Goal: Information Seeking & Learning: Compare options

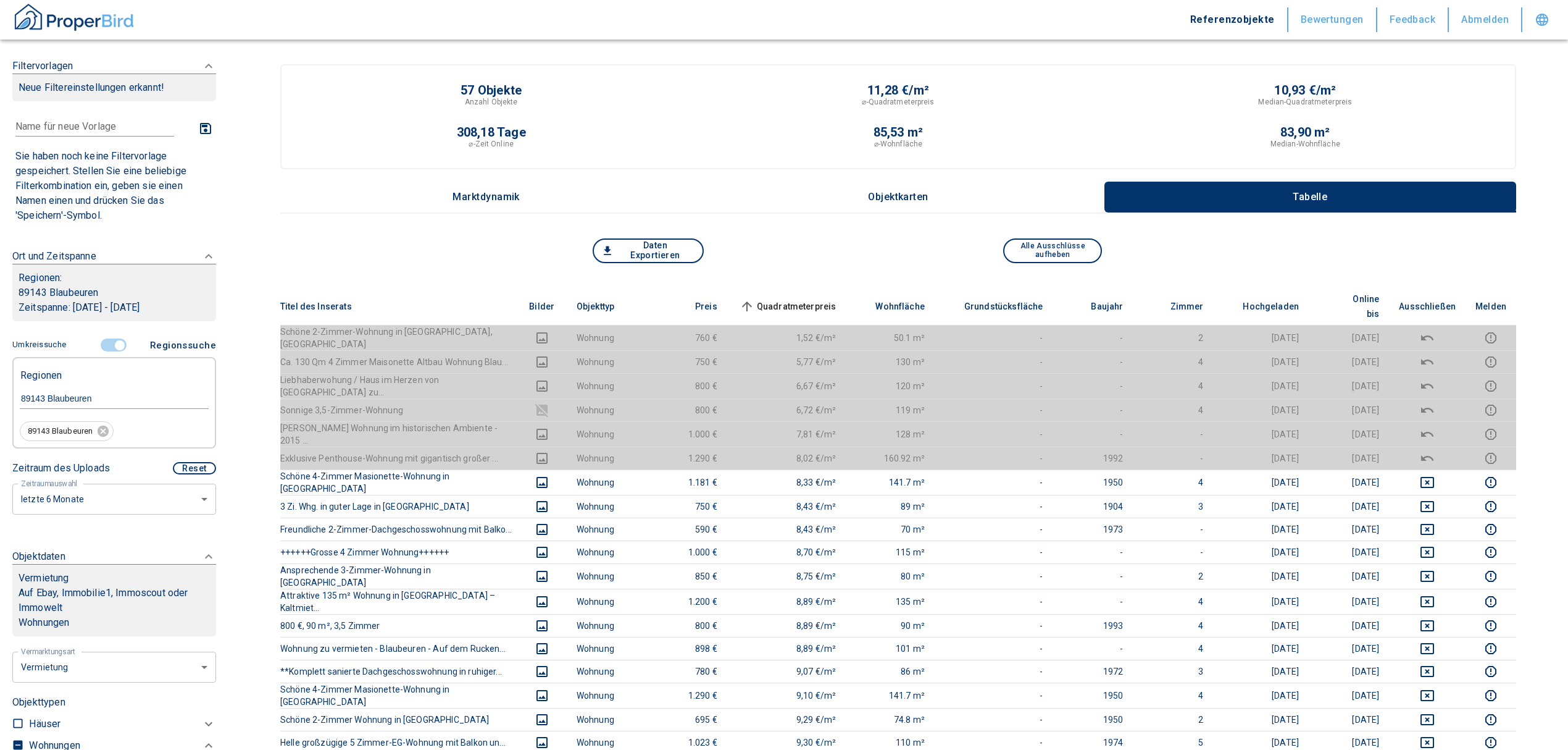
scroll to position [146, 0]
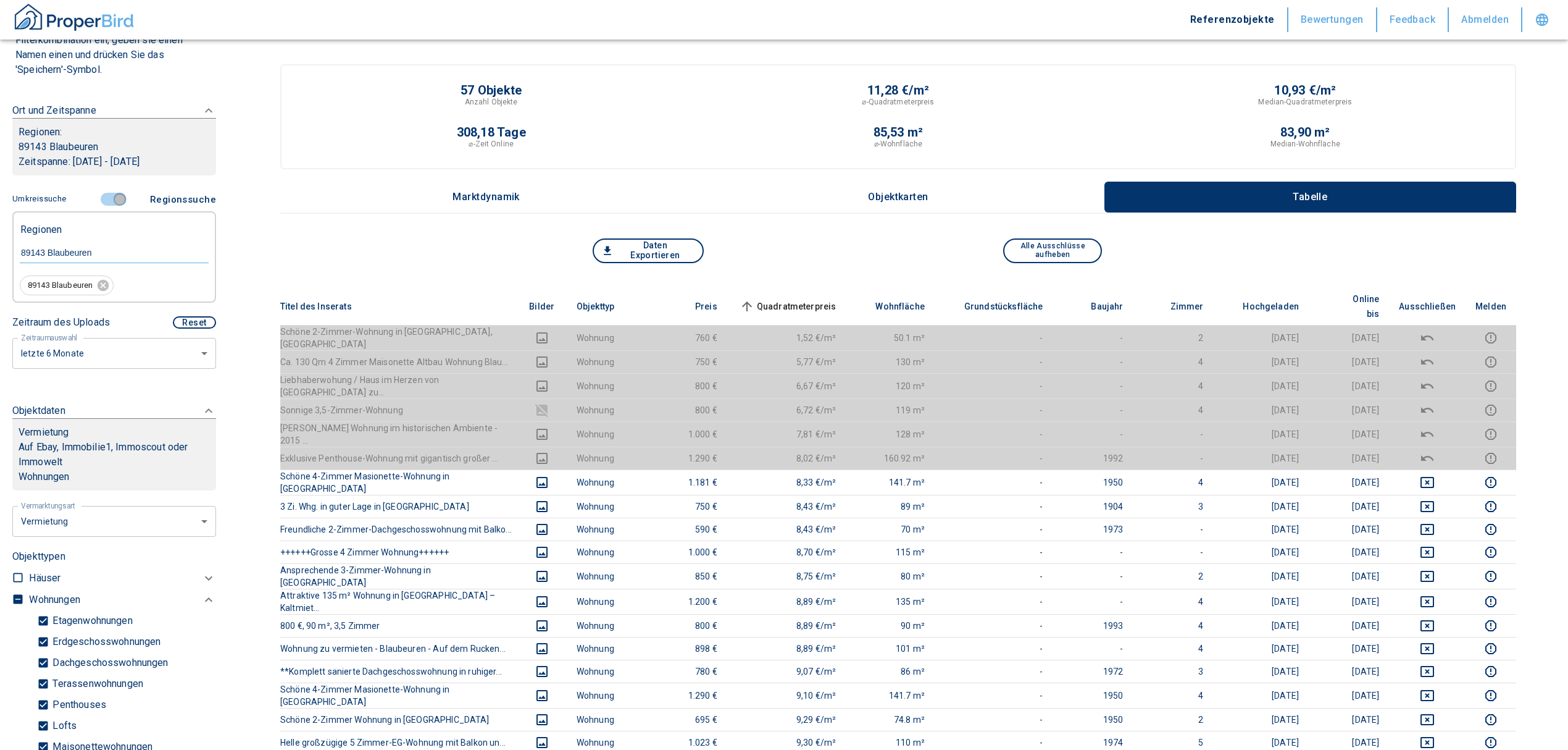
click at [115, 198] on input "controlled" at bounding box center [120, 199] width 37 height 13
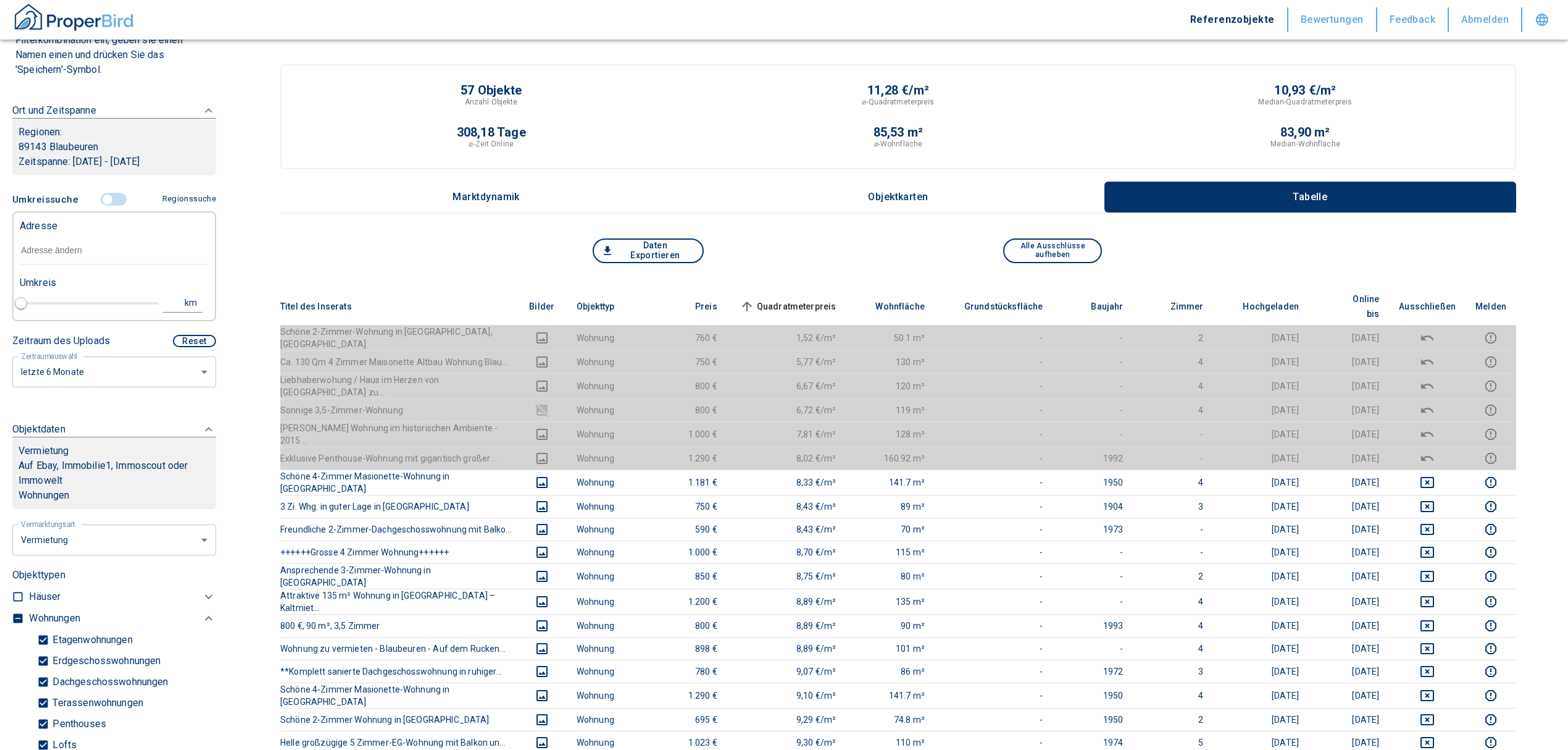
click at [86, 260] on input "text" at bounding box center [114, 251] width 189 height 28
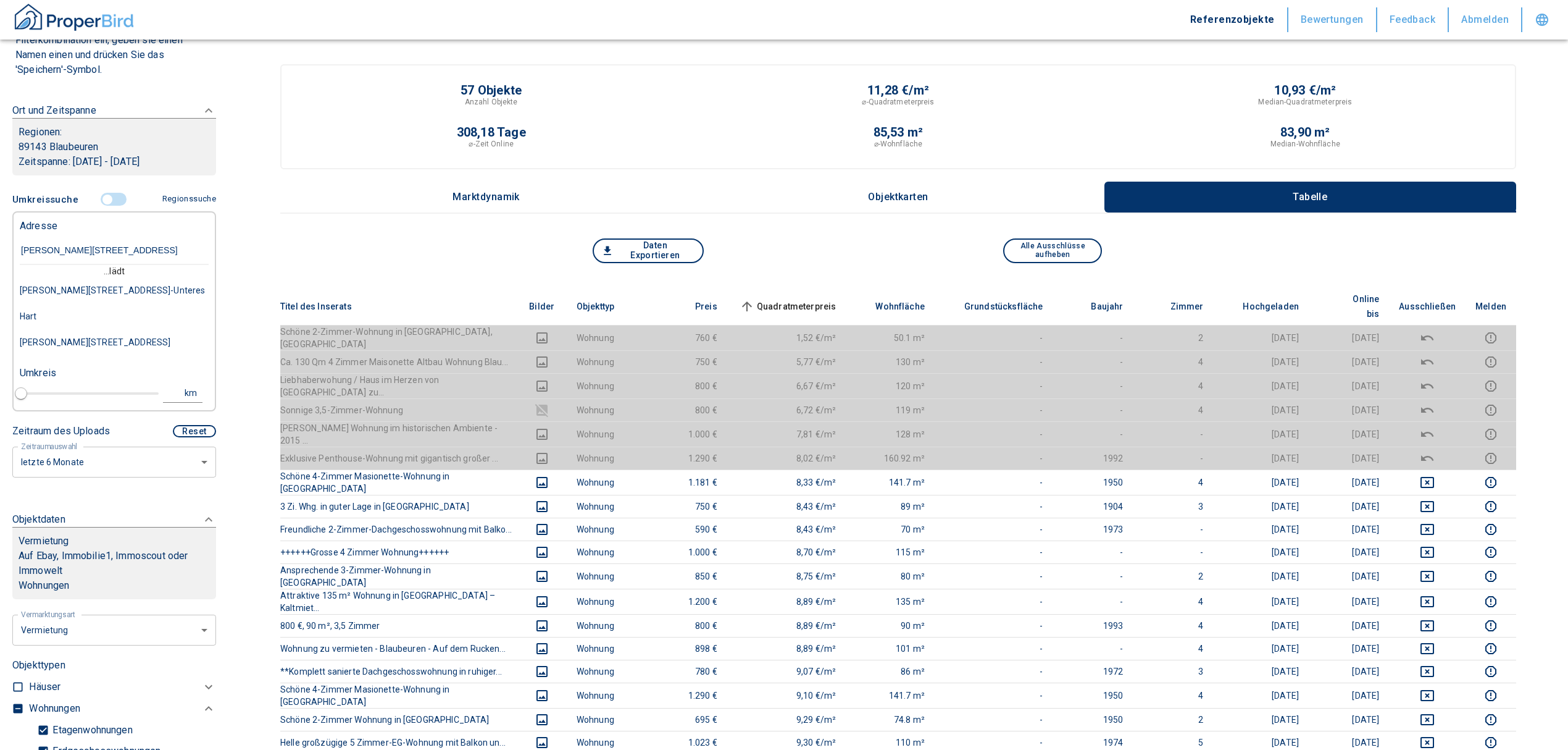
type input "[PERSON_NAME][STREET_ADDRESS]"
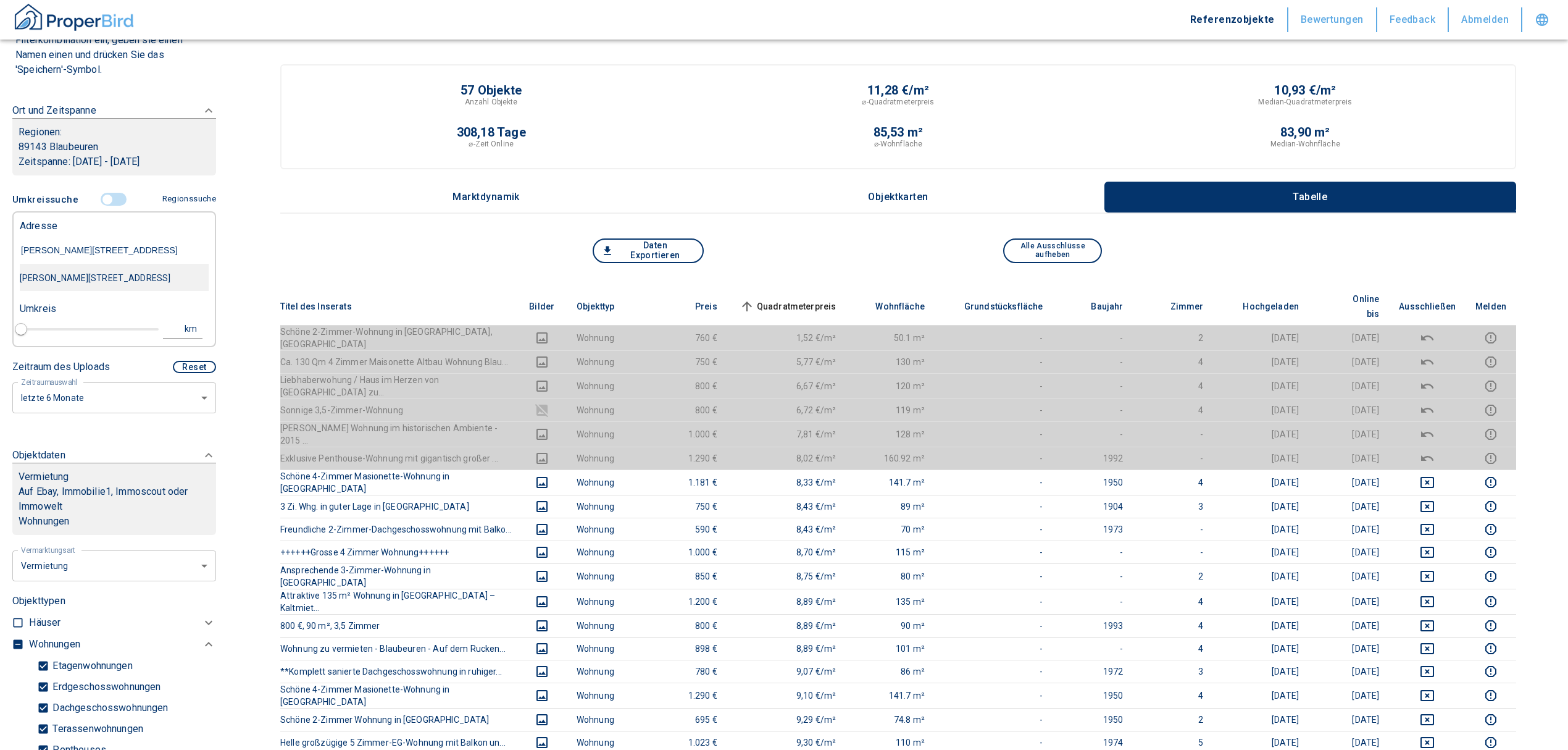
click at [122, 270] on div "[PERSON_NAME][STREET_ADDRESS]" at bounding box center [114, 278] width 189 height 26
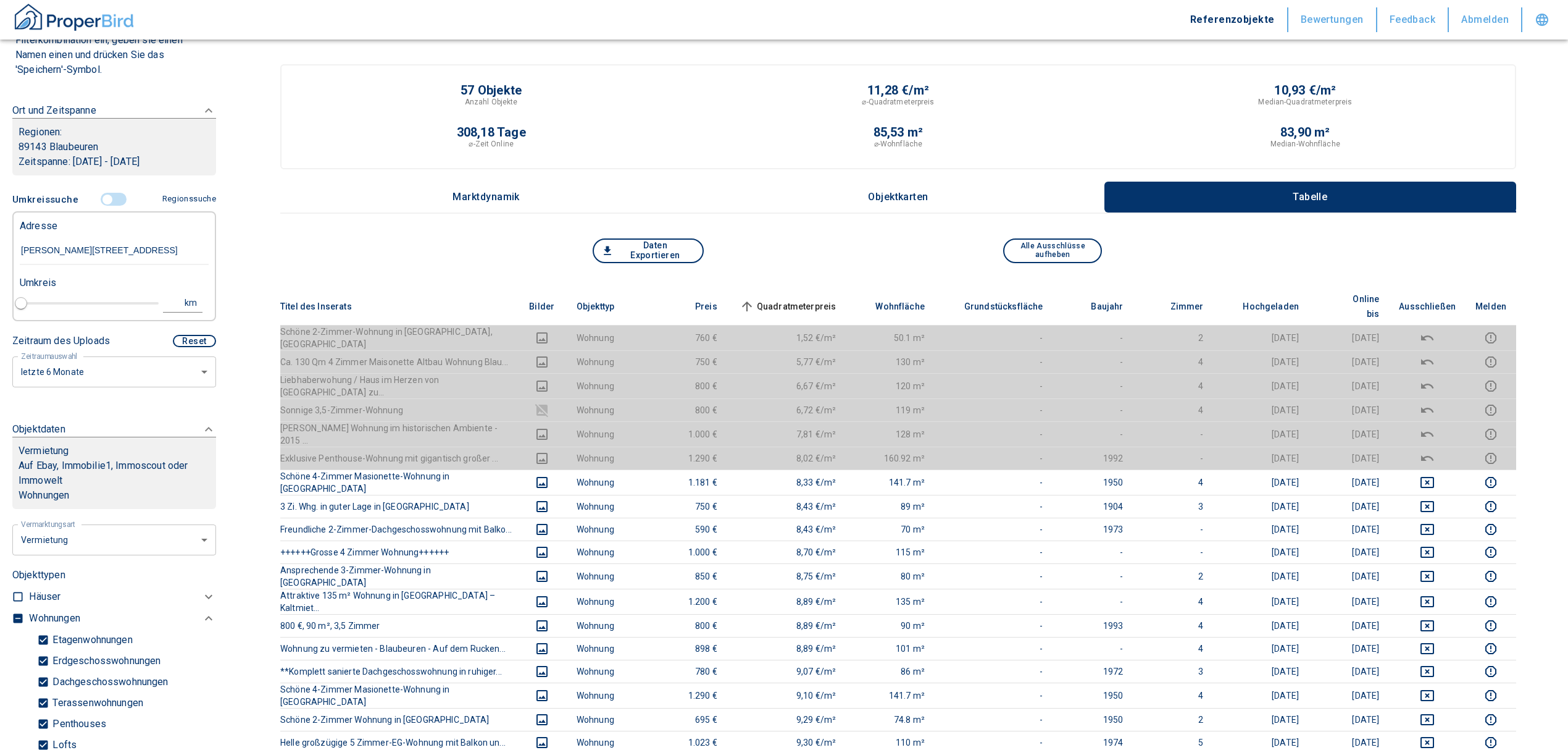
type input "2020"
type input "[PERSON_NAME][STREET_ADDRESS]"
type input "1"
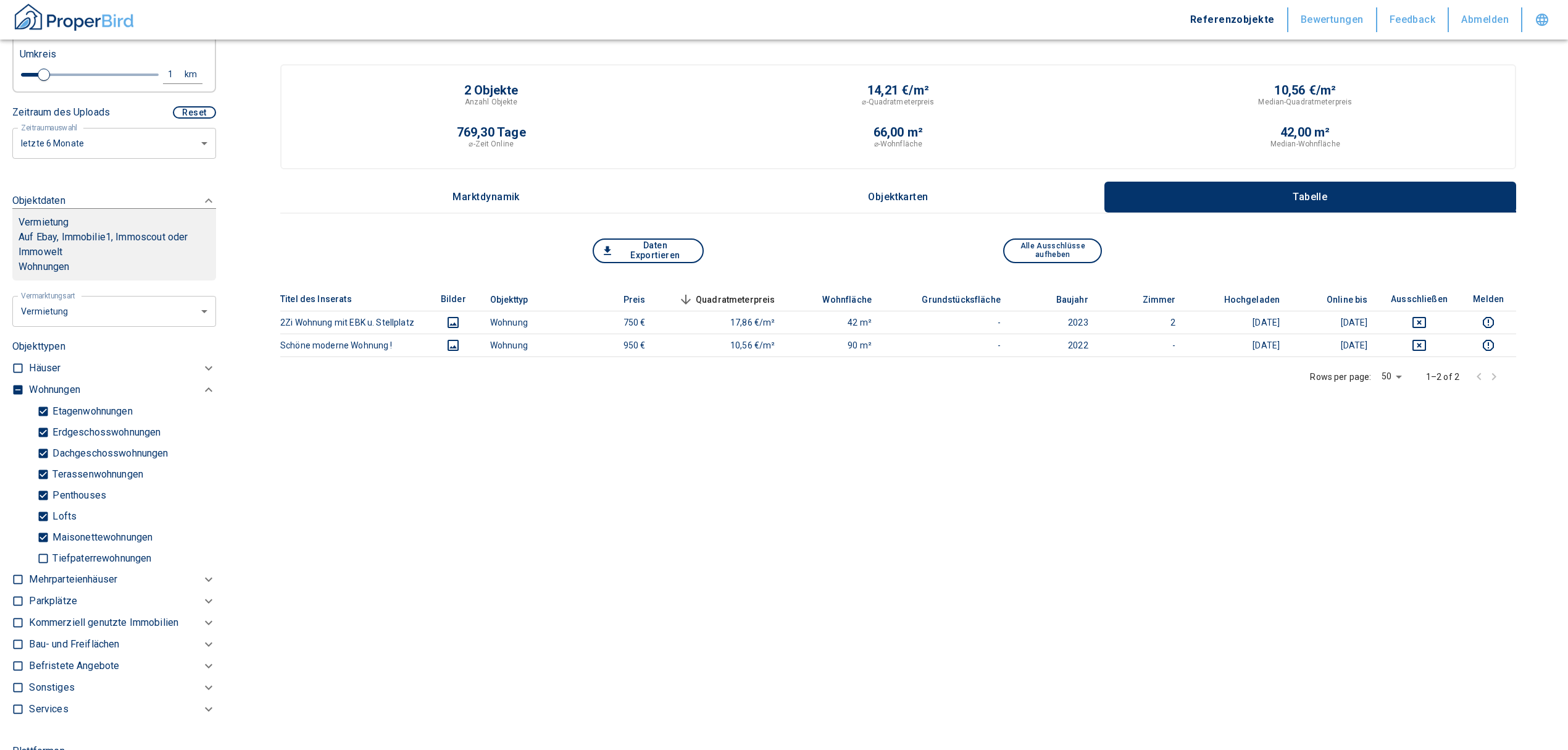
scroll to position [247, 0]
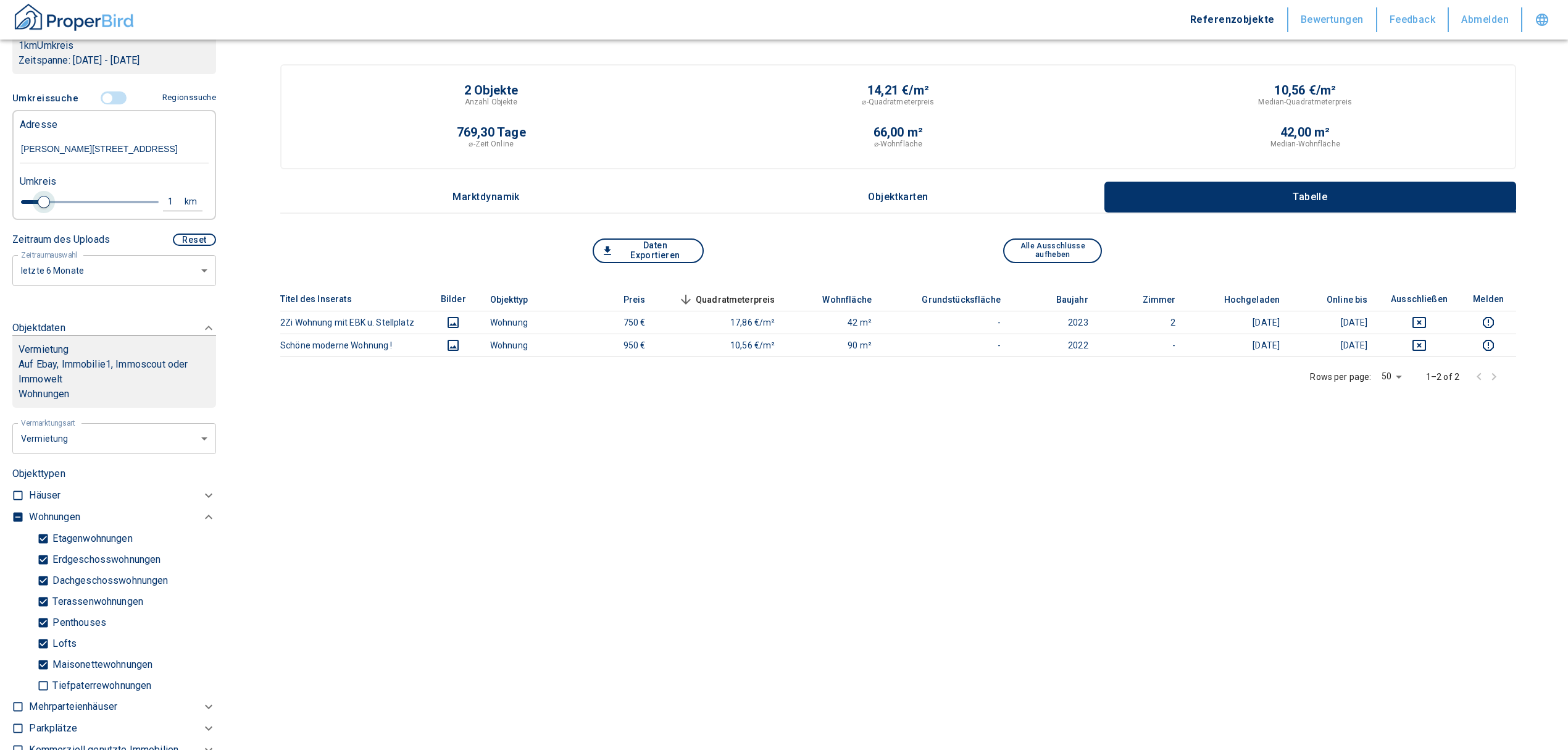
type input "[PERSON_NAME][STREET_ADDRESS]"
type input "2020"
type input "1.2"
type input "2020"
type input "2"
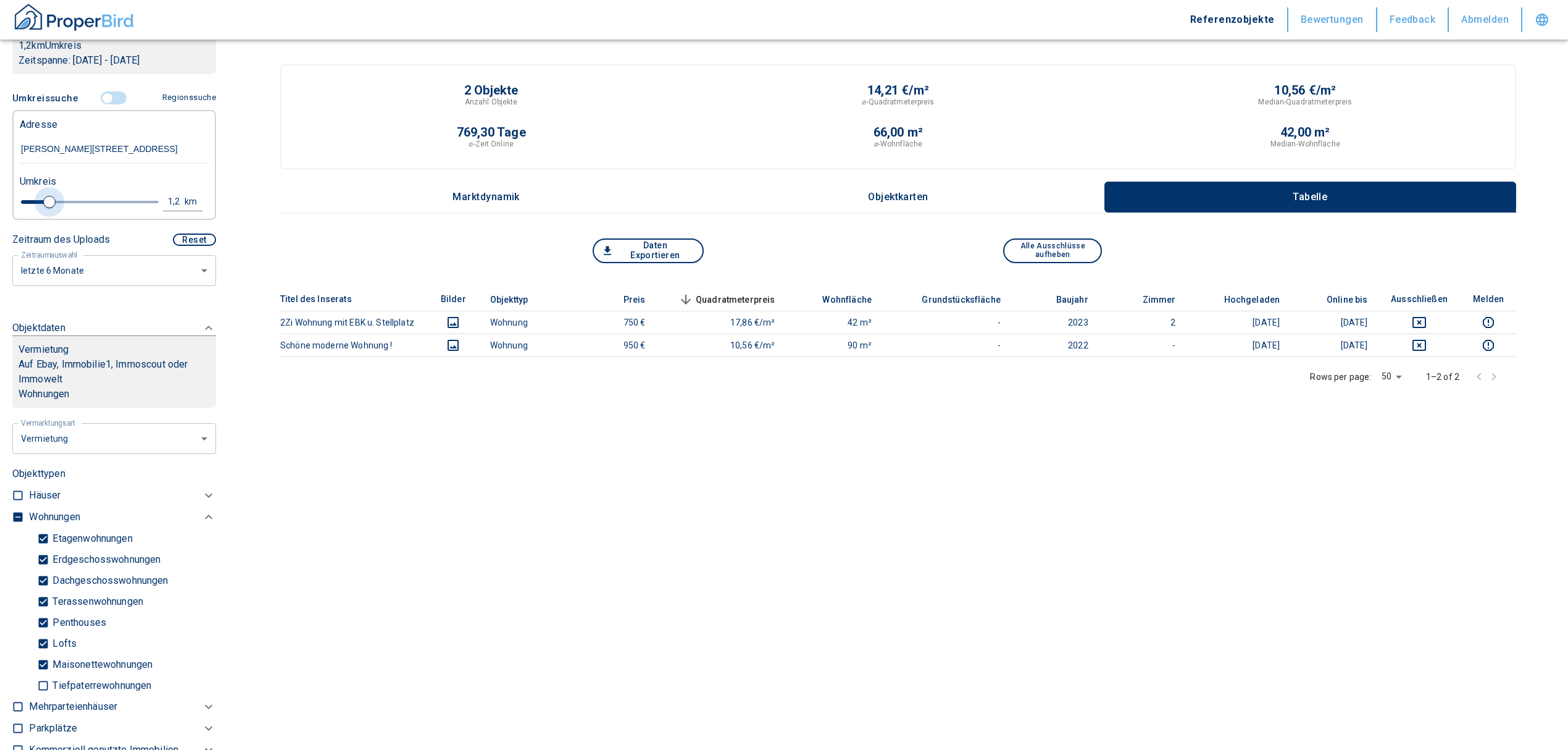
type input "2020"
type input "2.6"
type input "2020"
type input "2.8"
type input "2020"
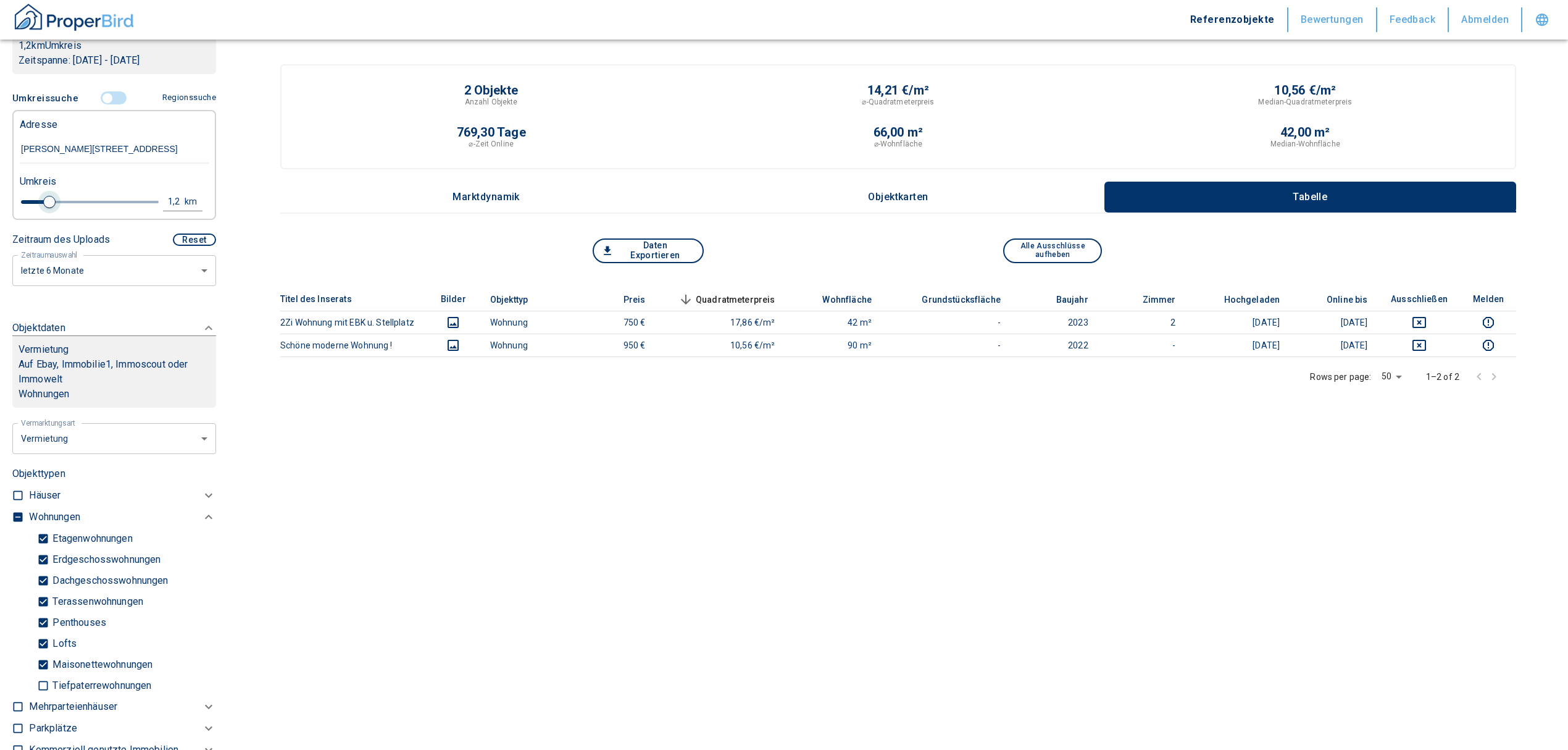
type input "3"
type input "2020"
type input "3.2"
type input "2020"
type input "3"
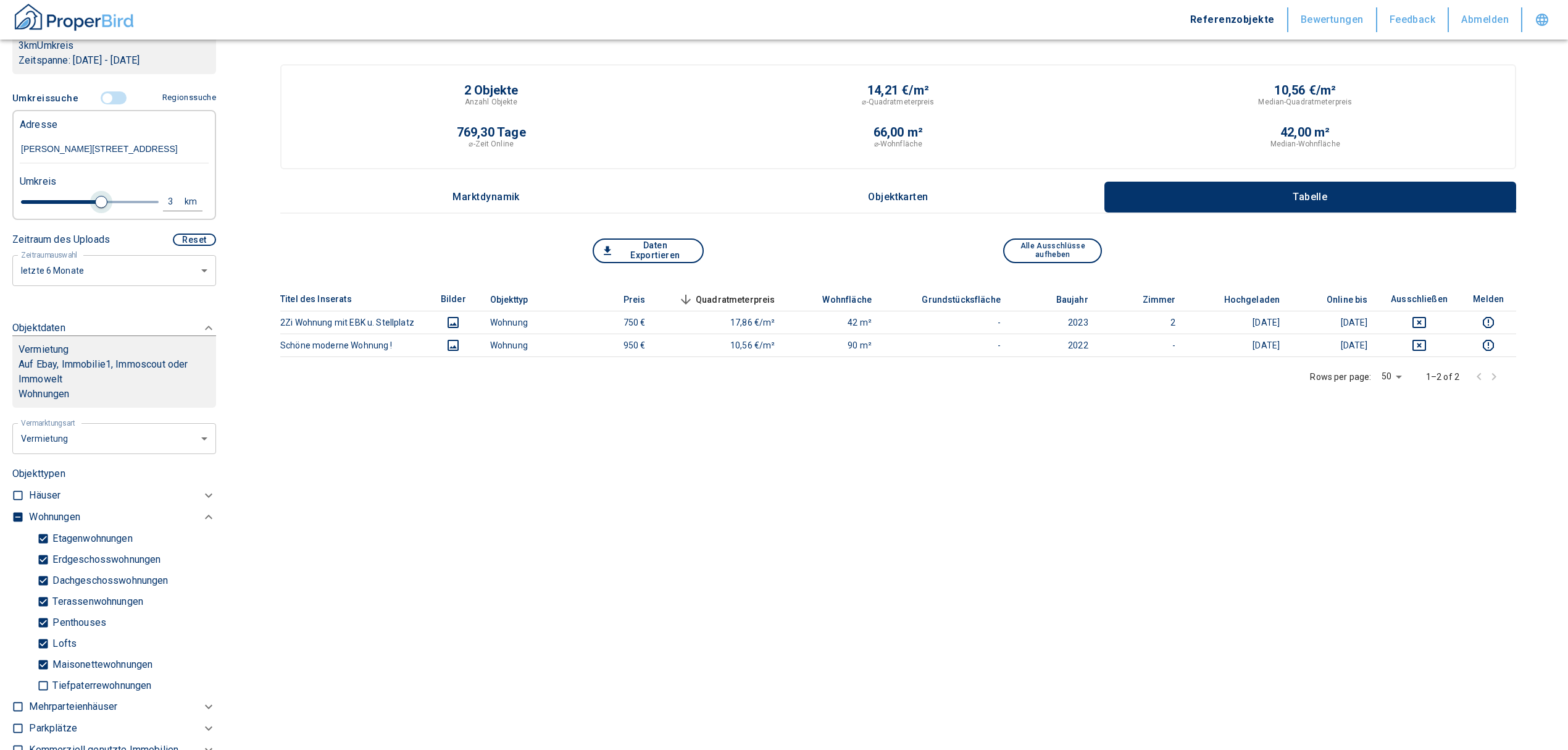
type input "2020"
type input "2.8"
type input "2020"
type input "3"
drag, startPoint x: 42, startPoint y: 198, endPoint x: 94, endPoint y: 206, distance: 52.6
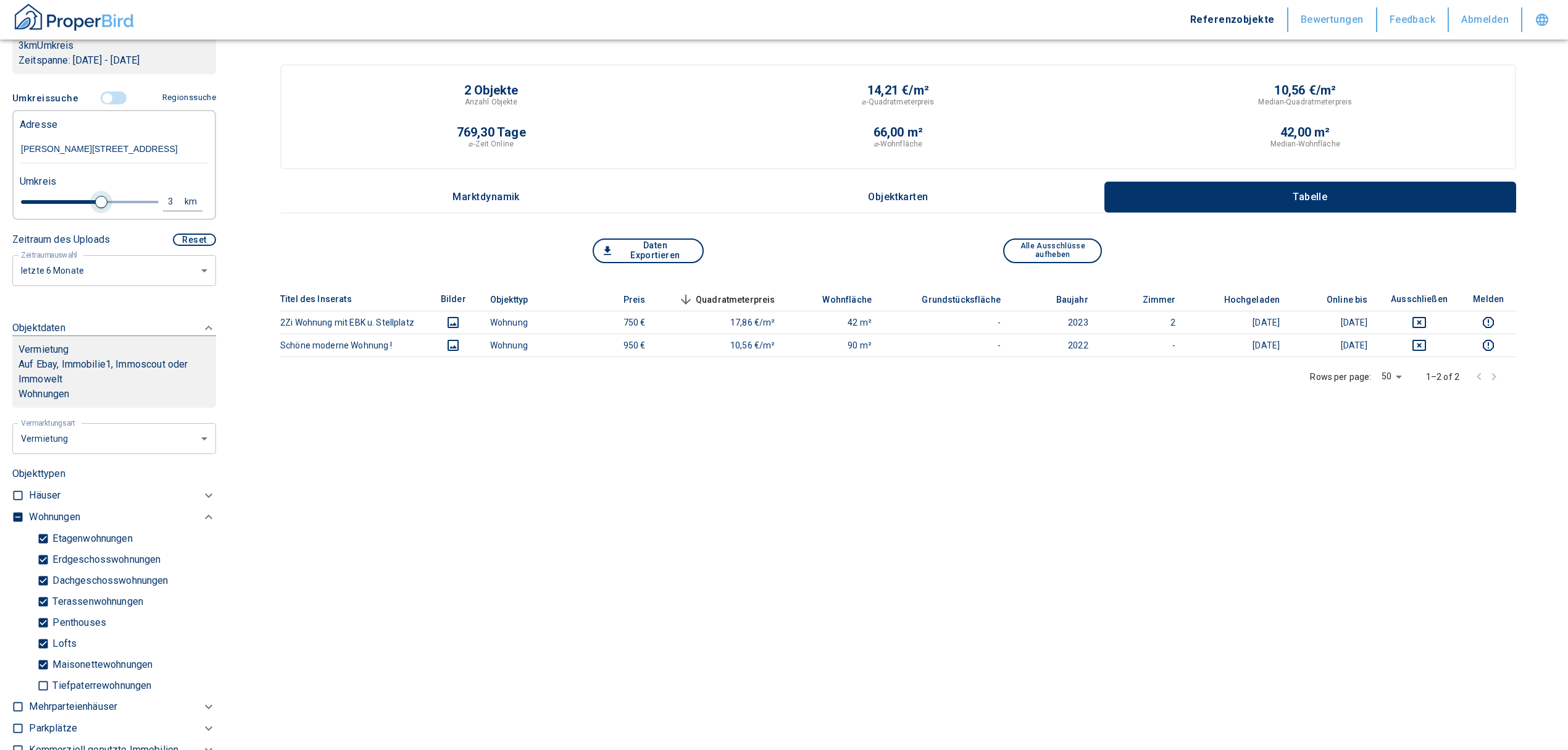
click at [95, 206] on span at bounding box center [101, 202] width 12 height 12
type input "2020"
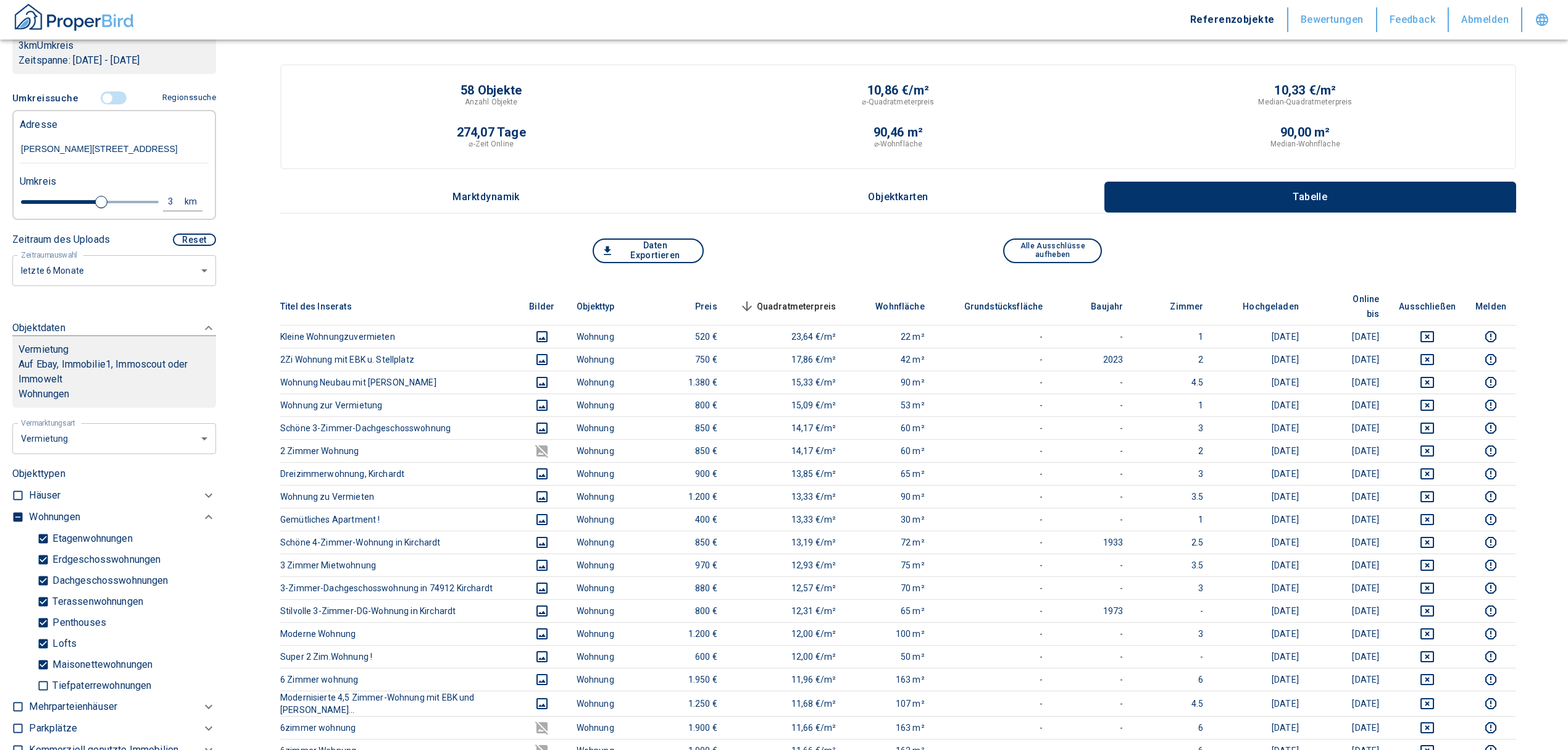
click at [166, 197] on div "3" at bounding box center [177, 201] width 22 height 15
drag, startPoint x: 68, startPoint y: 209, endPoint x: -76, endPoint y: 235, distance: 146.3
type input "2"
click at [166, 196] on button "Neue Suchen" at bounding box center [165, 201] width 68 height 17
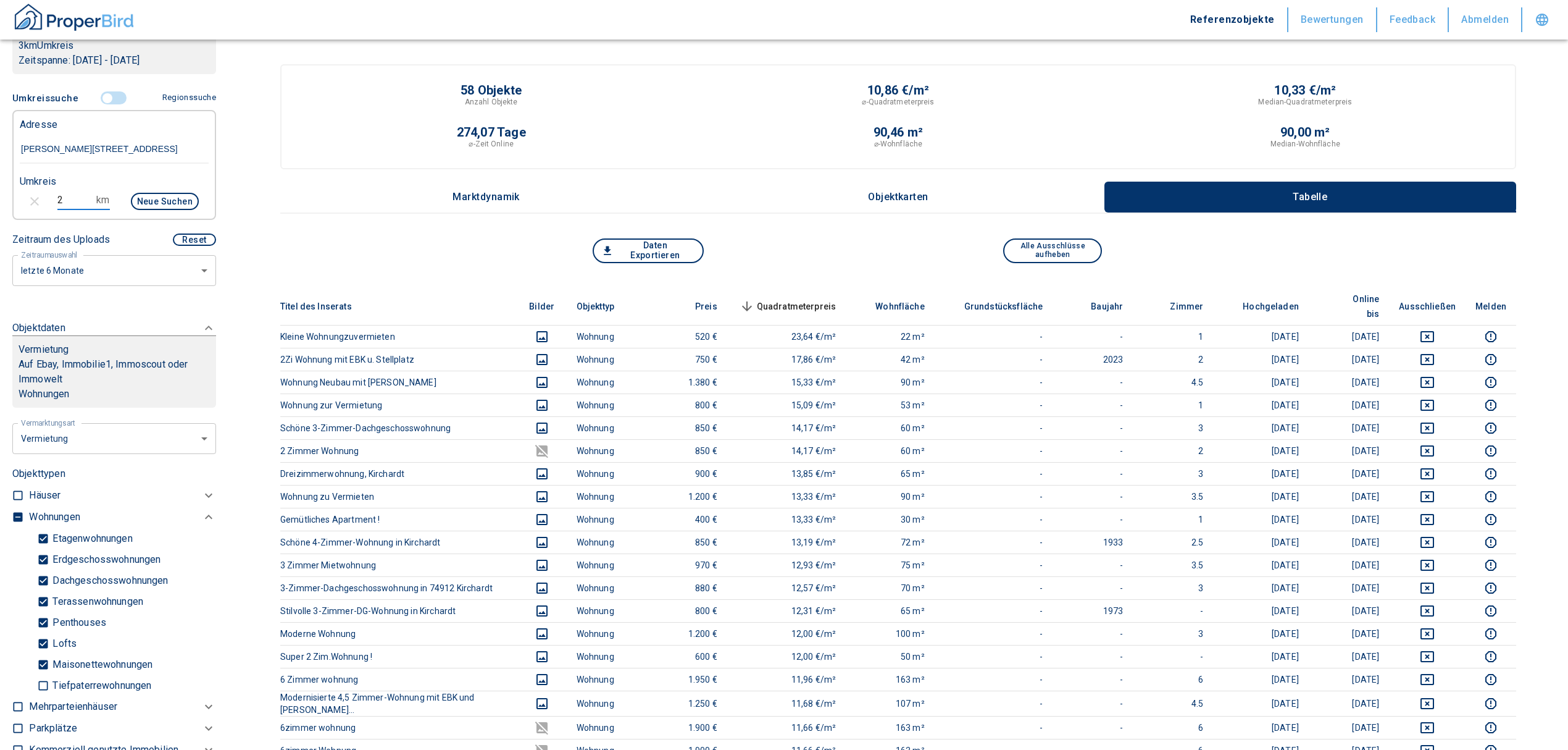
type input "2020"
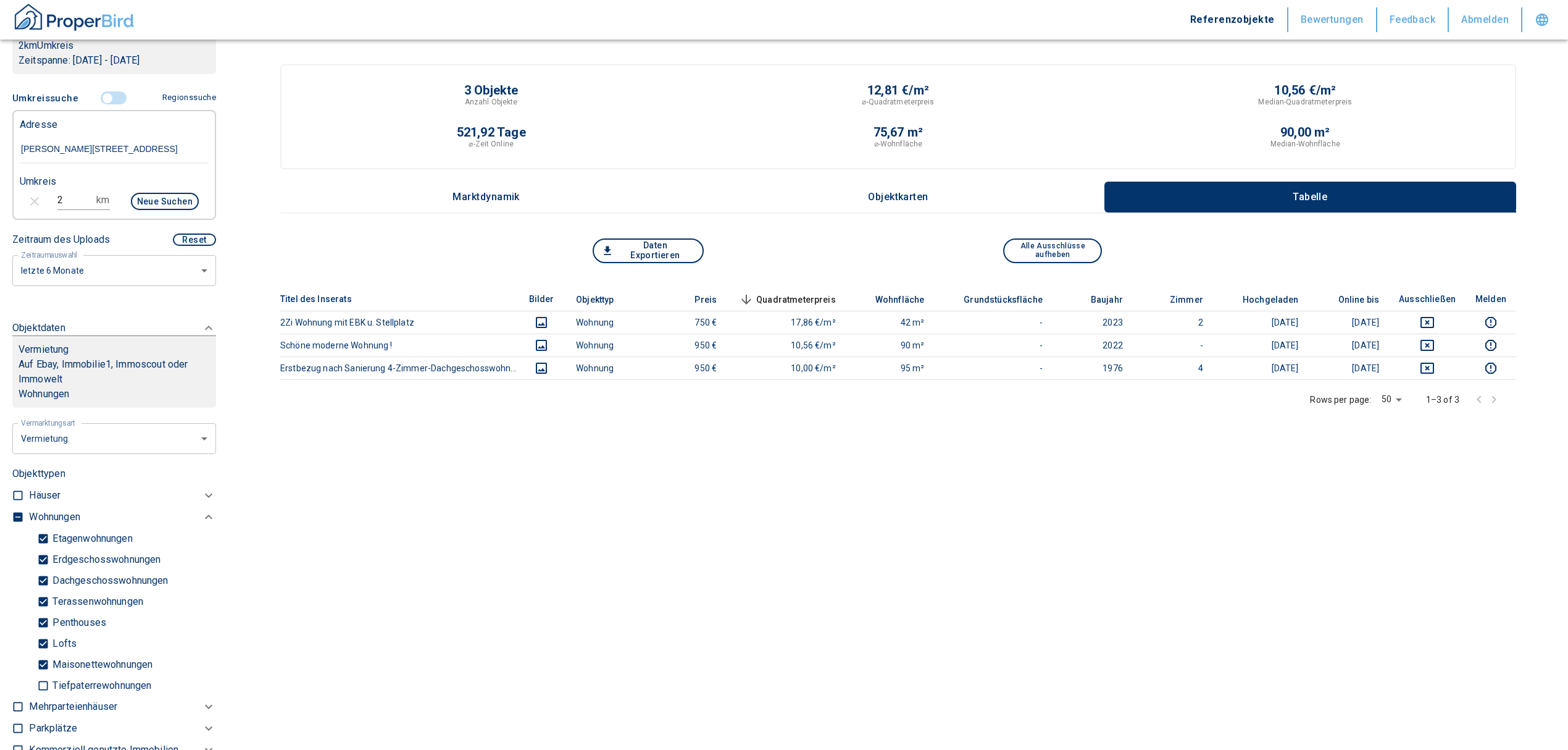
drag, startPoint x: 60, startPoint y: 195, endPoint x: 45, endPoint y: 198, distance: 15.3
click at [45, 198] on div "2 km Neue Suchen" at bounding box center [104, 202] width 189 height 29
type input "3"
click at [157, 201] on button "Neue Suchen" at bounding box center [165, 201] width 68 height 17
type input "2020"
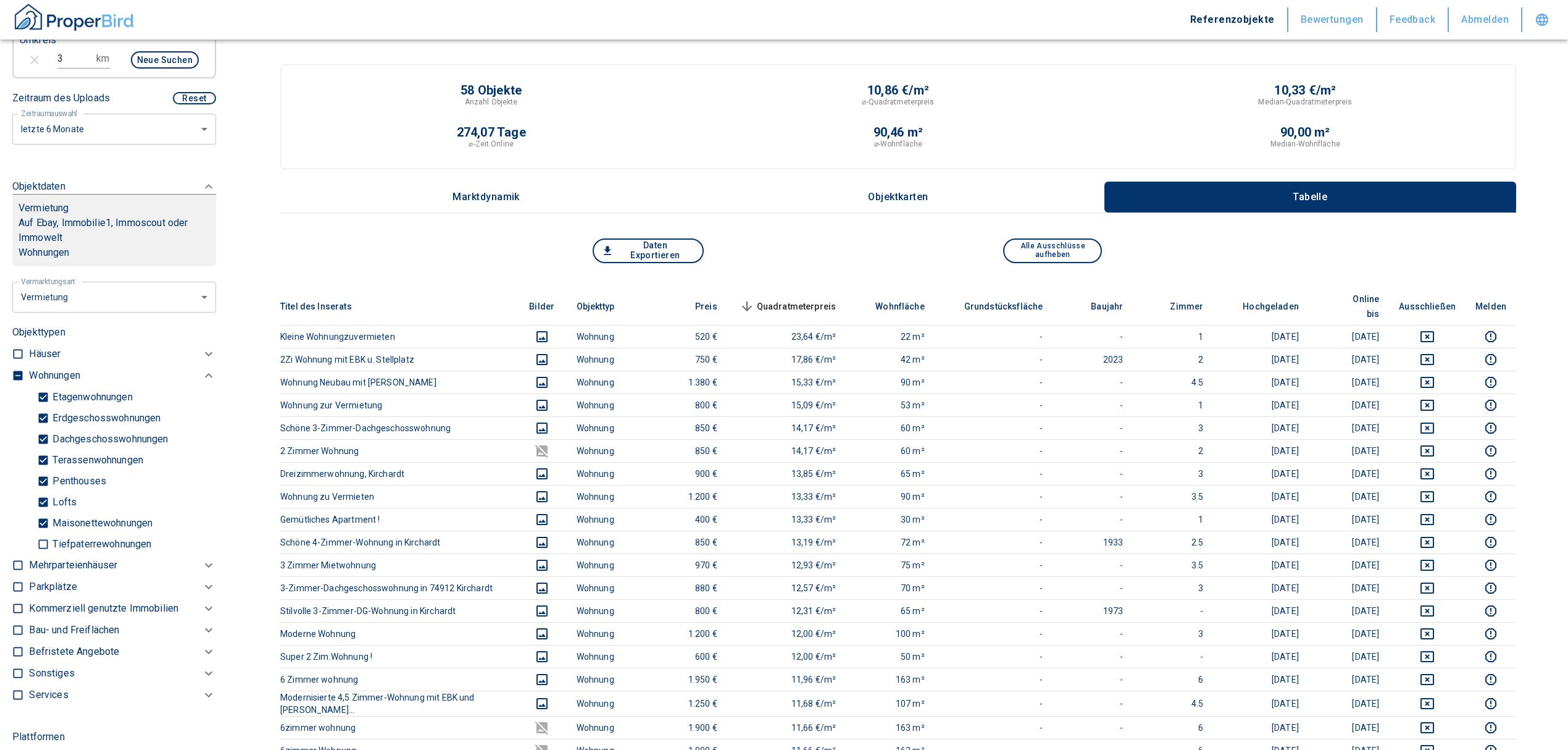
scroll to position [383, 0]
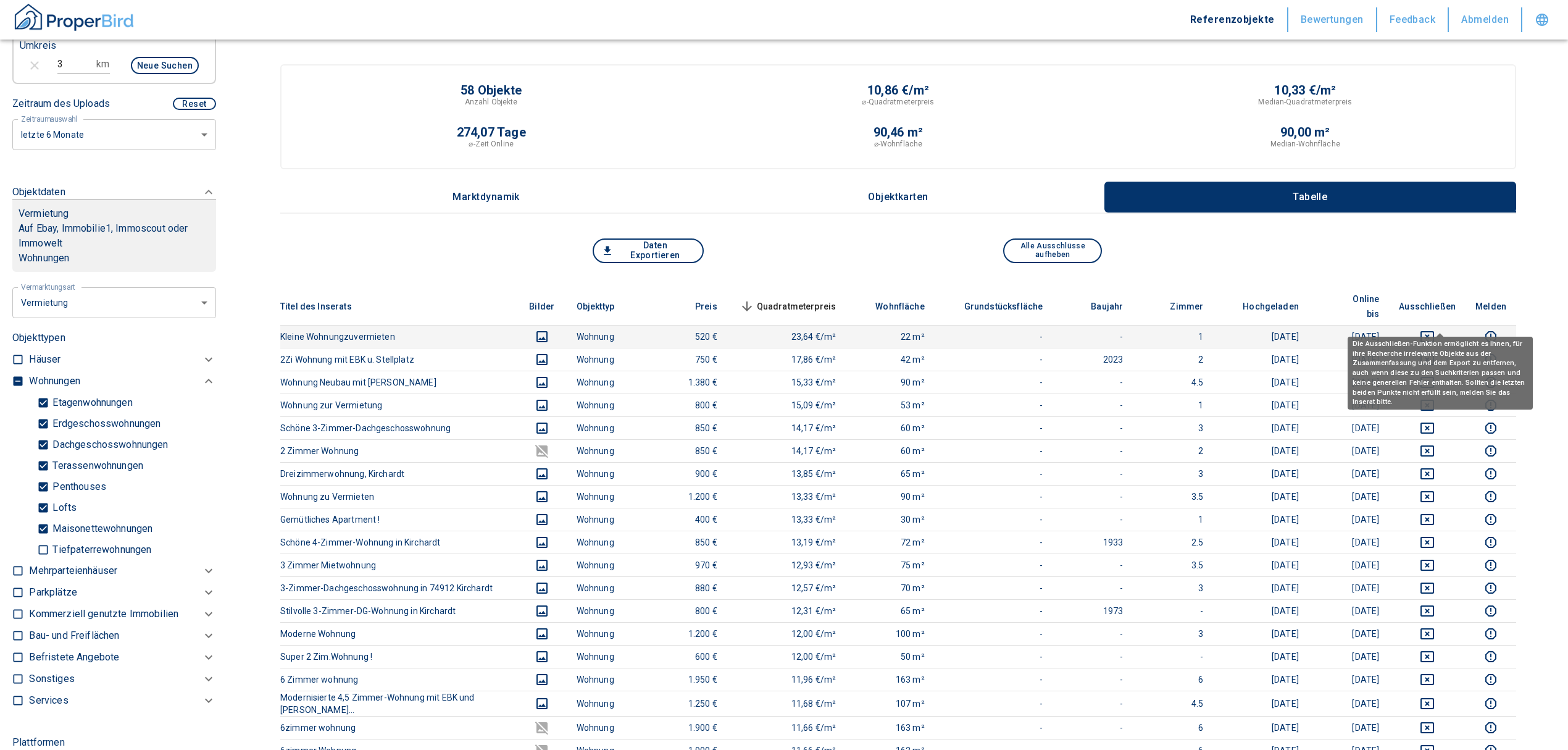
drag, startPoint x: 1438, startPoint y: 319, endPoint x: 1419, endPoint y: 326, distance: 20.2
click at [1434, 331] on icon "deselect this listing" at bounding box center [1427, 336] width 13 height 11
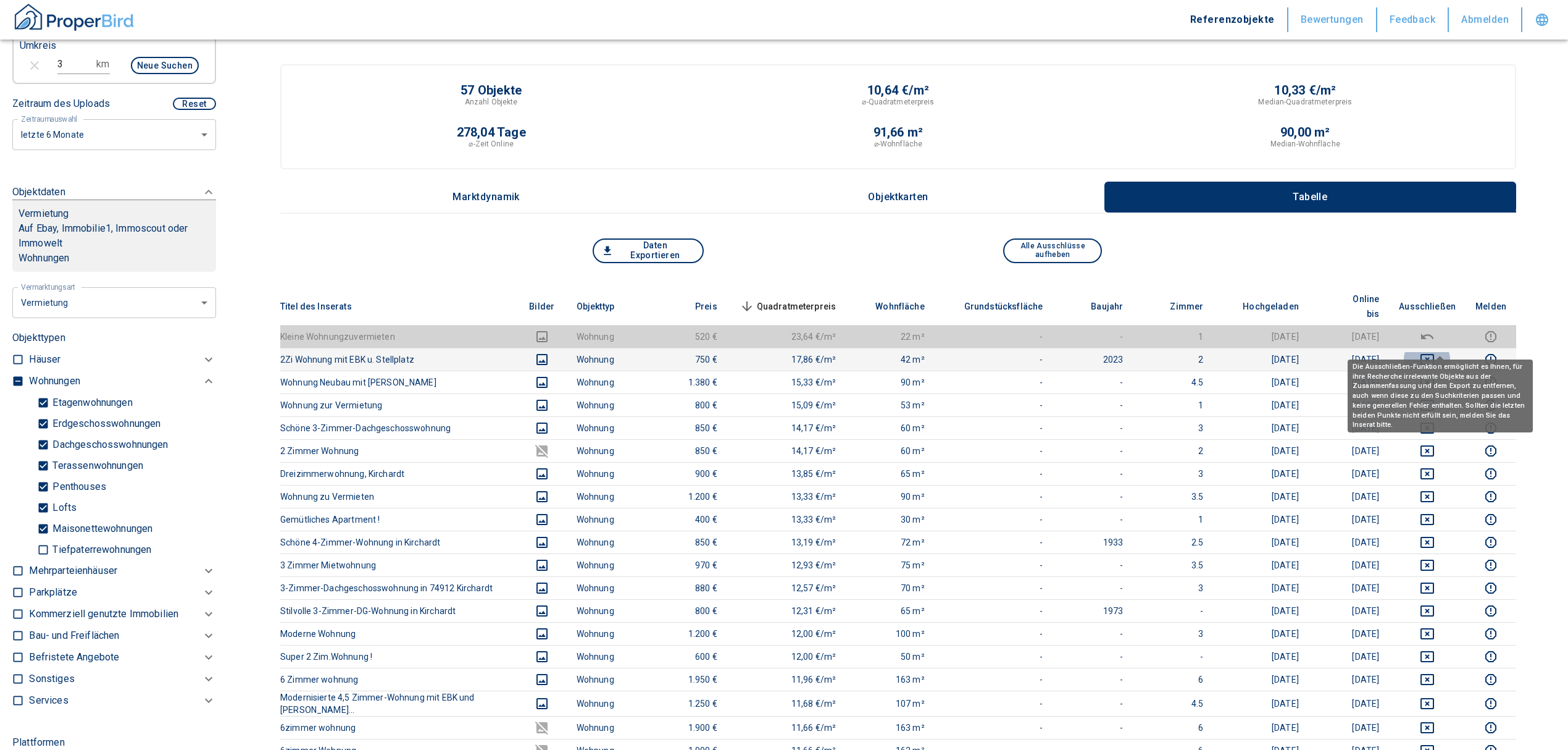
click at [1434, 354] on icon "deselect this listing" at bounding box center [1427, 359] width 13 height 11
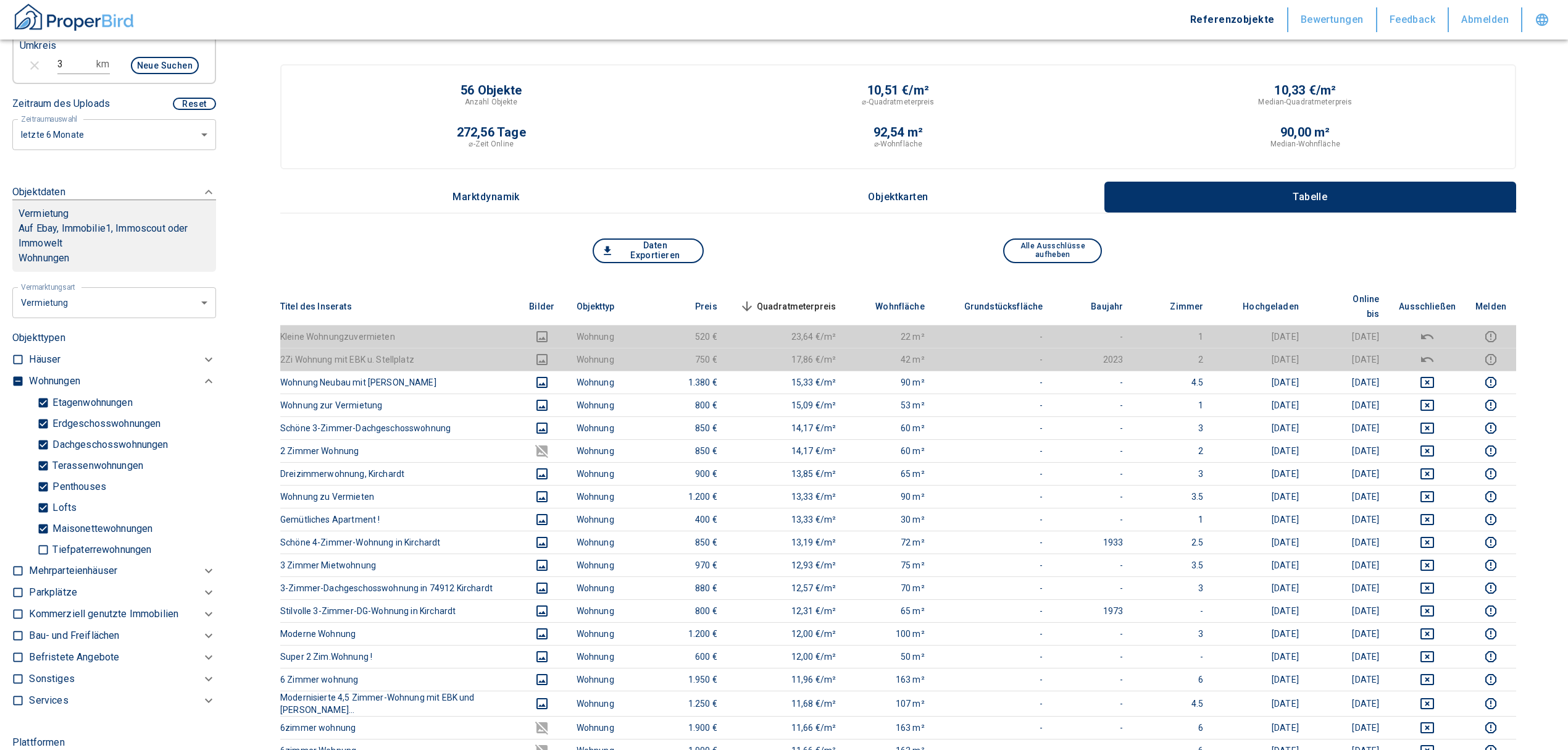
click at [808, 299] on span "Quadratmeterpreis sorted descending" at bounding box center [787, 306] width 100 height 15
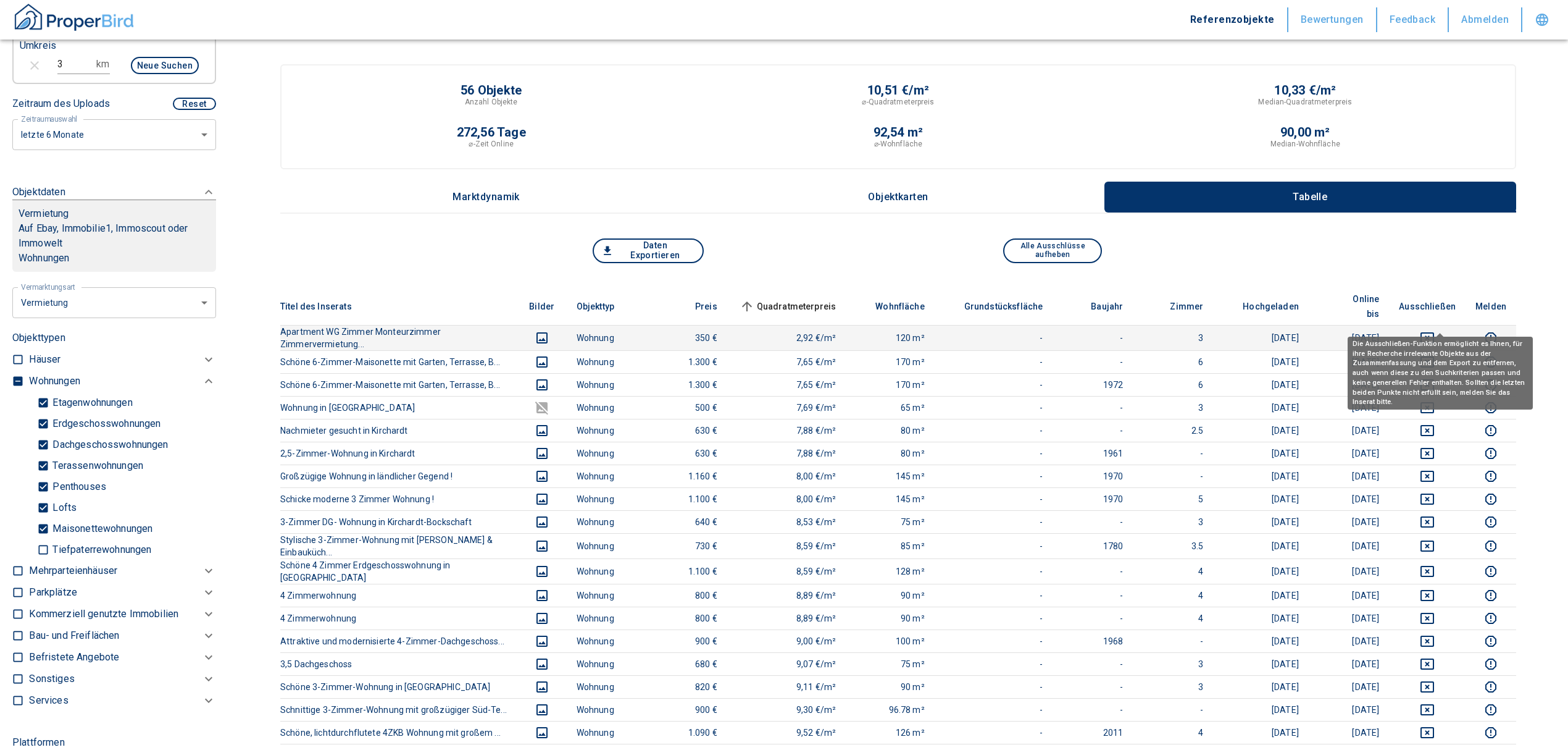
click at [1435, 330] on icon "deselect this listing" at bounding box center [1427, 337] width 15 height 15
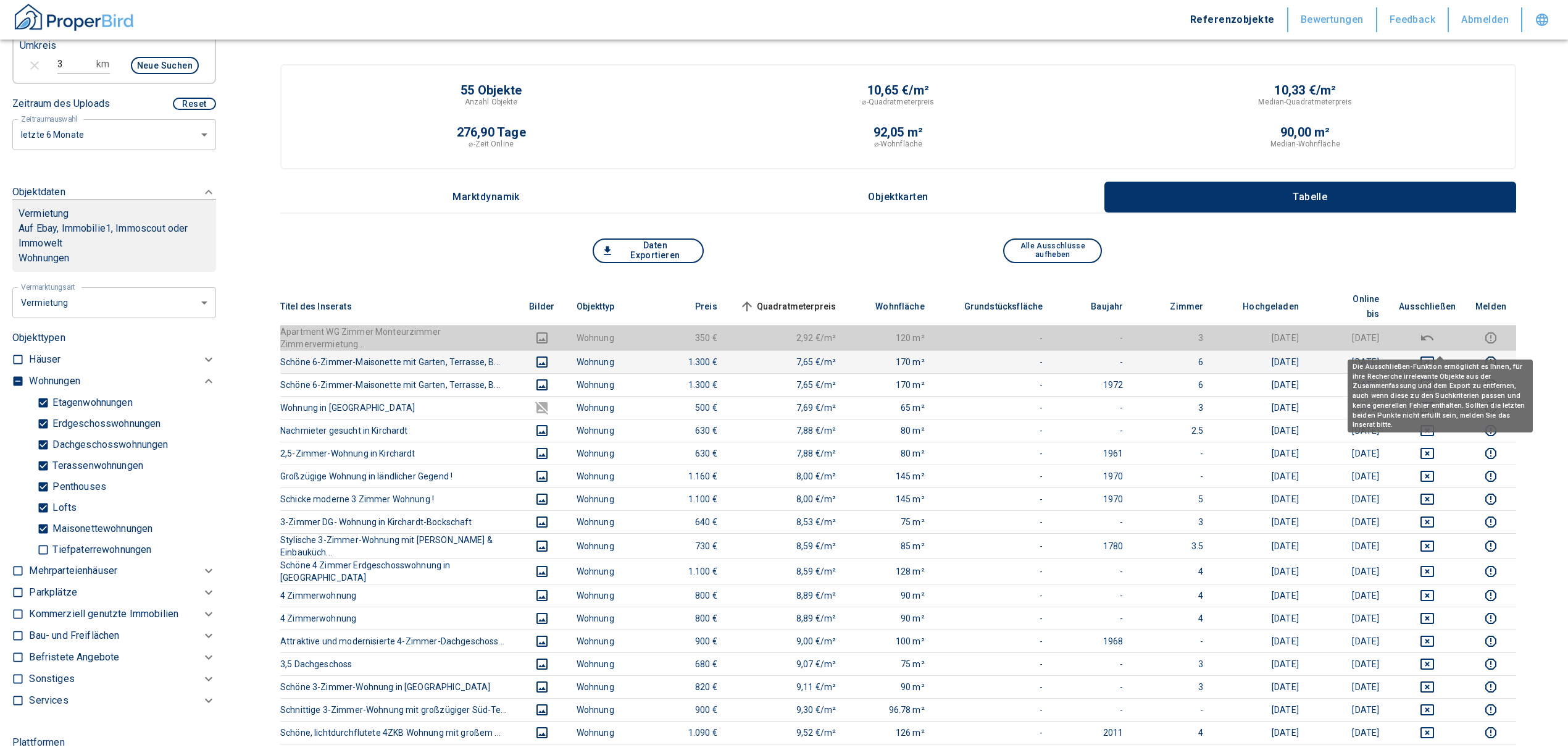
click at [1435, 354] on icon "deselect this listing" at bounding box center [1427, 361] width 15 height 15
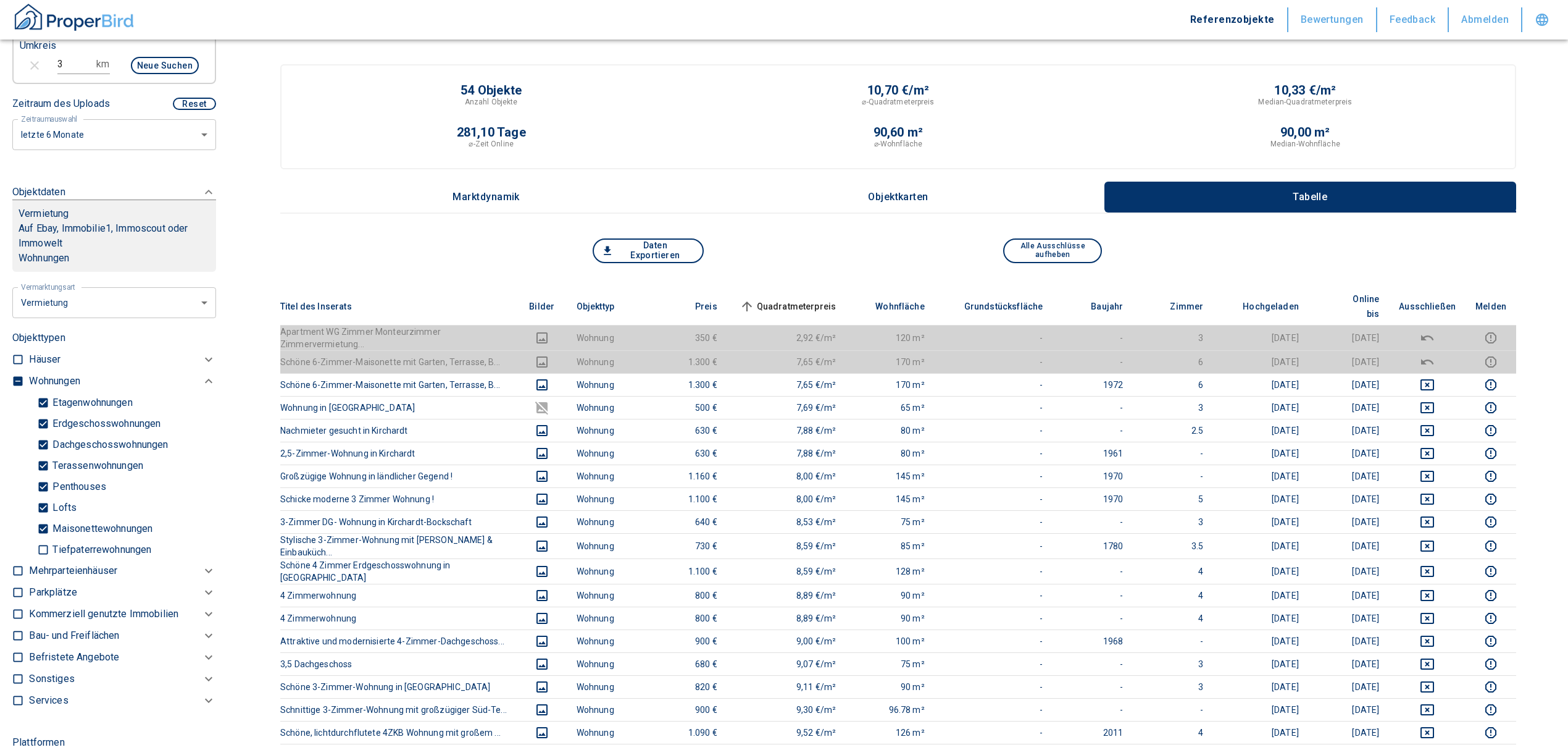
click at [815, 299] on span "Quadratmeterpreis sorted ascending" at bounding box center [787, 306] width 100 height 15
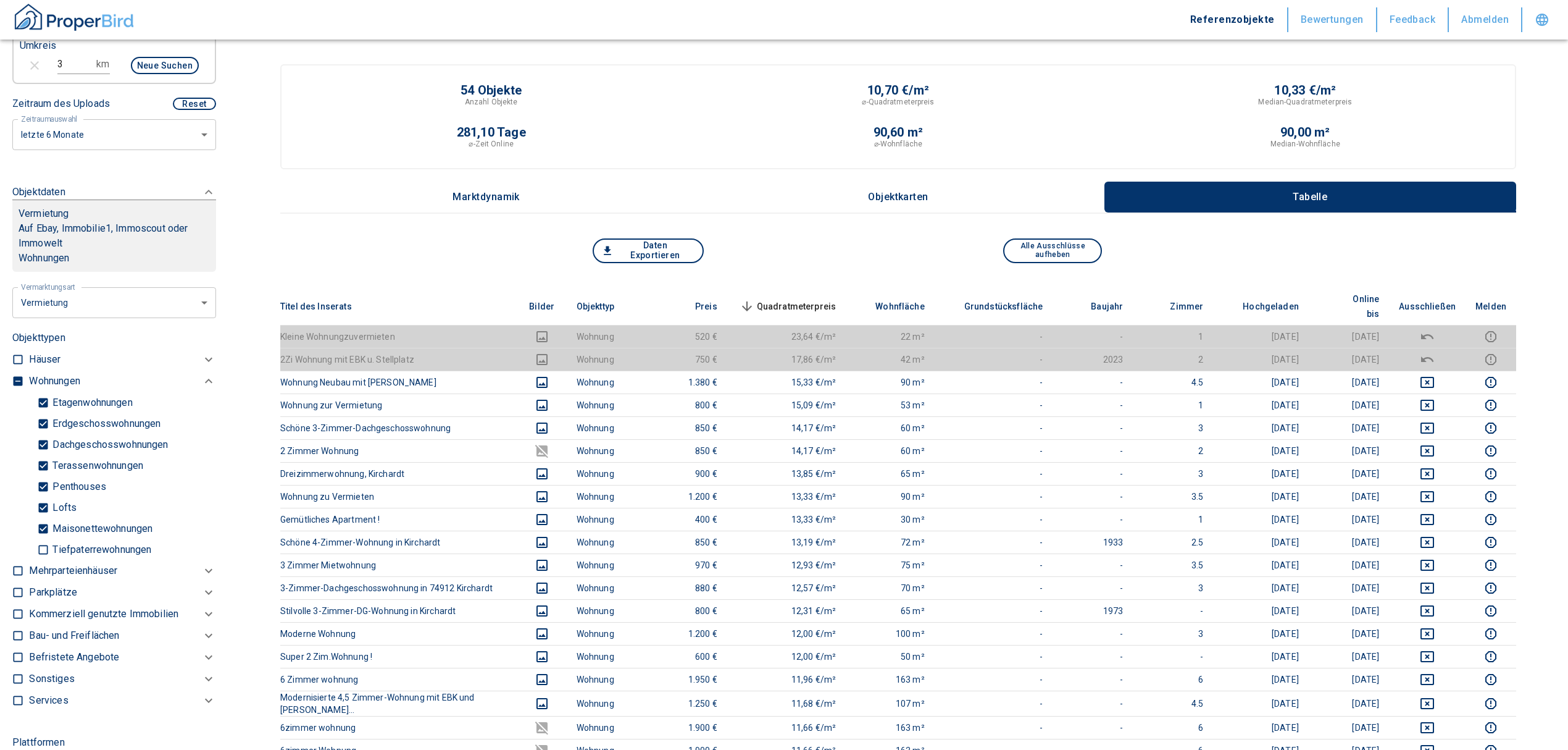
click at [795, 299] on span "Quadratmeterpreis sorted descending" at bounding box center [787, 306] width 100 height 15
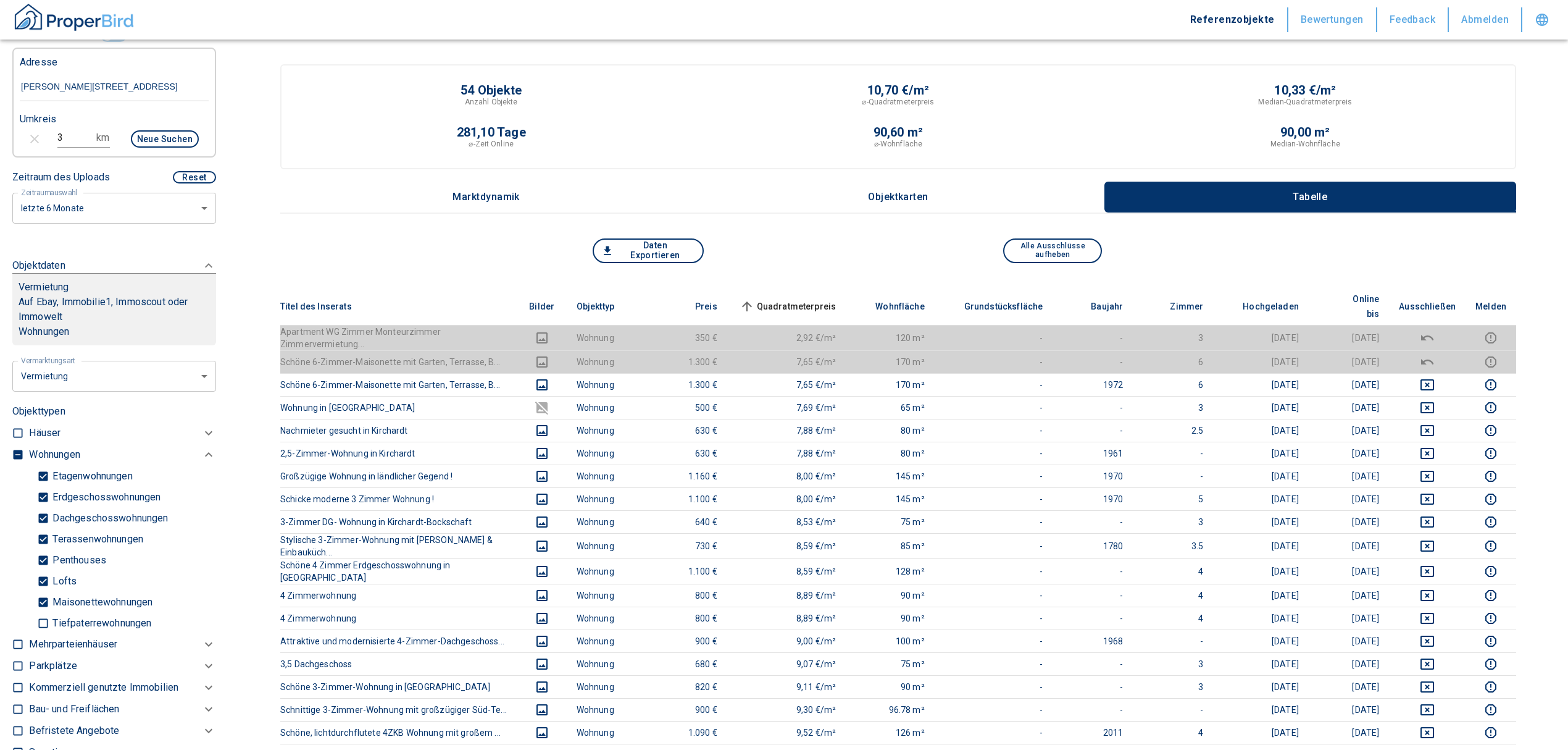
scroll to position [218, 0]
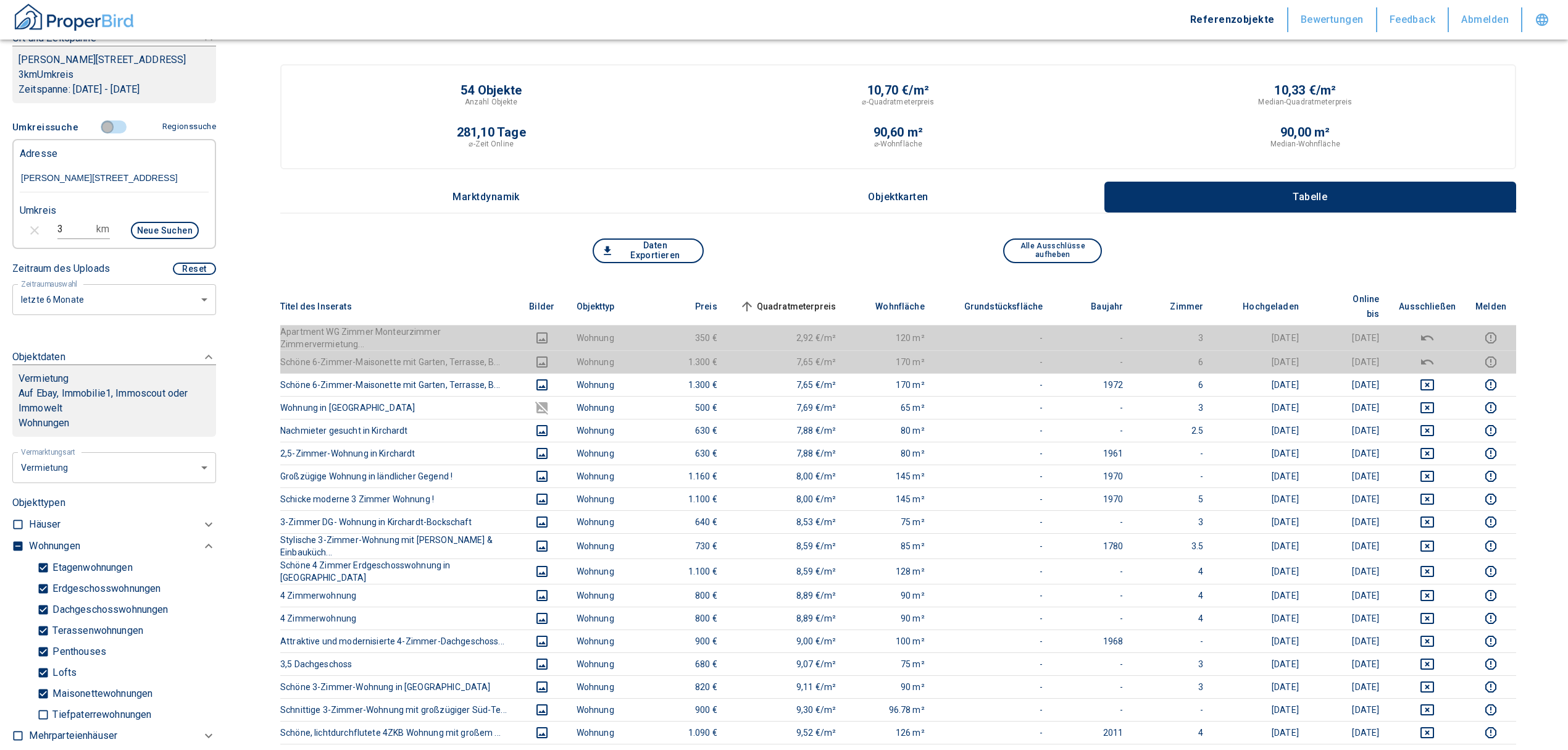
click at [105, 126] on input "controlled" at bounding box center [108, 126] width 37 height 13
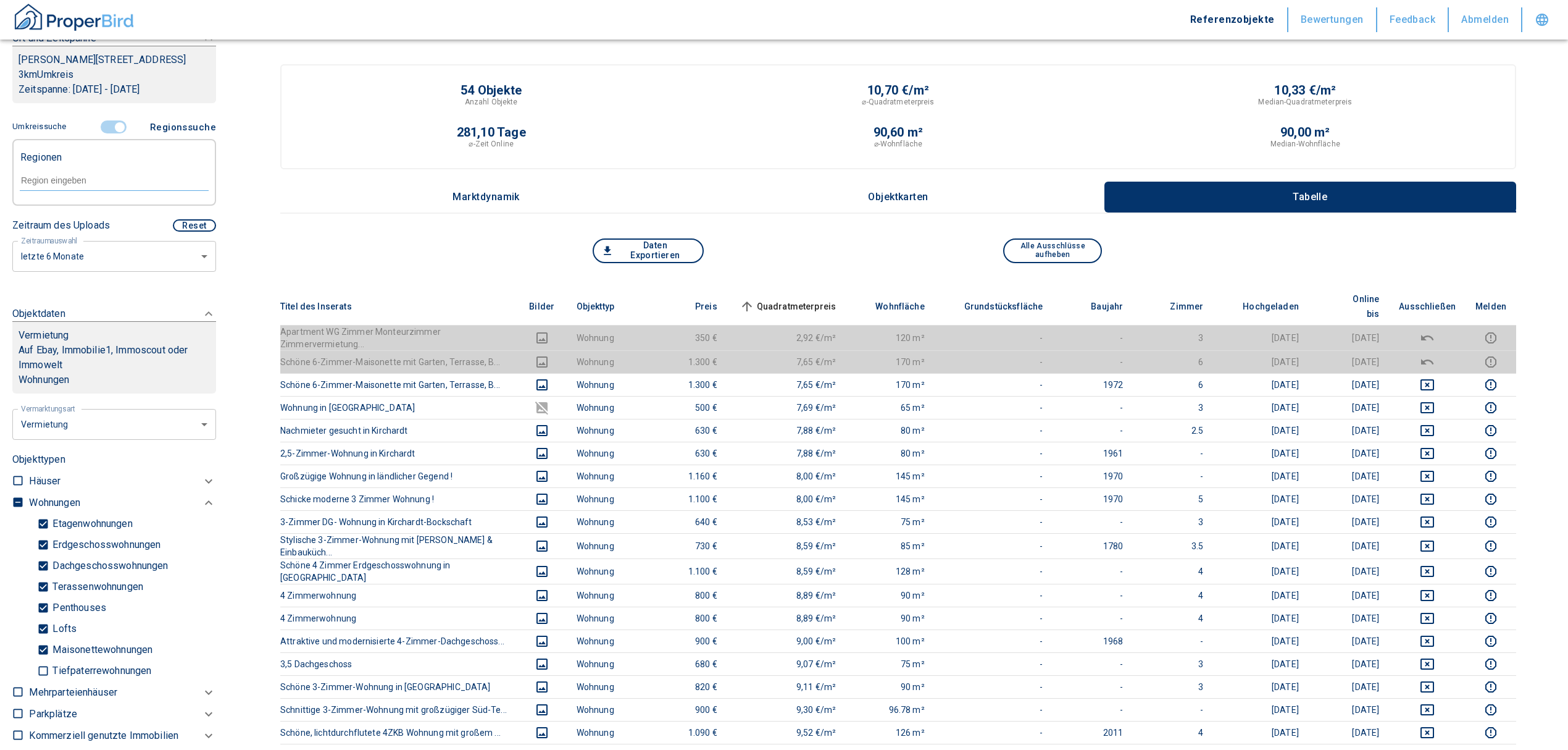
click at [80, 172] on div at bounding box center [114, 179] width 189 height 21
click at [124, 204] on li "74906 [GEOGRAPHIC_DATA]" at bounding box center [108, 208] width 177 height 22
type input "74906"
type input "2020"
type input "74906 [GEOGRAPHIC_DATA]"
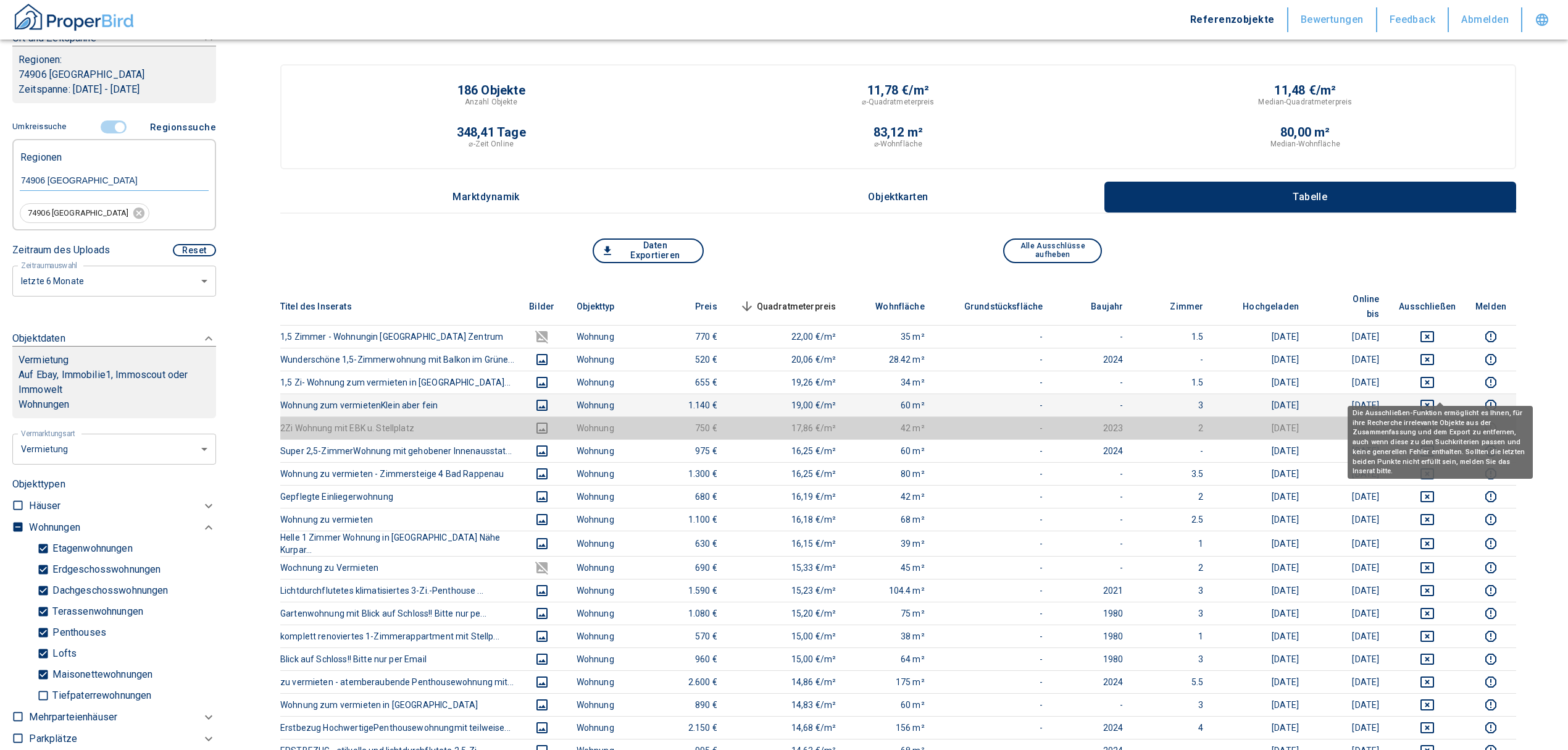
click at [1434, 399] on icon "deselect this listing" at bounding box center [1427, 405] width 13 height 11
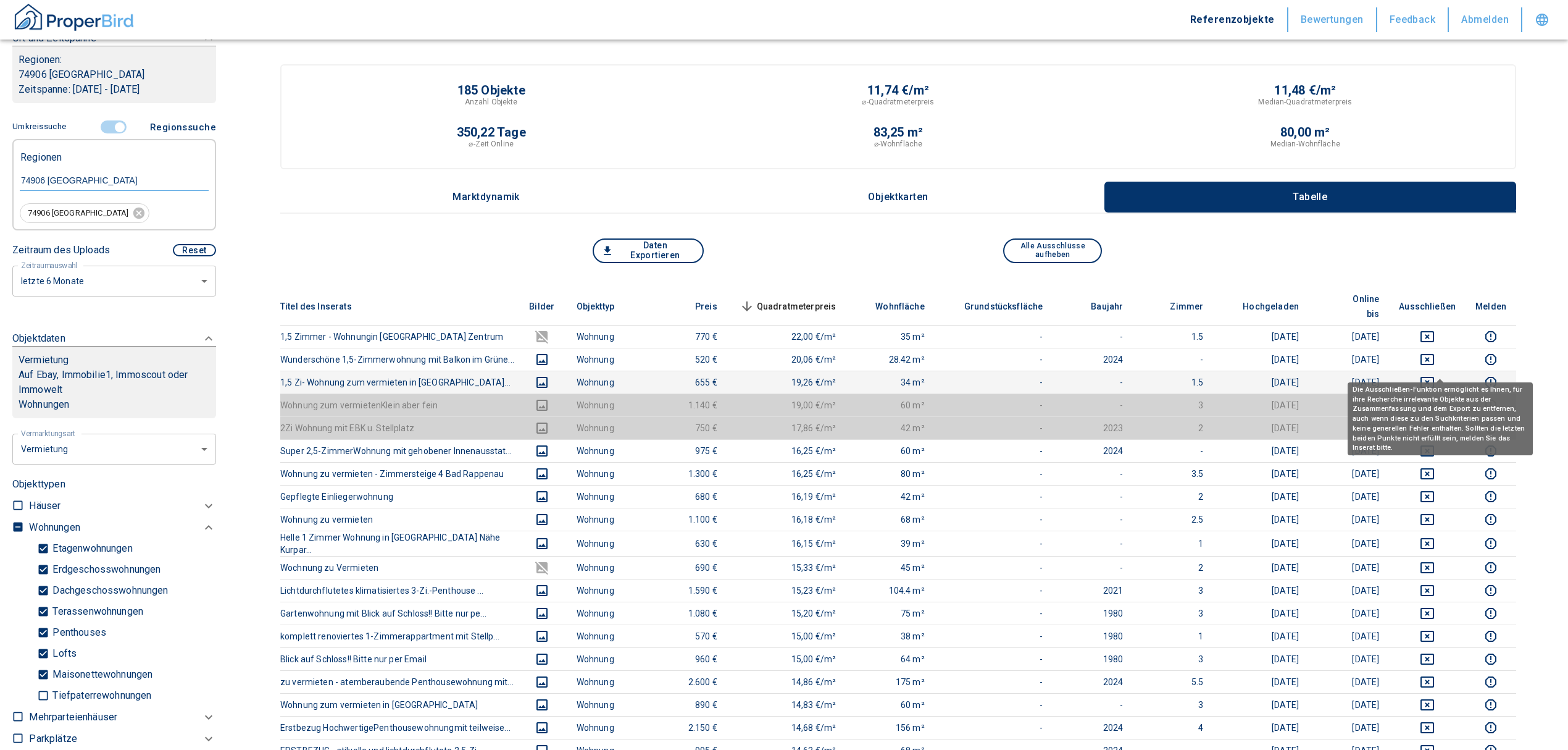
click at [1435, 375] on icon "deselect this listing" at bounding box center [1427, 382] width 15 height 15
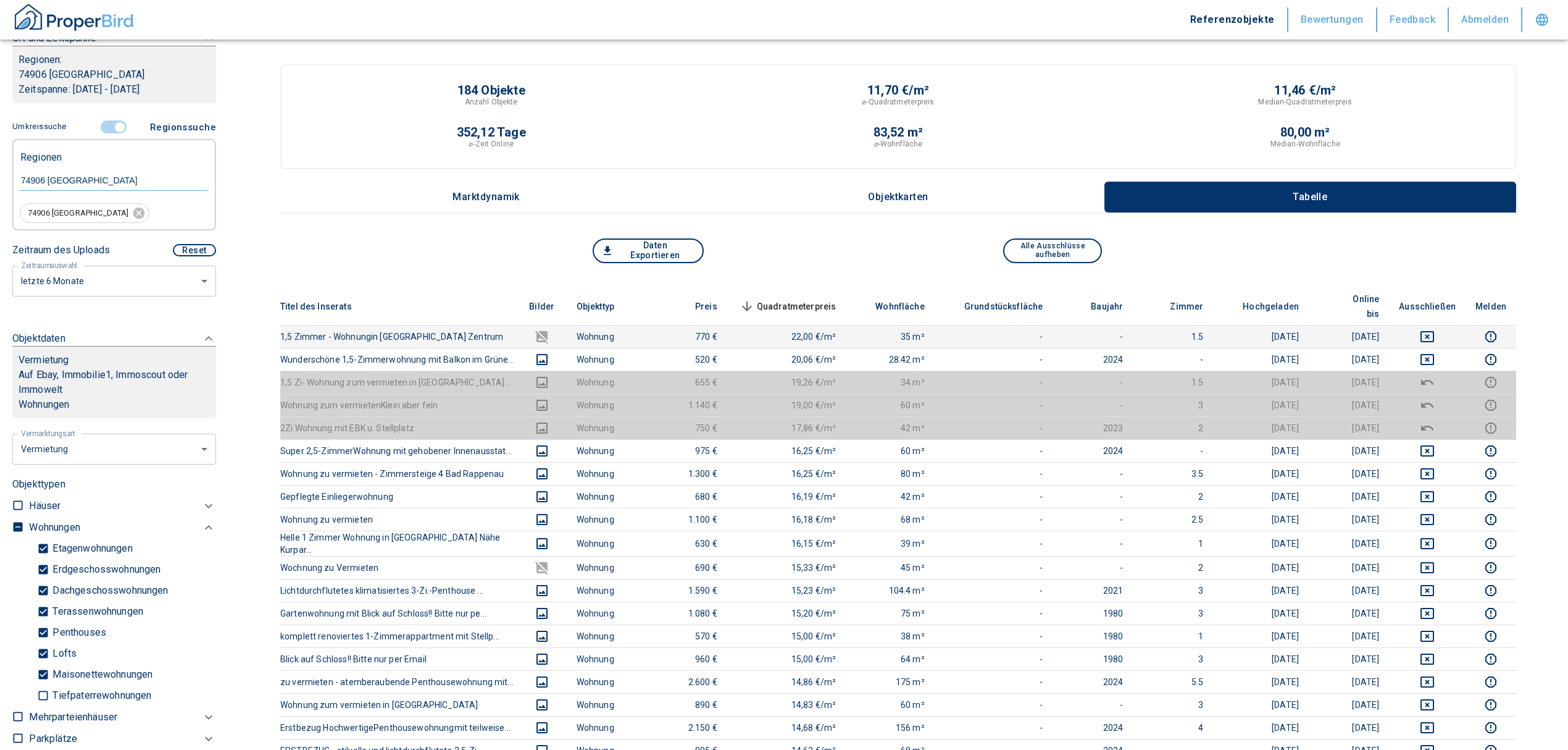
click at [1441, 329] on td at bounding box center [1427, 336] width 76 height 23
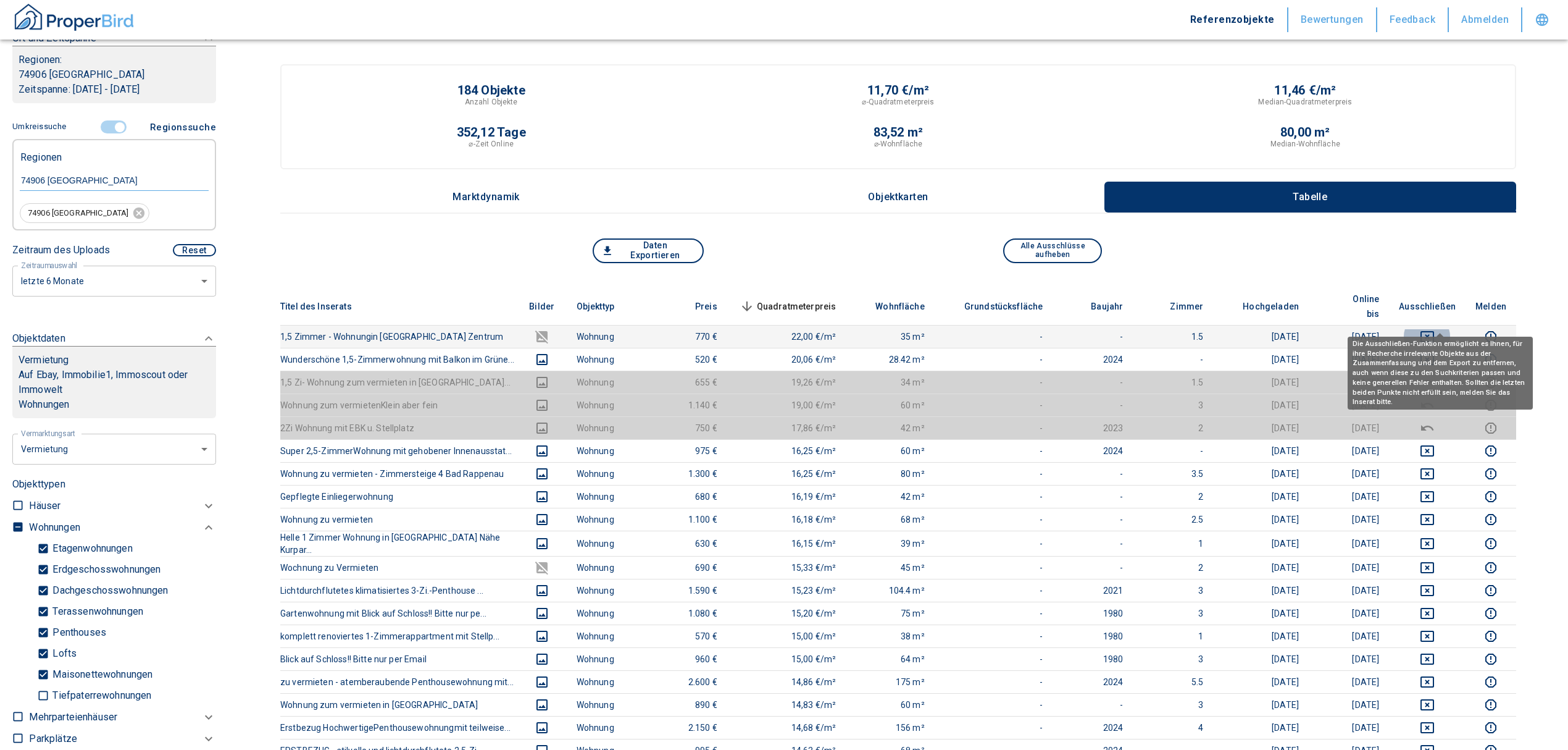
click at [1435, 329] on icon "deselect this listing" at bounding box center [1427, 336] width 15 height 15
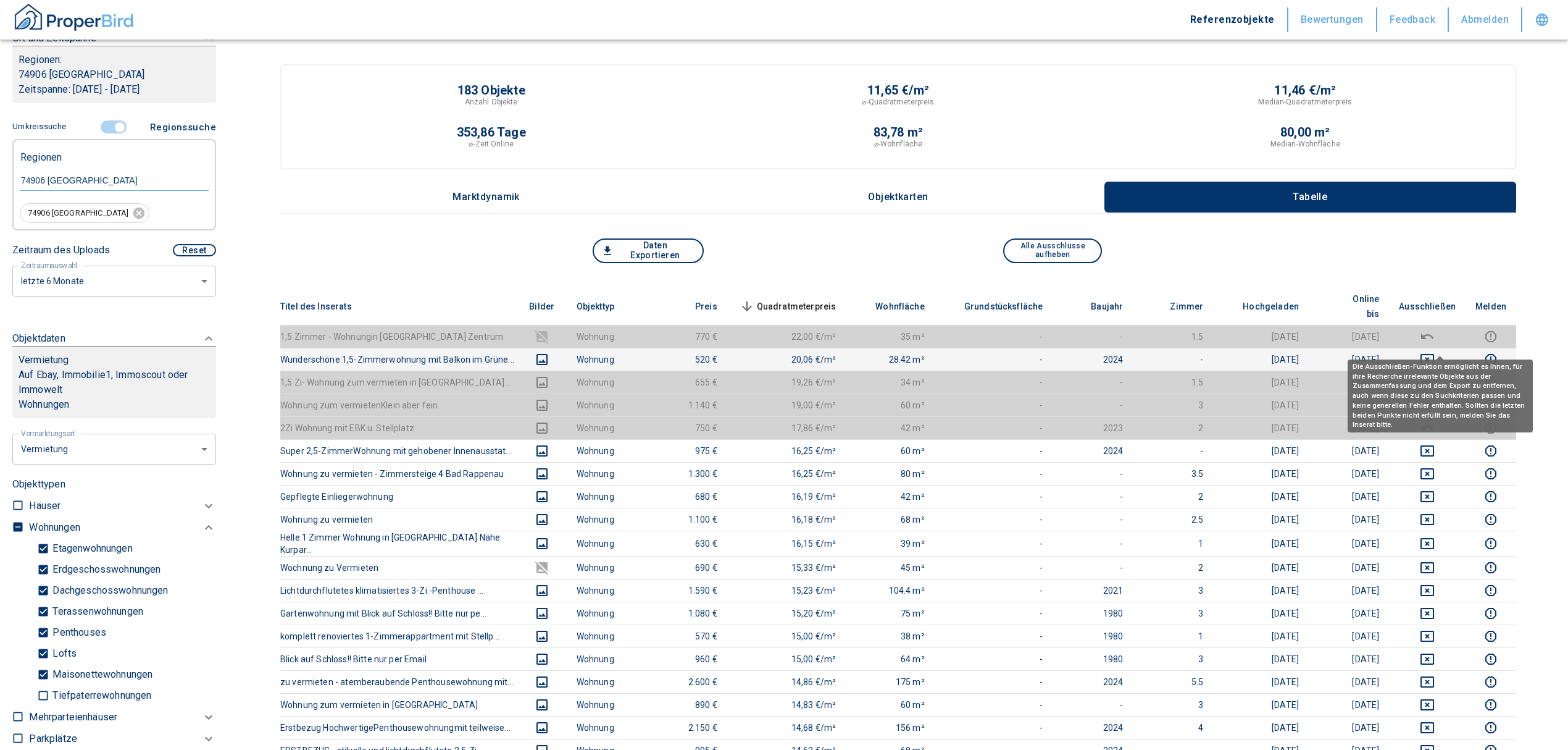
click at [1434, 354] on icon "deselect this listing" at bounding box center [1427, 359] width 13 height 11
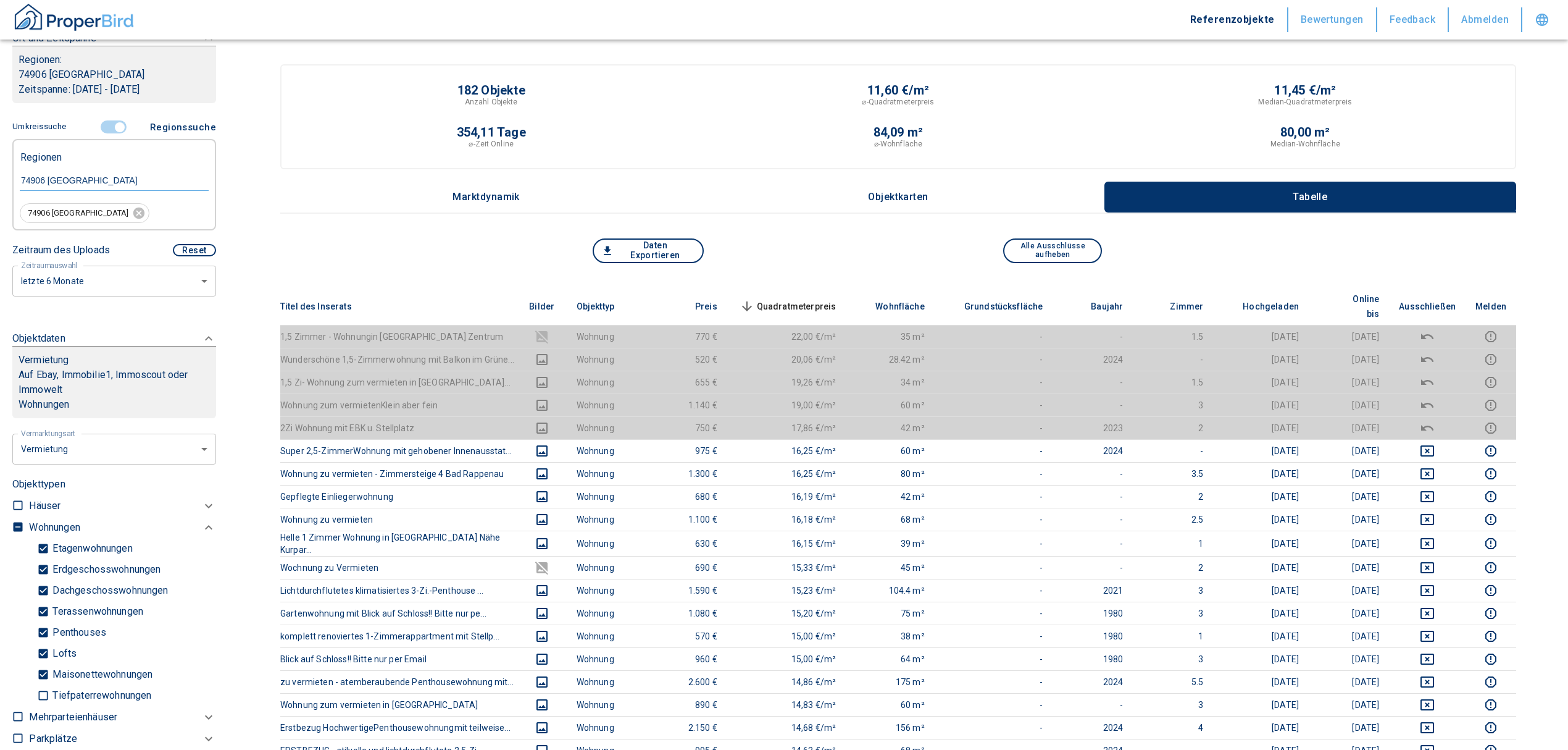
click at [836, 299] on span "Quadratmeterpreis sorted descending" at bounding box center [787, 306] width 100 height 15
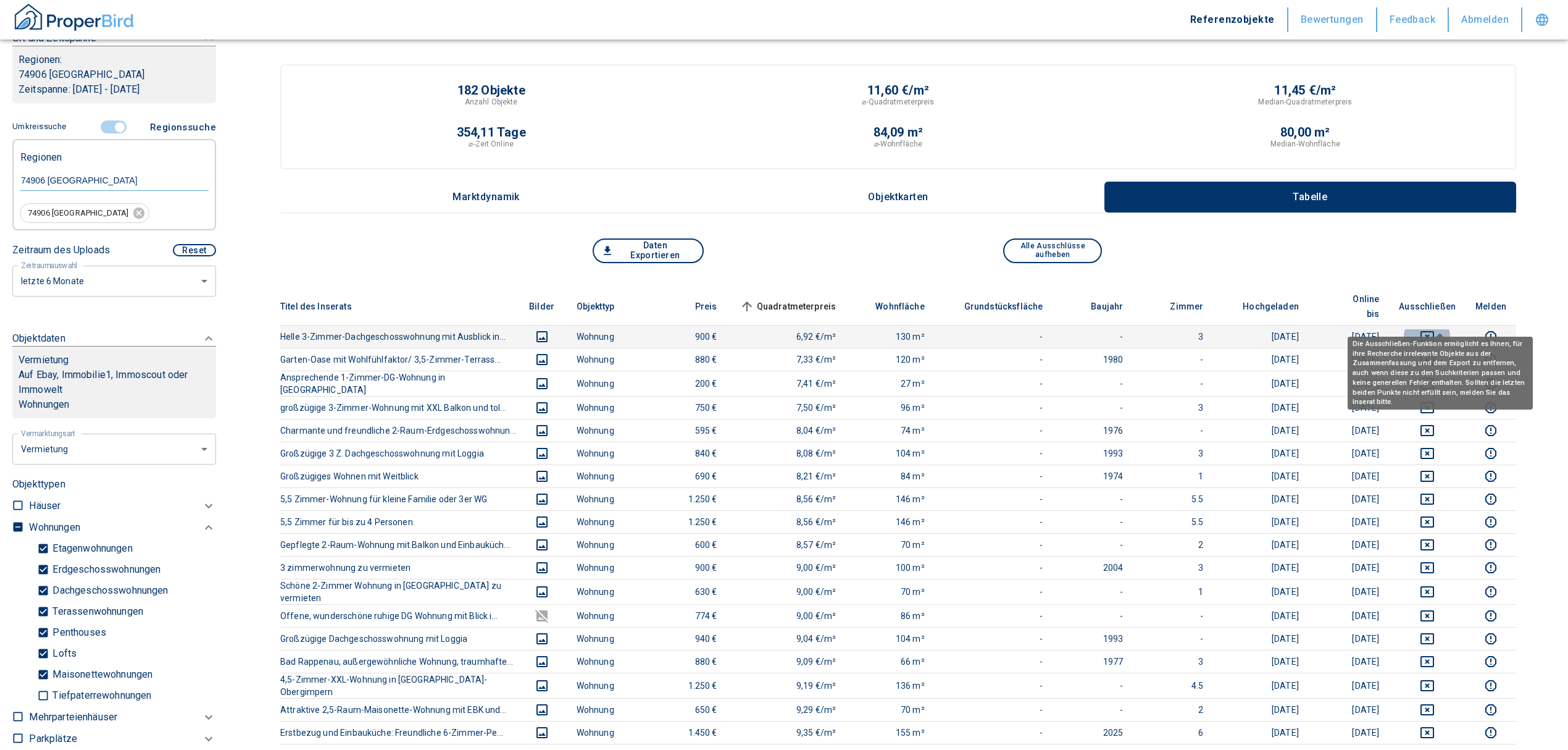
click at [1435, 329] on icon "deselect this listing" at bounding box center [1427, 336] width 15 height 15
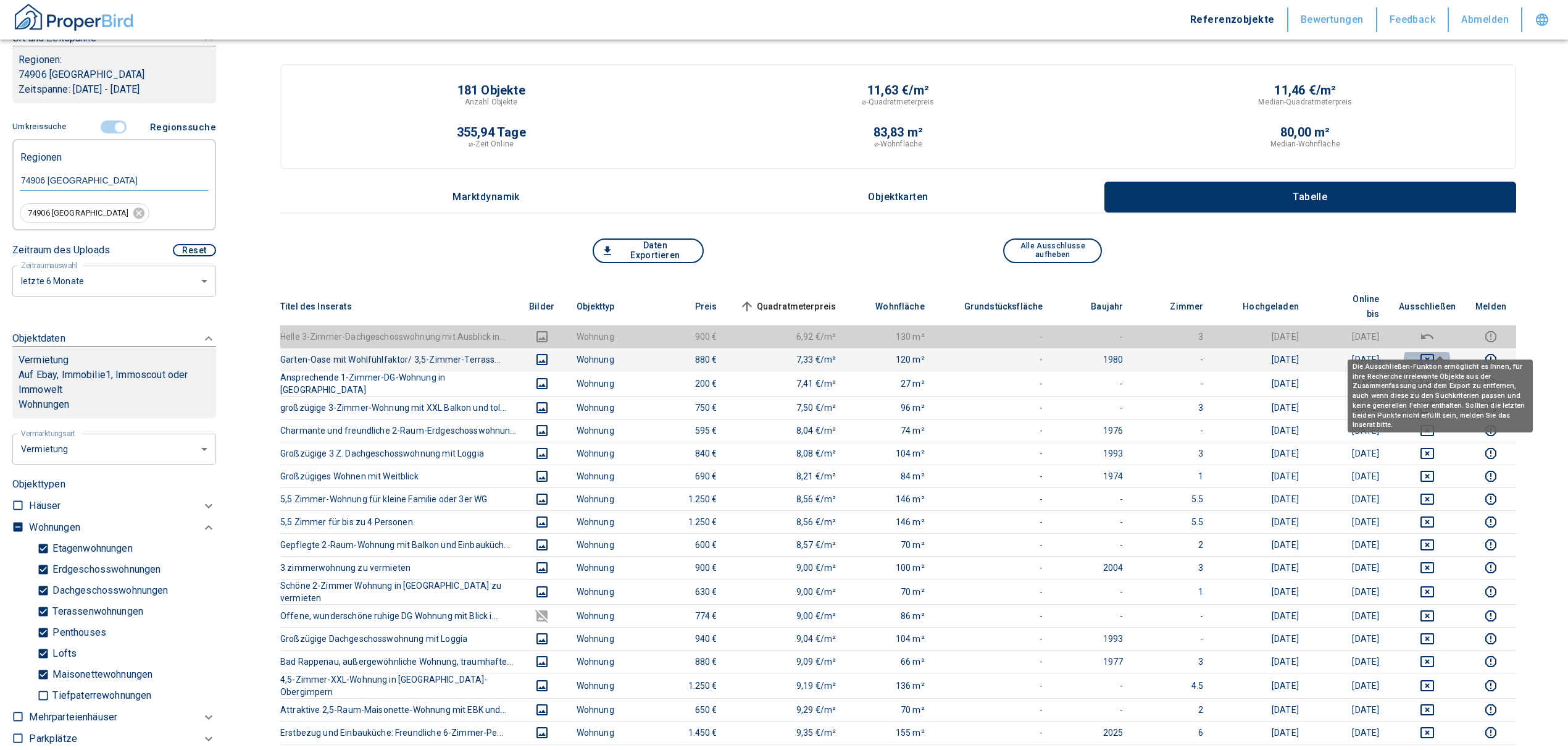
click at [1435, 352] on icon "deselect this listing" at bounding box center [1427, 359] width 15 height 15
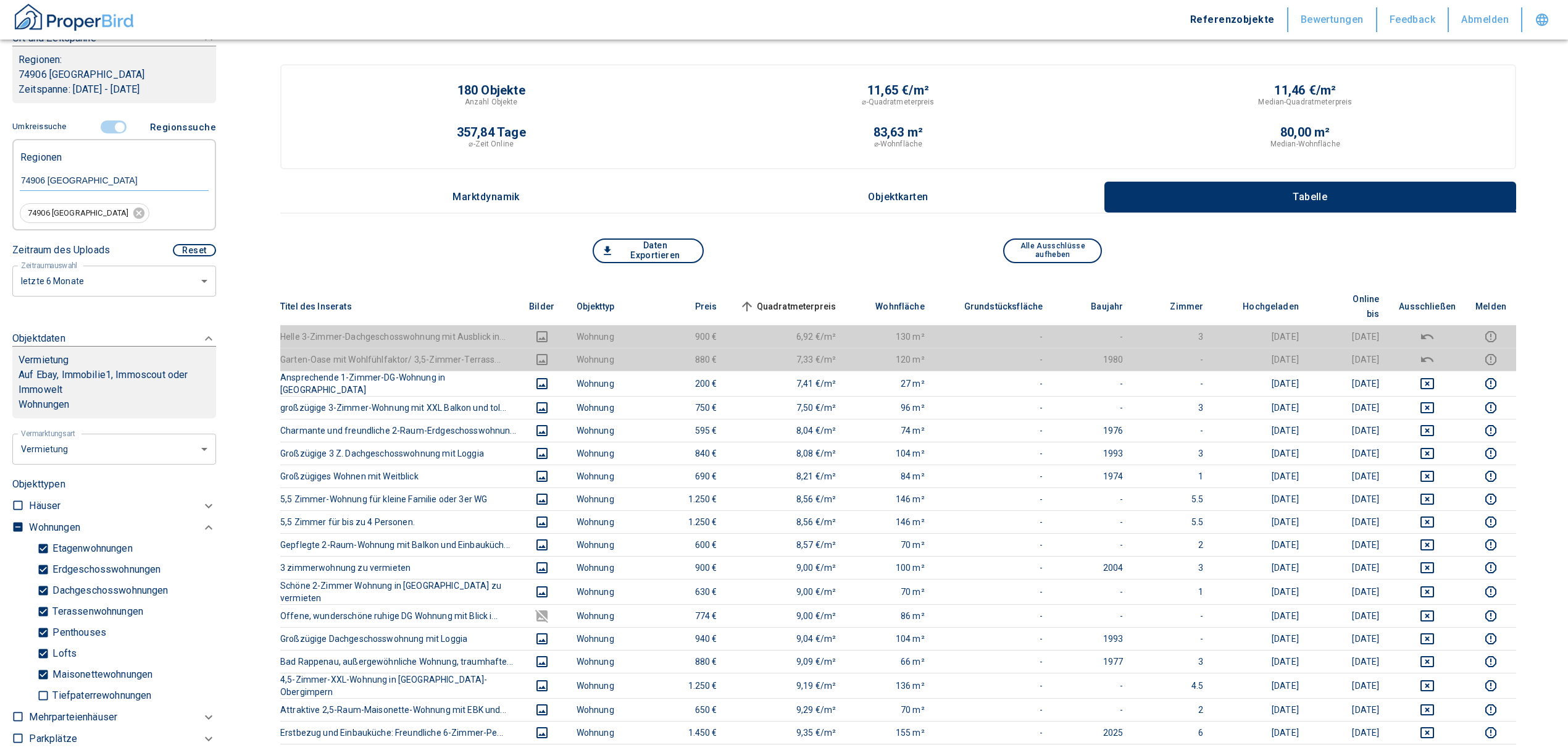
click at [794, 299] on span "Quadratmeterpreis sorted ascending" at bounding box center [787, 306] width 100 height 15
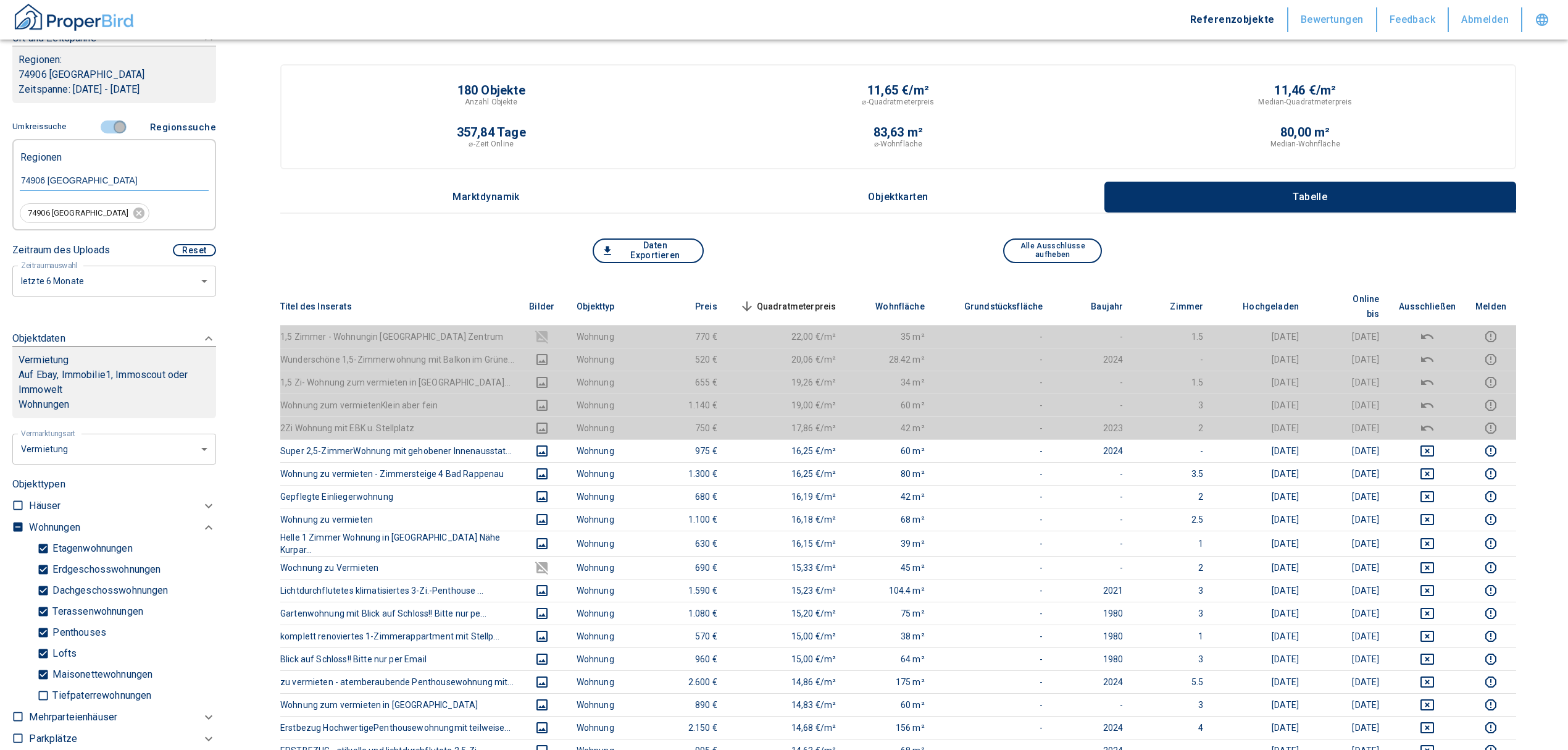
click at [114, 122] on input "controlled" at bounding box center [120, 126] width 37 height 13
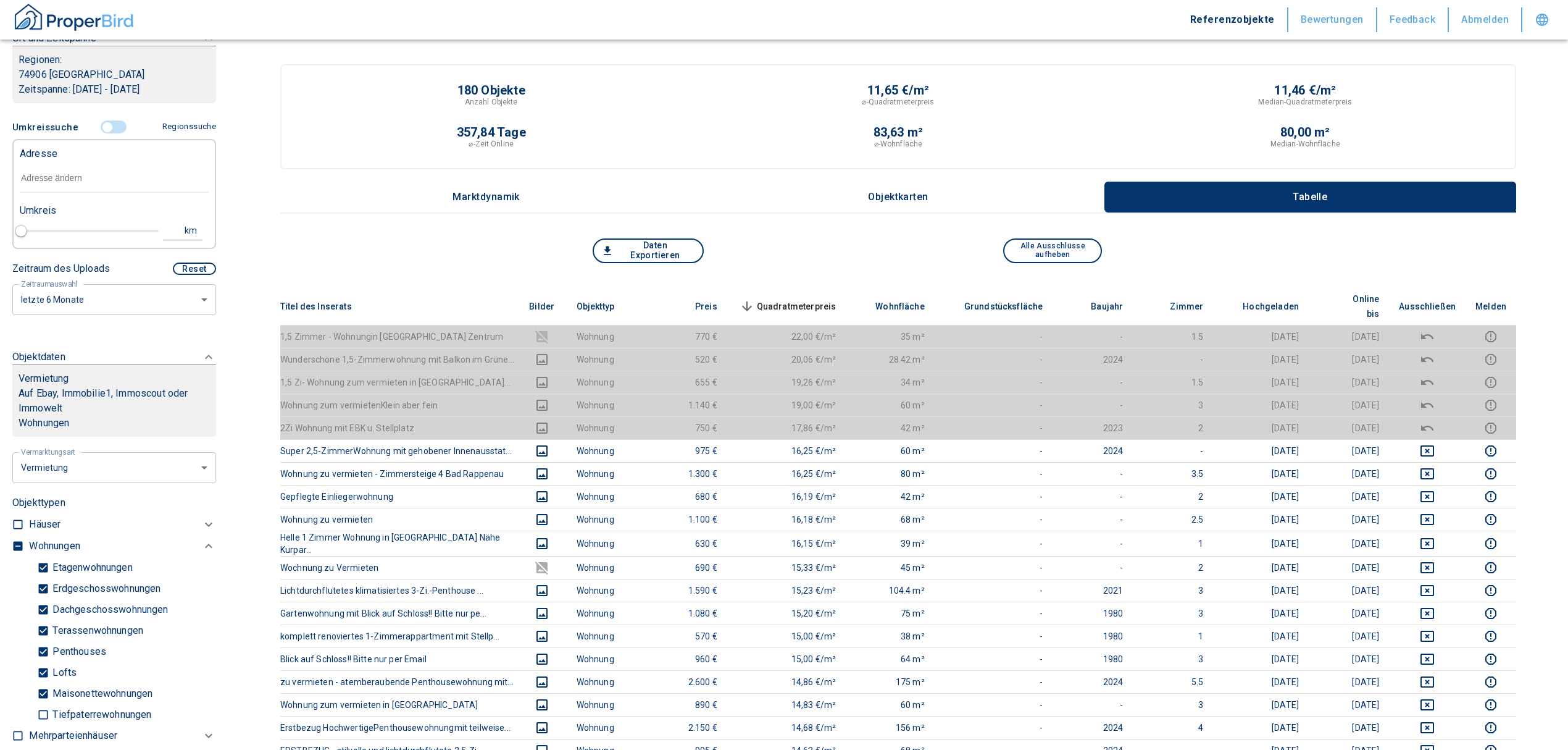
click at [80, 173] on input "text" at bounding box center [114, 179] width 189 height 28
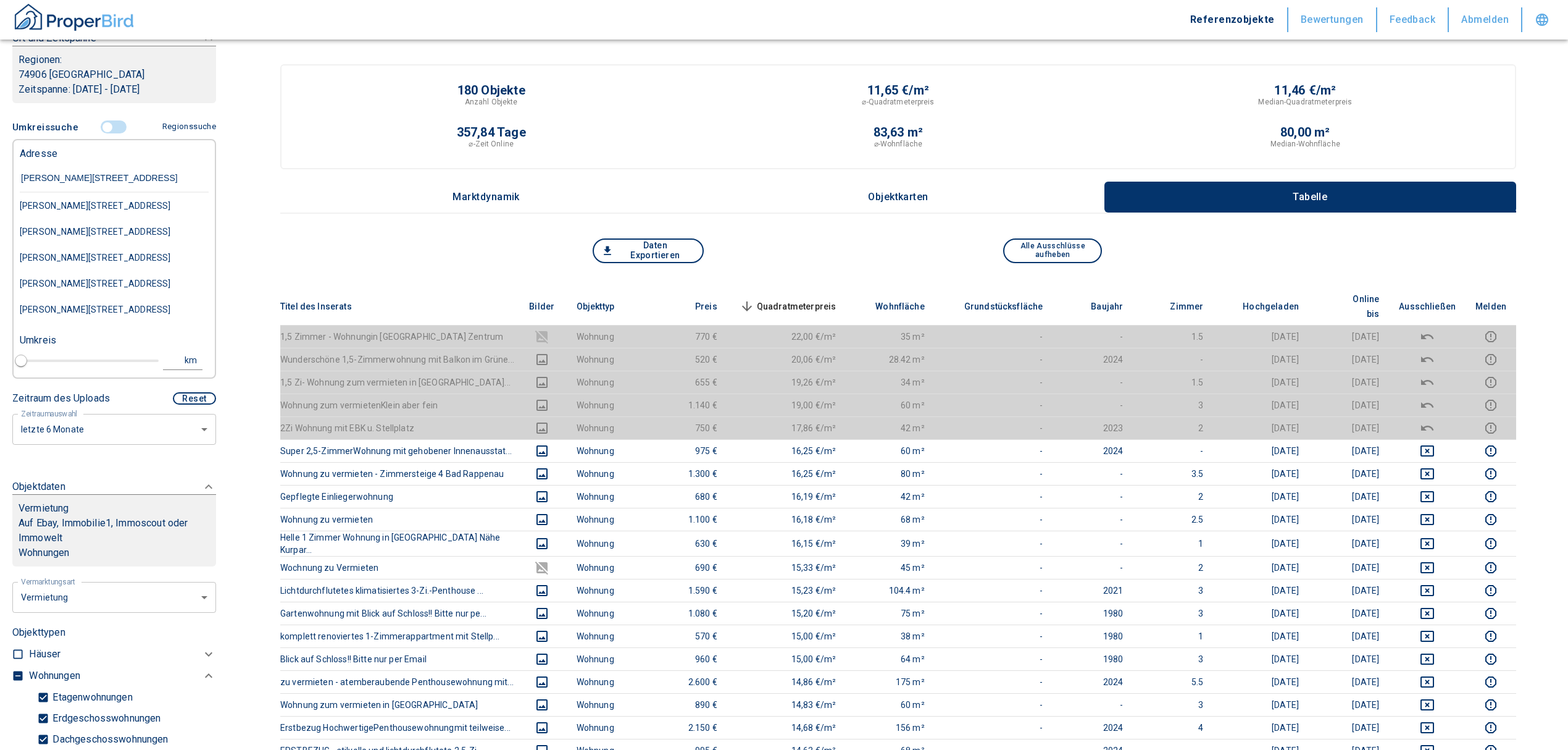
type input "[PERSON_NAME][STREET_ADDRESS]"
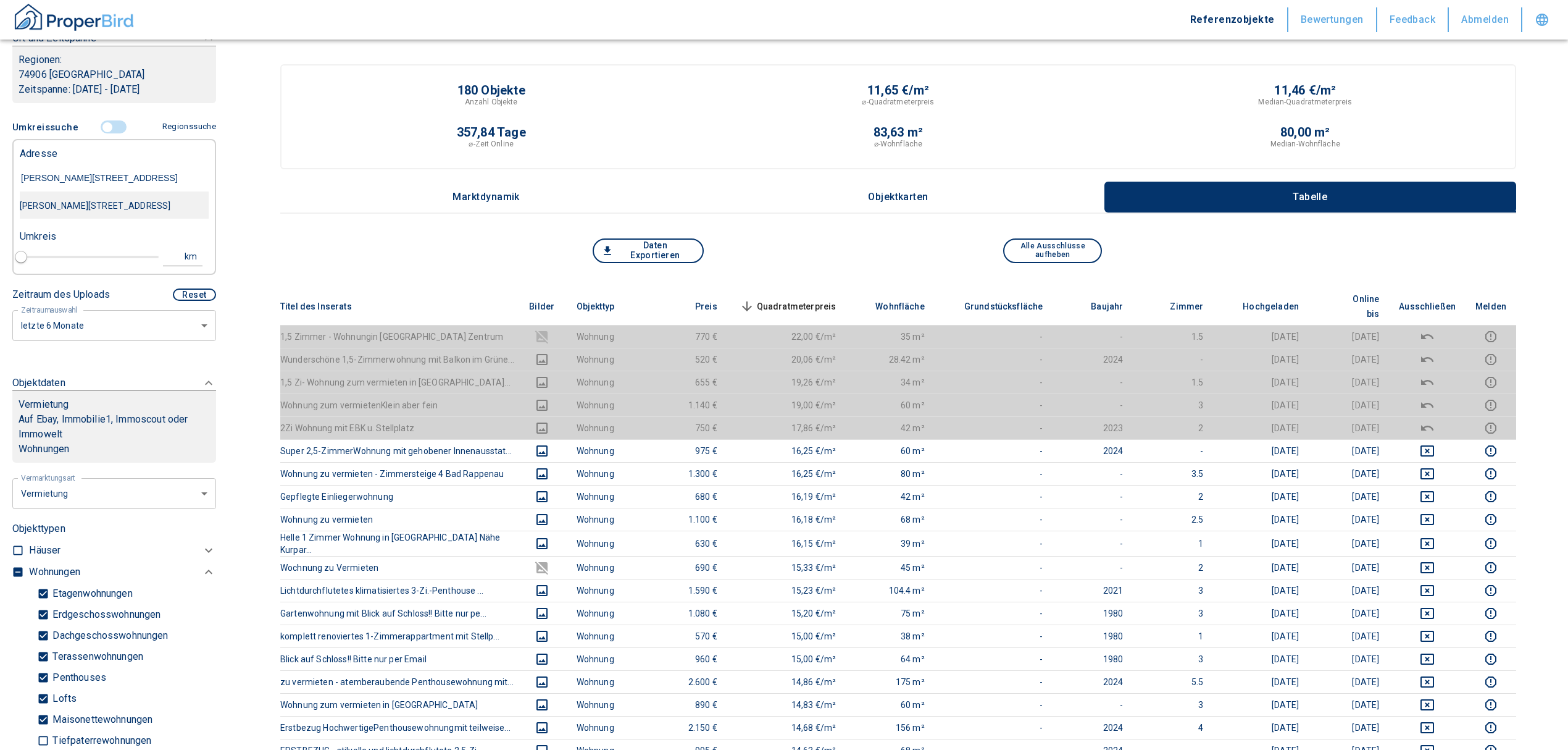
click at [153, 194] on div "[PERSON_NAME][STREET_ADDRESS]" at bounding box center [114, 206] width 189 height 26
type input "2020"
type input "[PERSON_NAME][STREET_ADDRESS]"
type input "1"
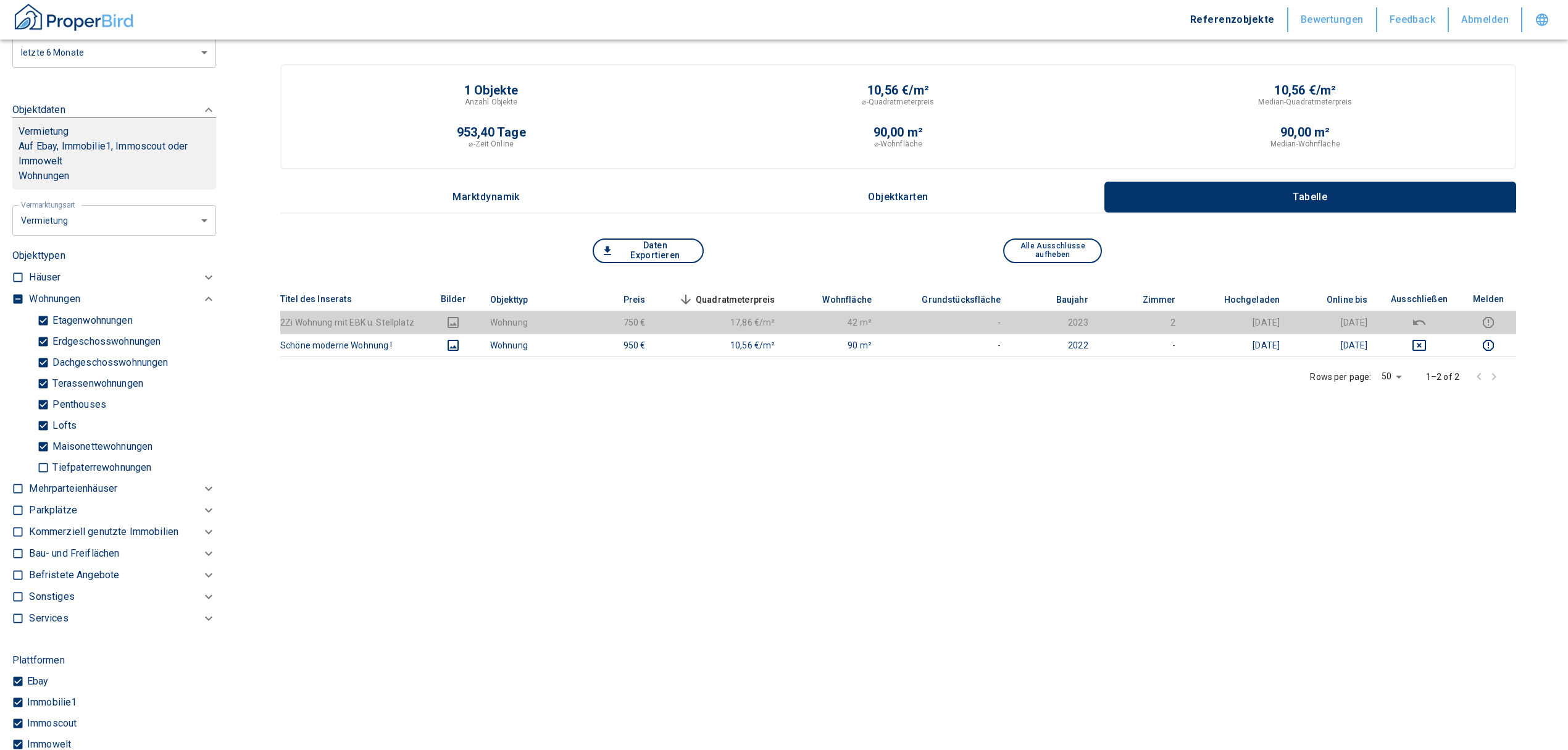
scroll to position [547, 0]
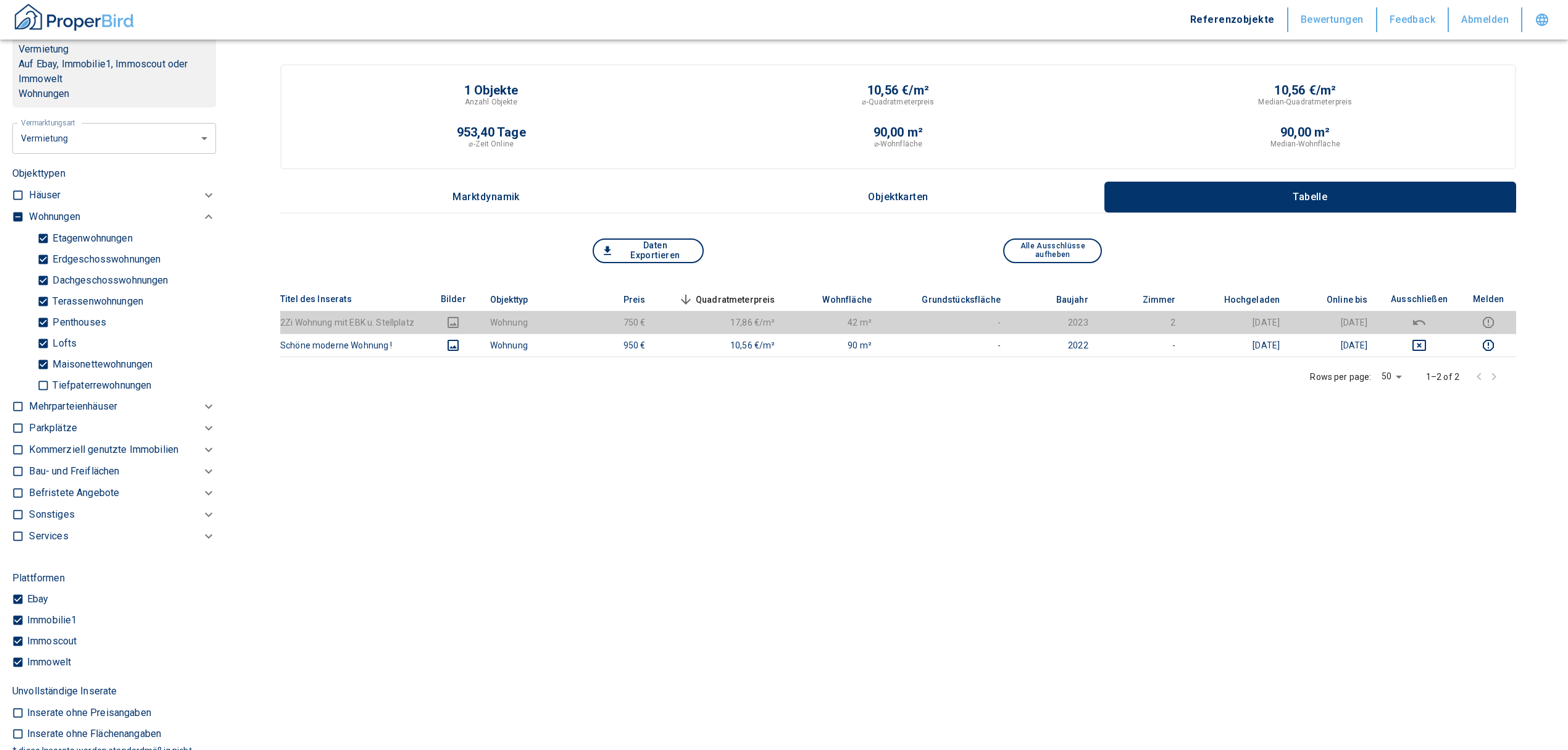
type input "[PERSON_NAME][STREET_ADDRESS]"
click at [23, 217] on input "checkbox" at bounding box center [18, 217] width 12 height 12
checkbox input "true"
type input "2020"
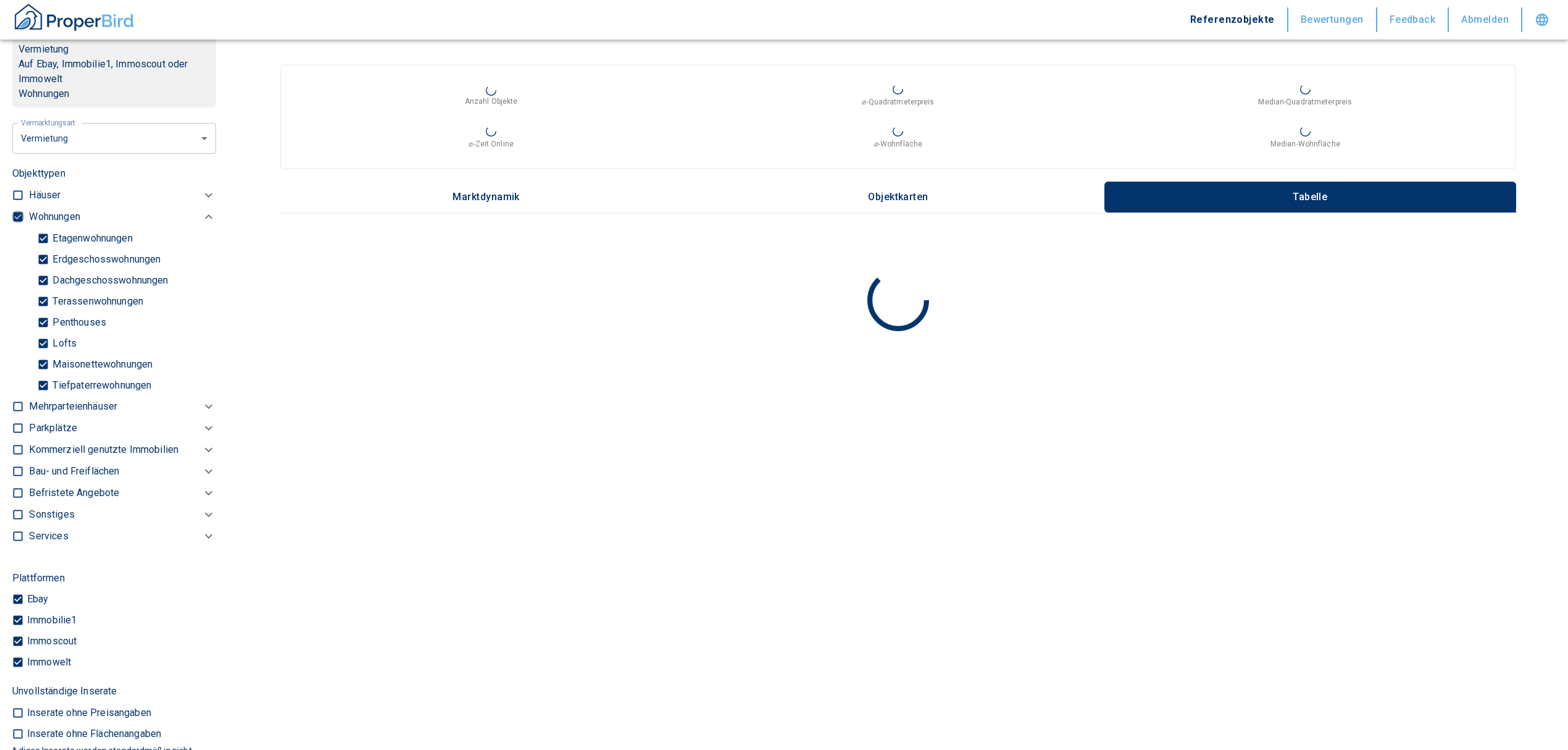
click at [21, 216] on input "checkbox" at bounding box center [18, 217] width 12 height 12
checkbox input "false"
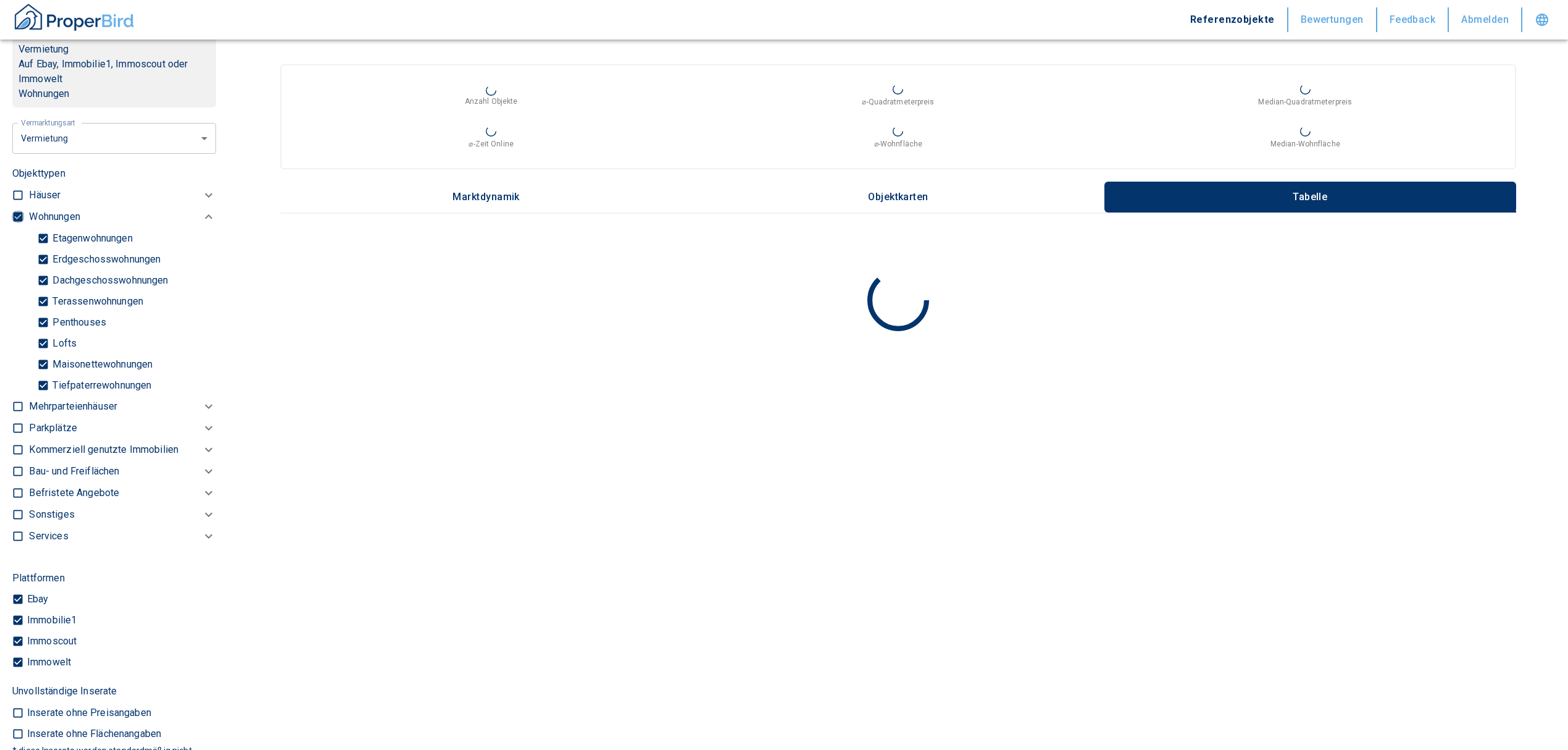
checkbox input "false"
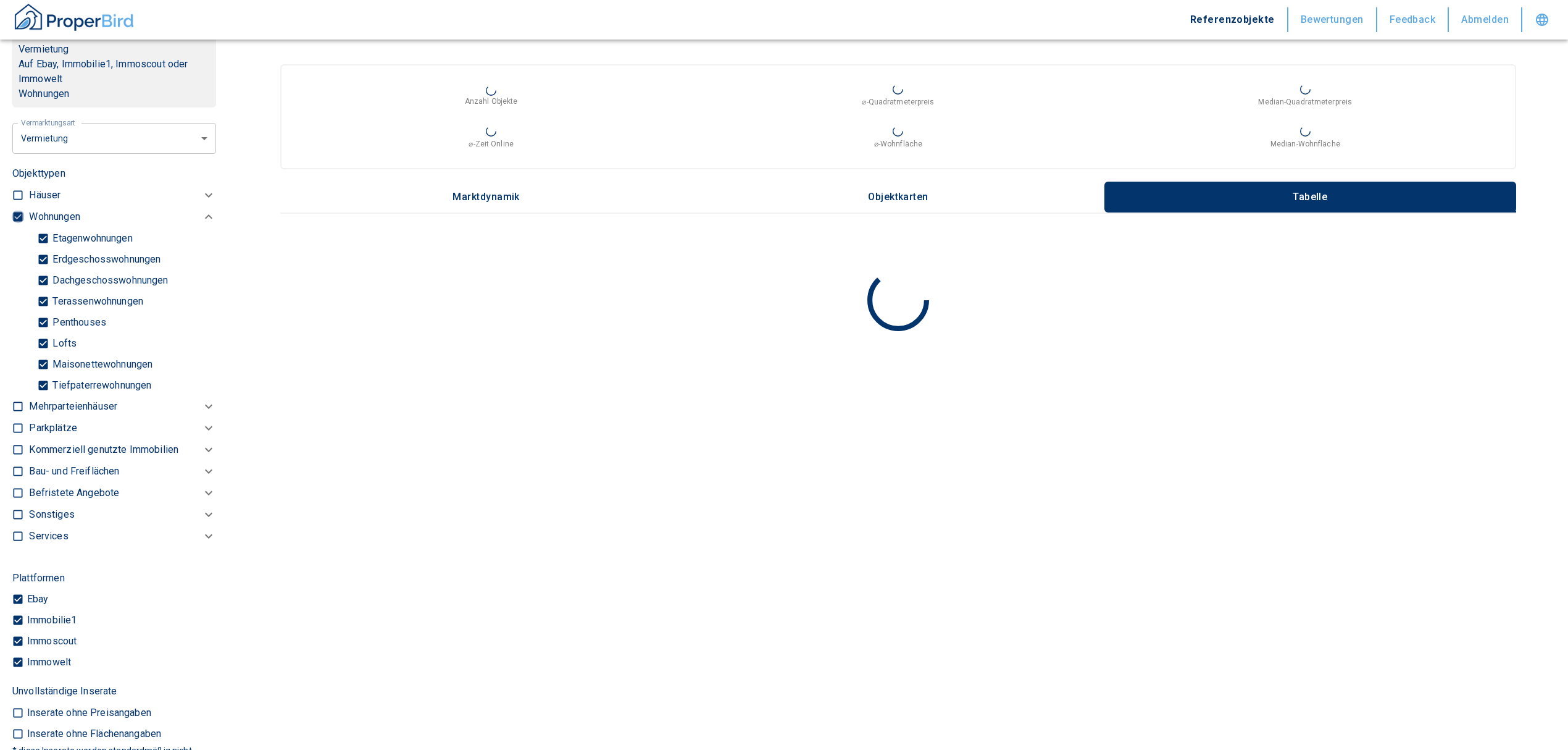
type input "2020"
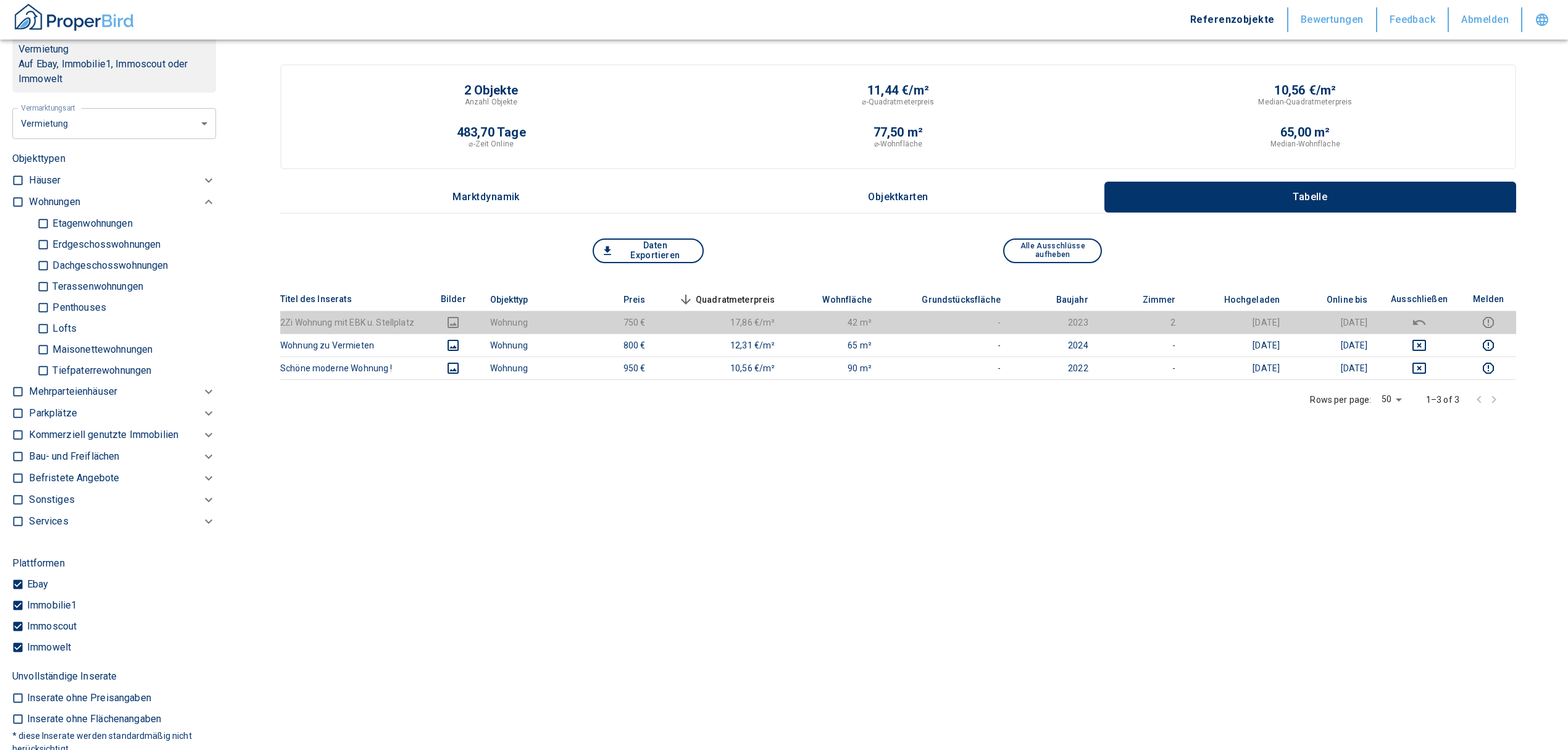
click at [37, 433] on p "Kommerziell genutzte Immobilien" at bounding box center [104, 434] width 149 height 15
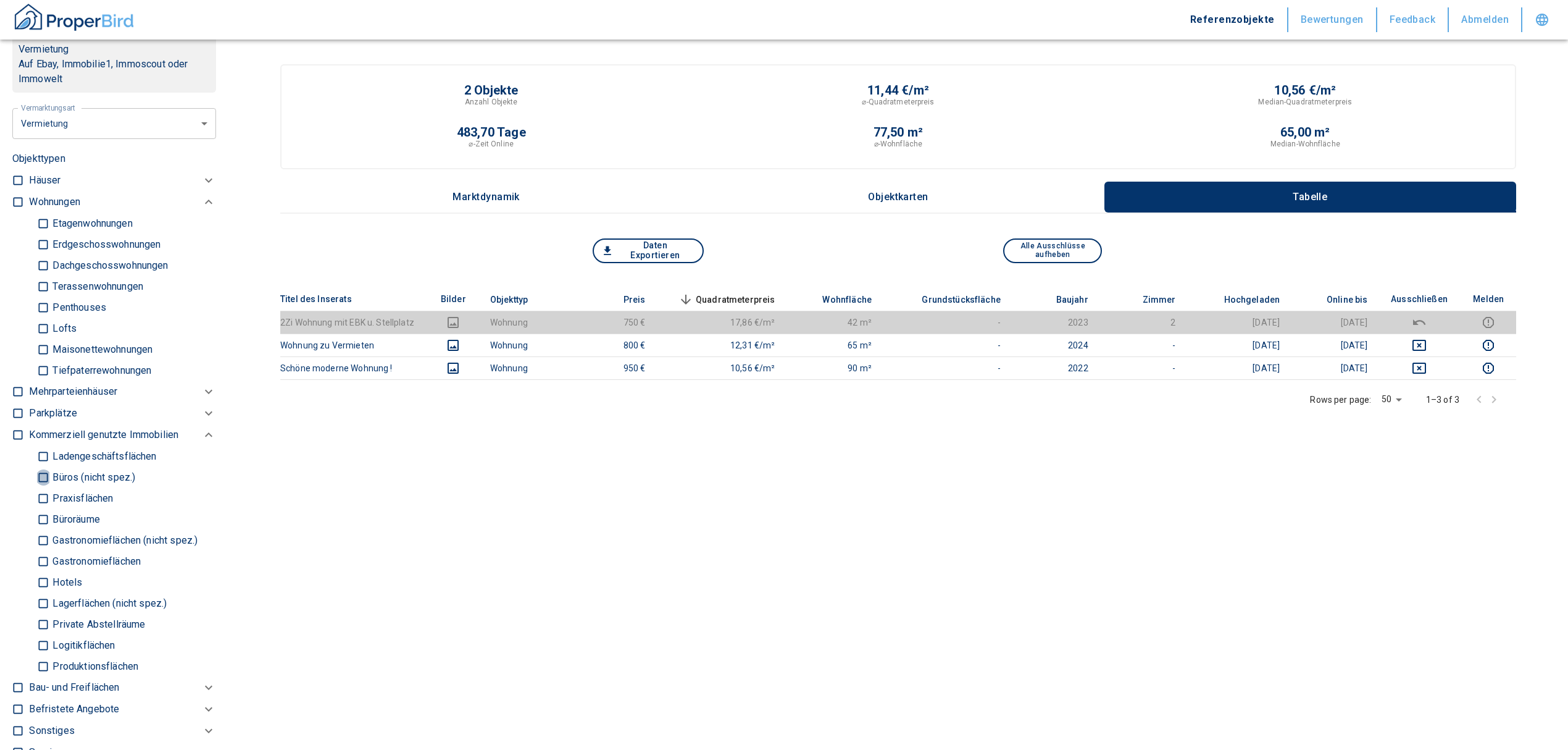
click at [47, 472] on input "Büros (nicht spez.)" at bounding box center [44, 477] width 12 height 21
checkbox input "true"
type input "2020"
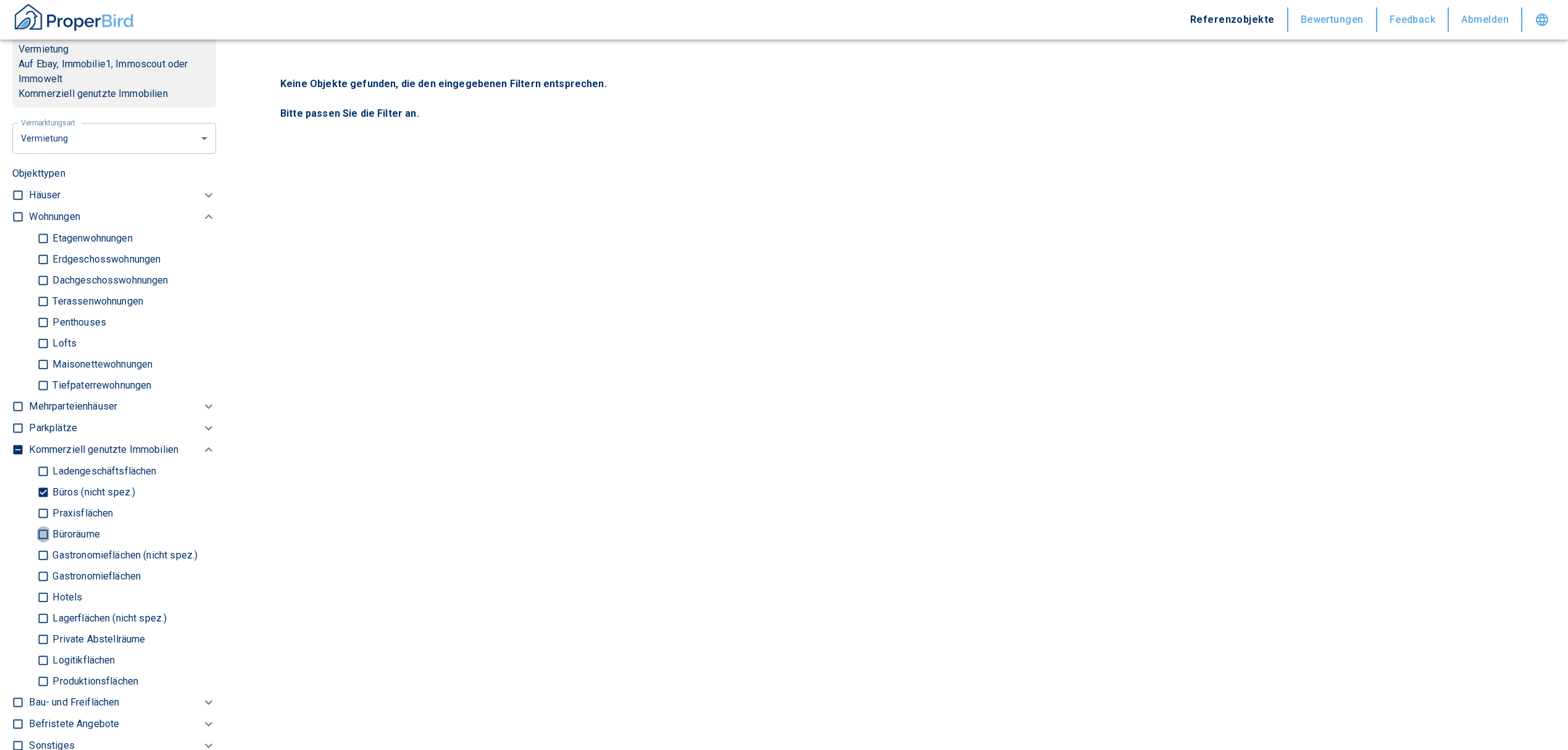
click at [42, 525] on input "Büroräume" at bounding box center [44, 534] width 12 height 21
checkbox input "true"
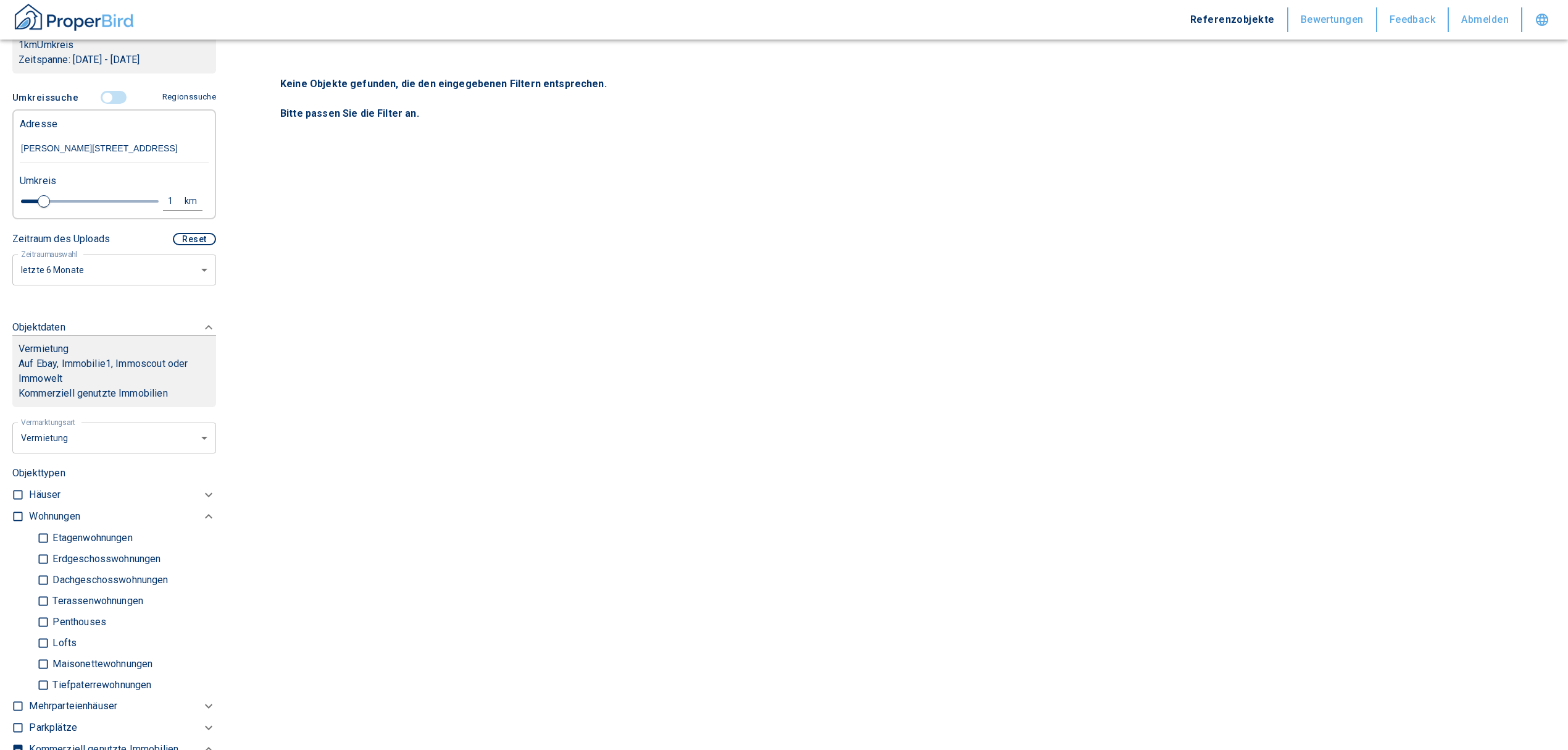
scroll to position [218, 0]
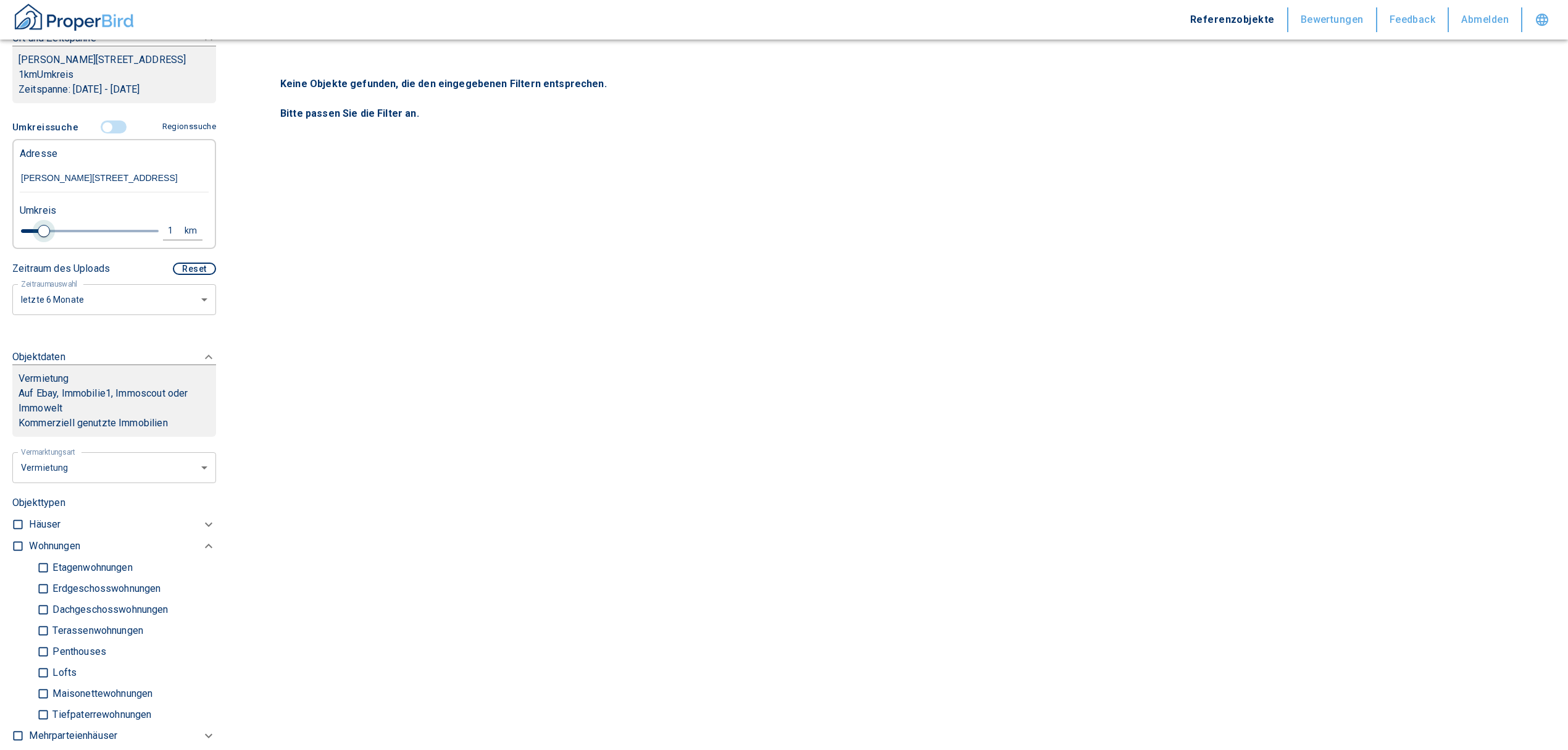
type input "2020"
type input "1.2"
type input "2020"
type input "1.4"
type input "2020"
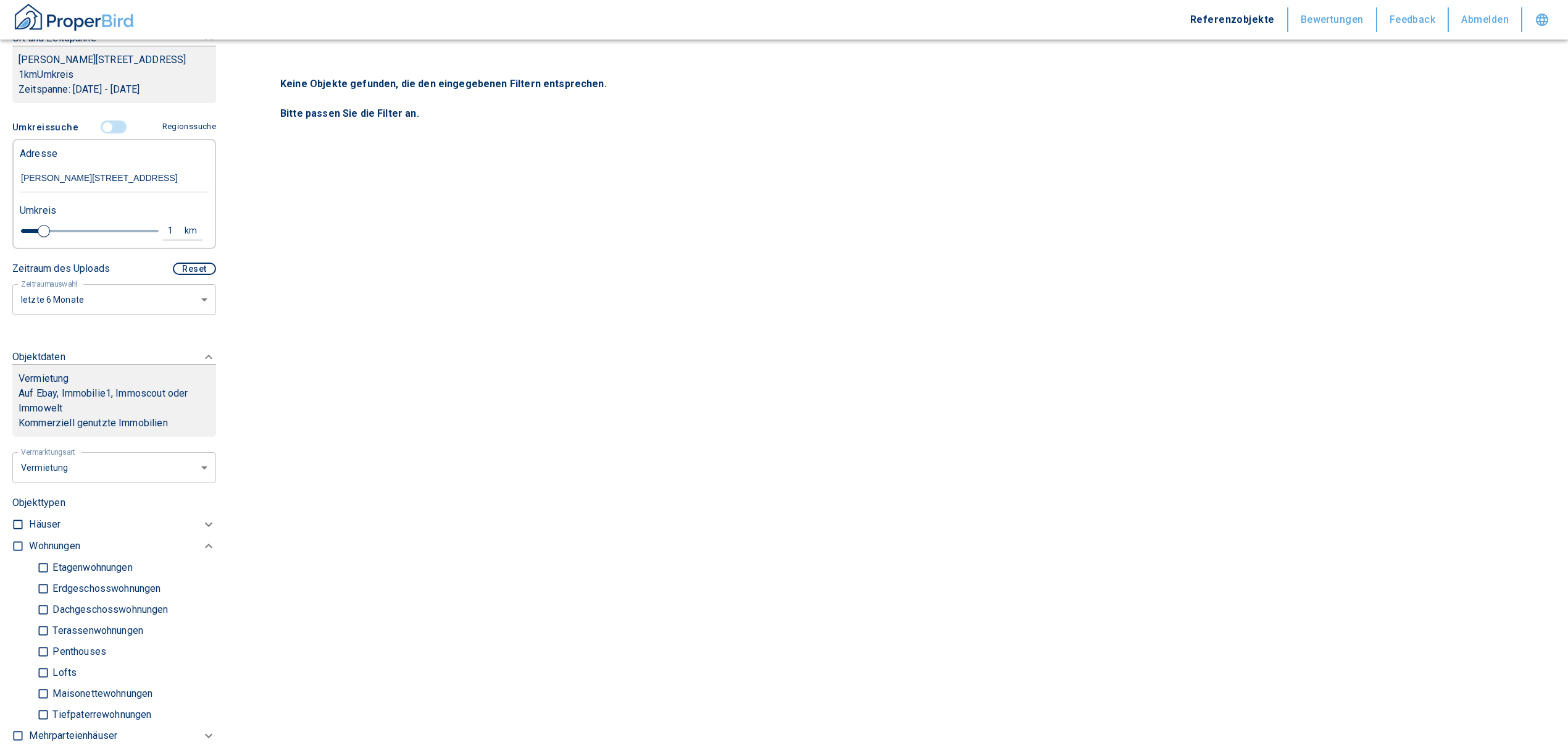
type input "3.4"
type input "2020"
type input "4.2"
type input "2020"
type input "4.4"
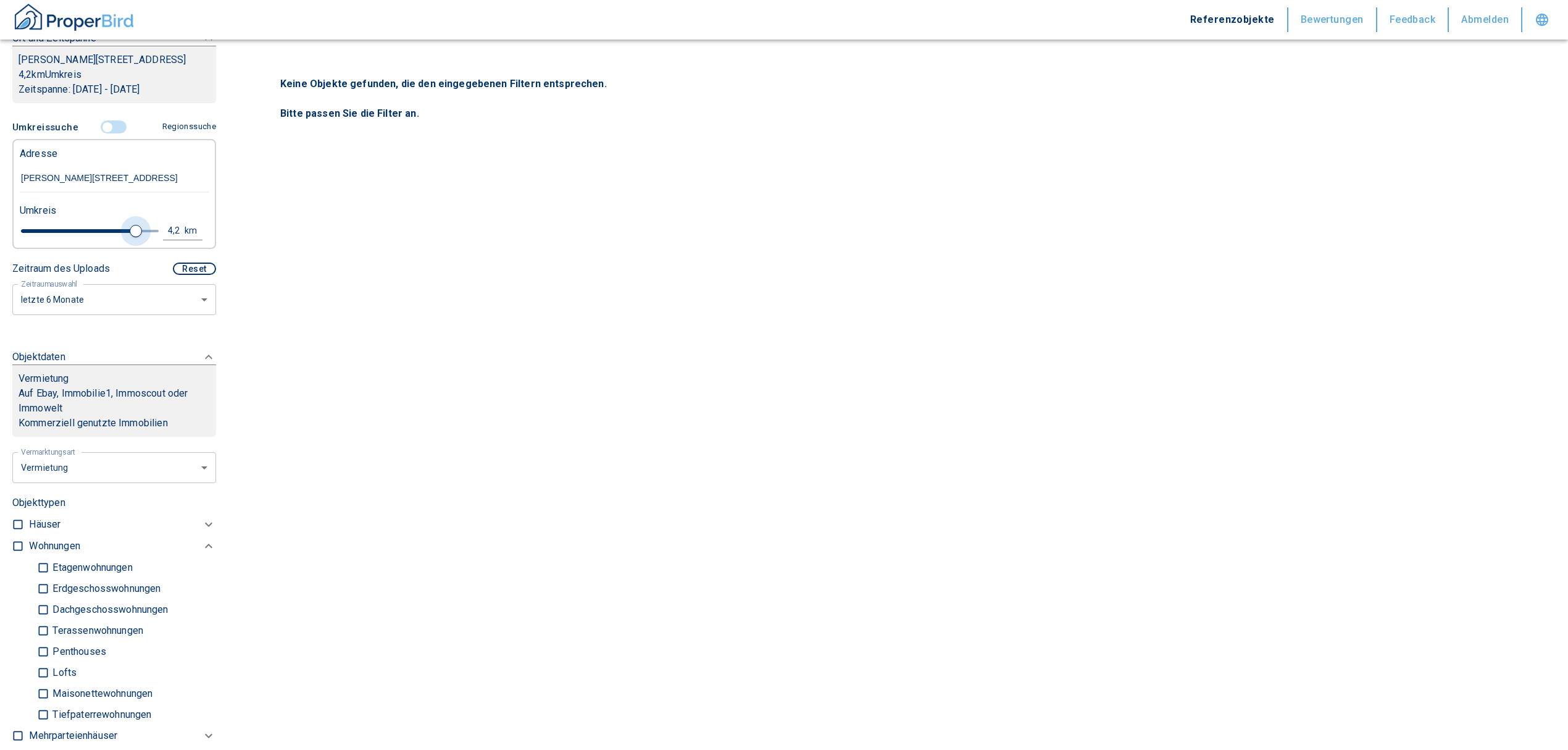
type input "2020"
type input "5"
drag, startPoint x: 45, startPoint y: 230, endPoint x: 248, endPoint y: 213, distance: 203.7
click at [215, 221] on div "Filtervorlagen Neue Filtereinstellungen erkannt! Name für neue Vorlage x Sie ha…" at bounding box center [114, 375] width 229 height 750
type input "2020"
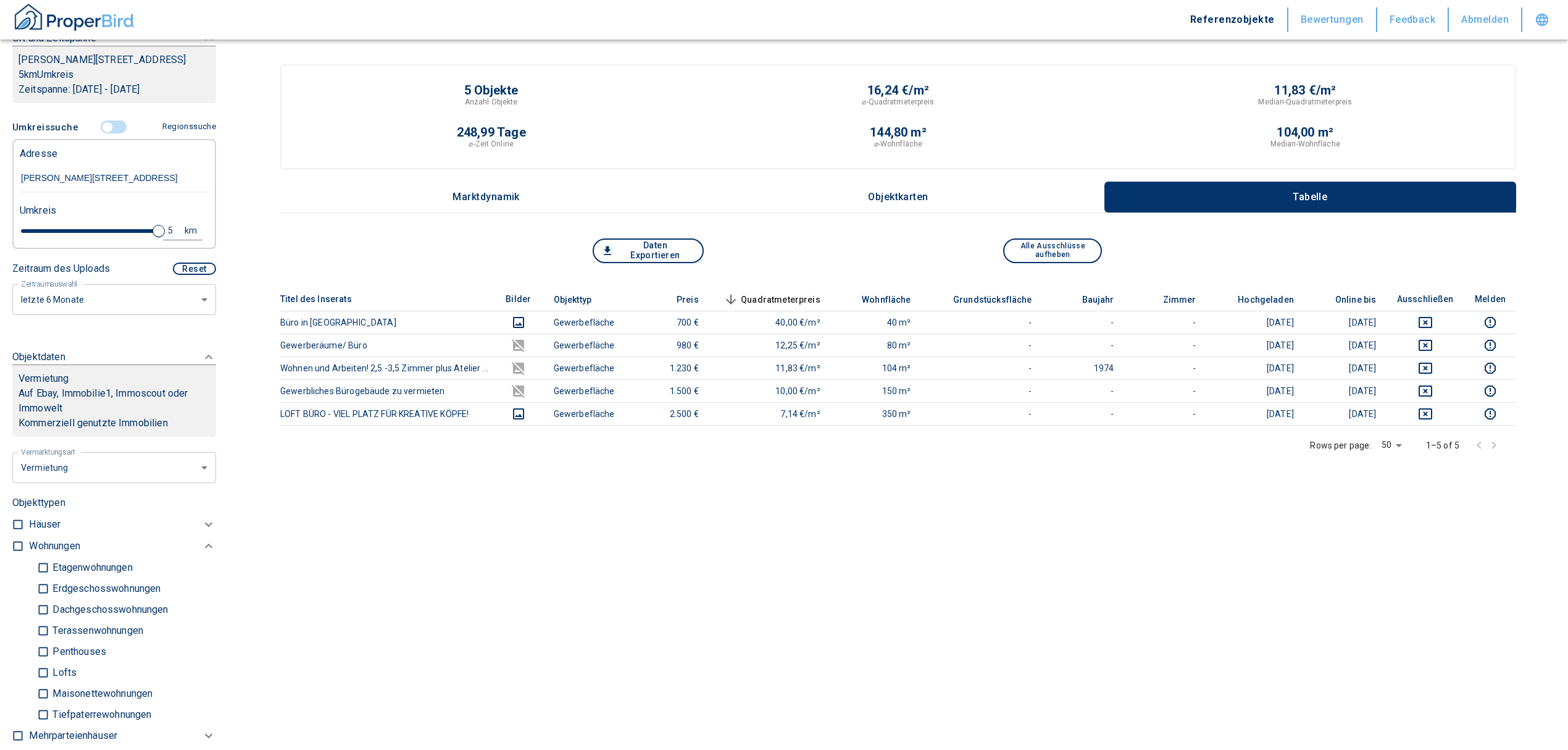
click at [166, 223] on div "5" at bounding box center [177, 230] width 22 height 15
drag, startPoint x: 66, startPoint y: 226, endPoint x: 33, endPoint y: 225, distance: 33.0
click at [39, 227] on div "5 km Neue Suchen" at bounding box center [104, 231] width 189 height 29
type input "10"
click at [158, 223] on button "Neue Suchen" at bounding box center [165, 230] width 68 height 17
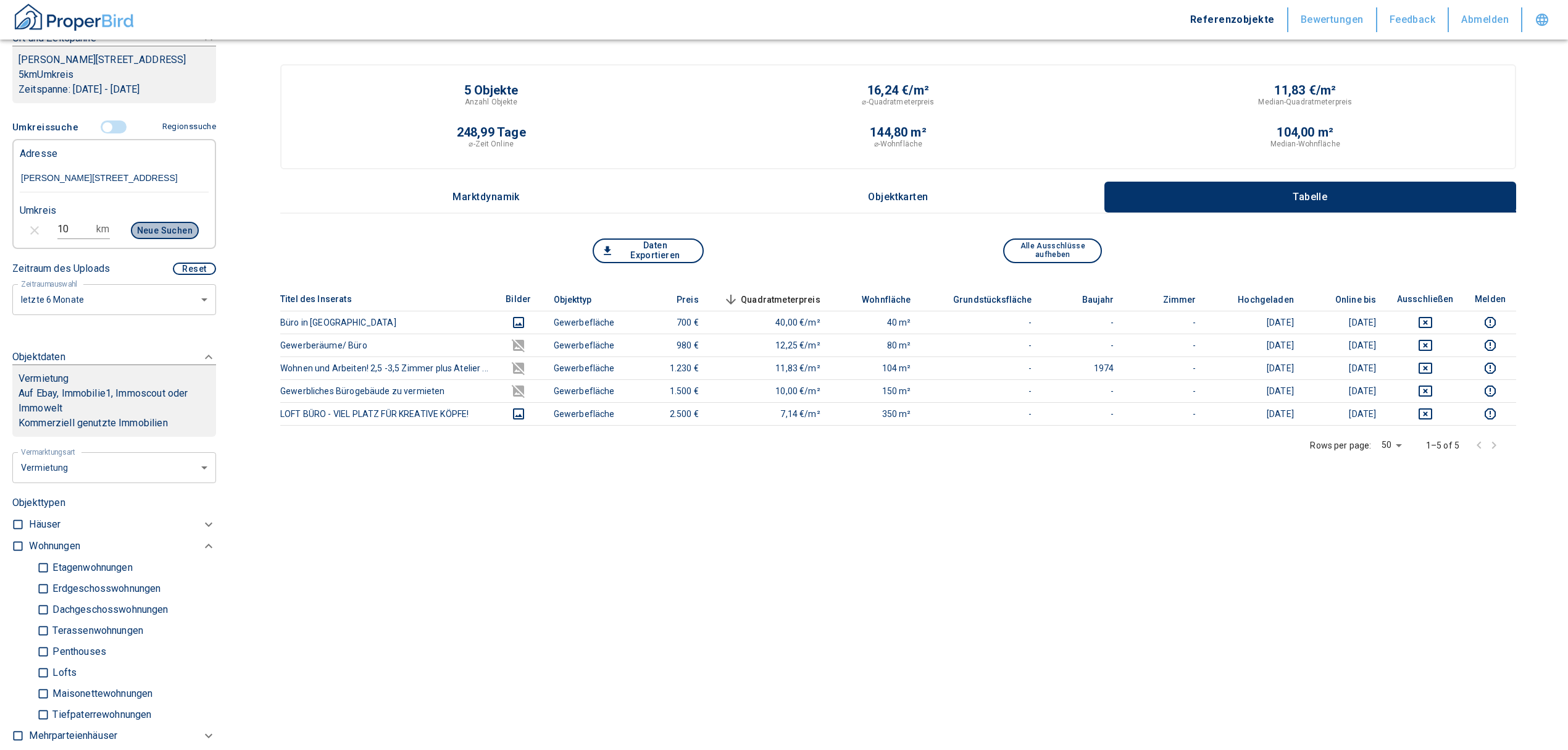
type input "2020"
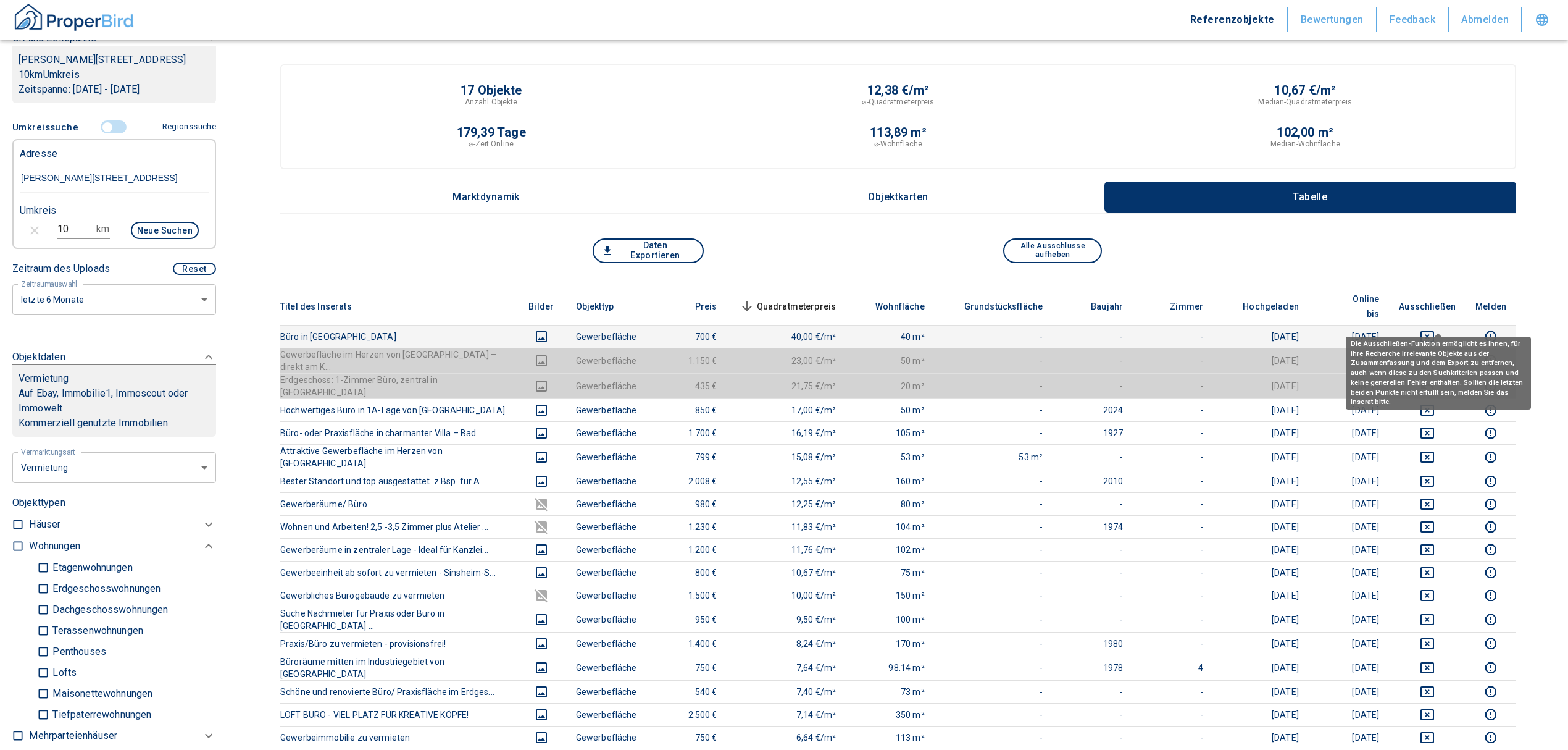
click at [1435, 329] on icon "deselect this listing" at bounding box center [1427, 336] width 15 height 15
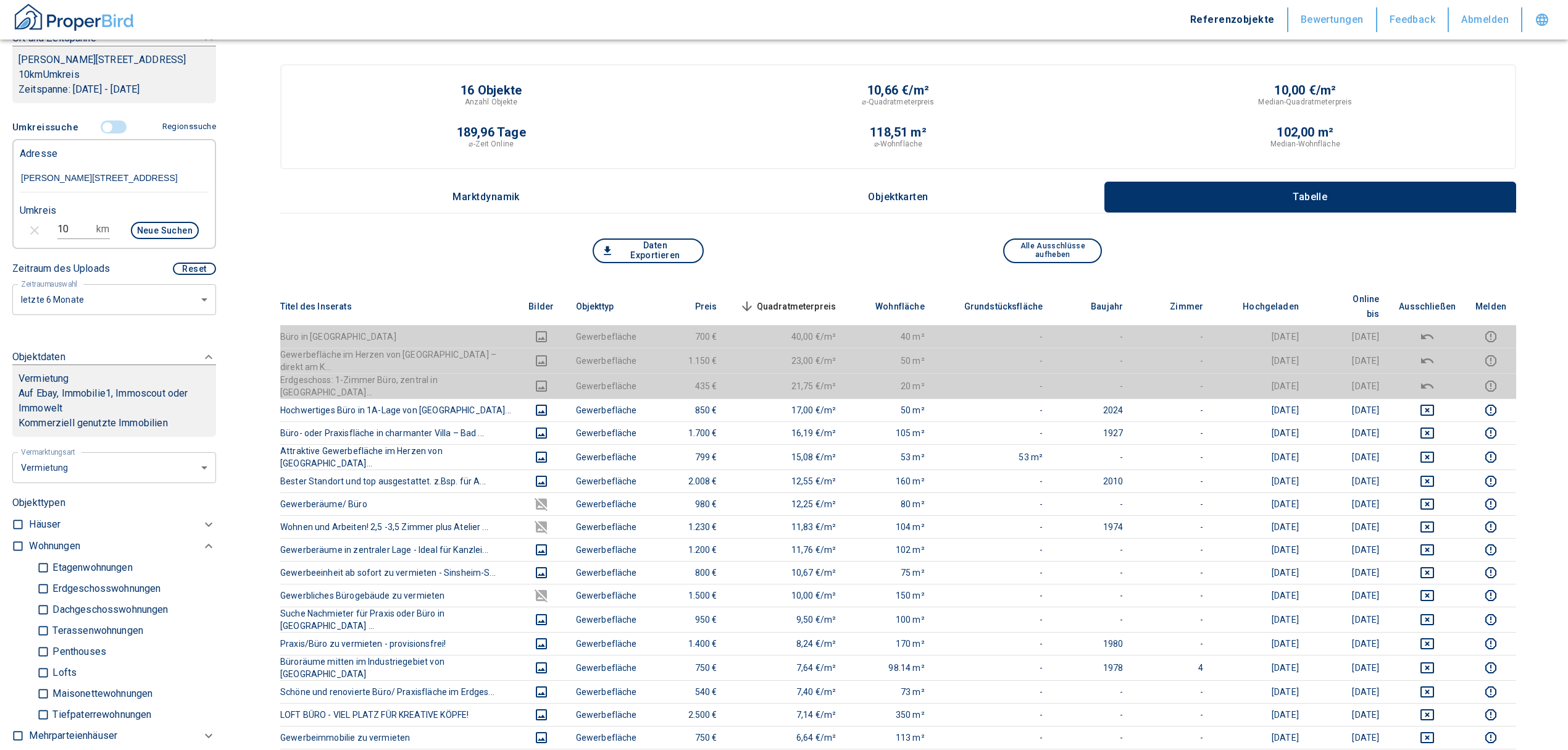
click at [800, 299] on span "Quadratmeterpreis sorted descending" at bounding box center [787, 306] width 100 height 15
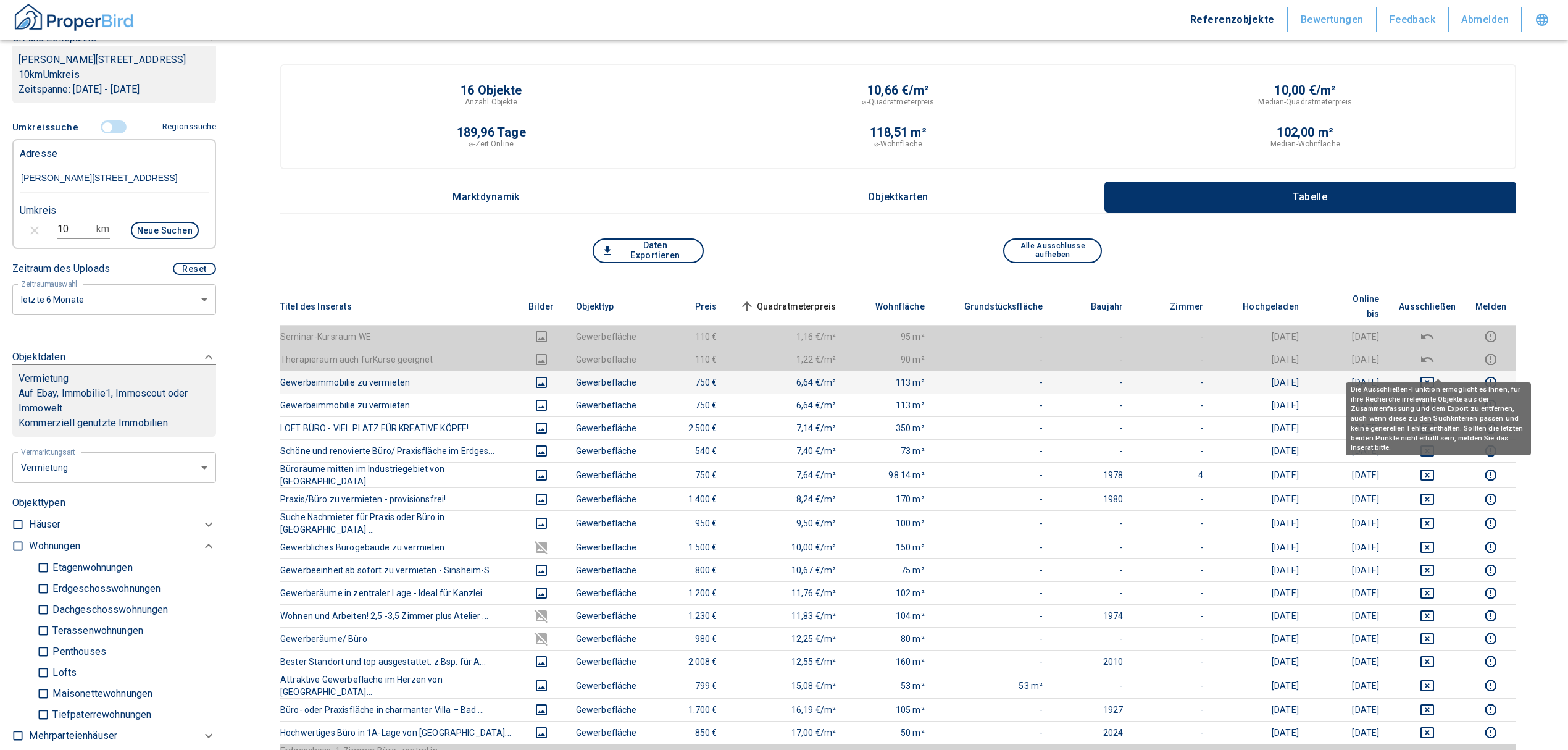
click at [1434, 375] on icon "deselect this listing" at bounding box center [1427, 382] width 15 height 15
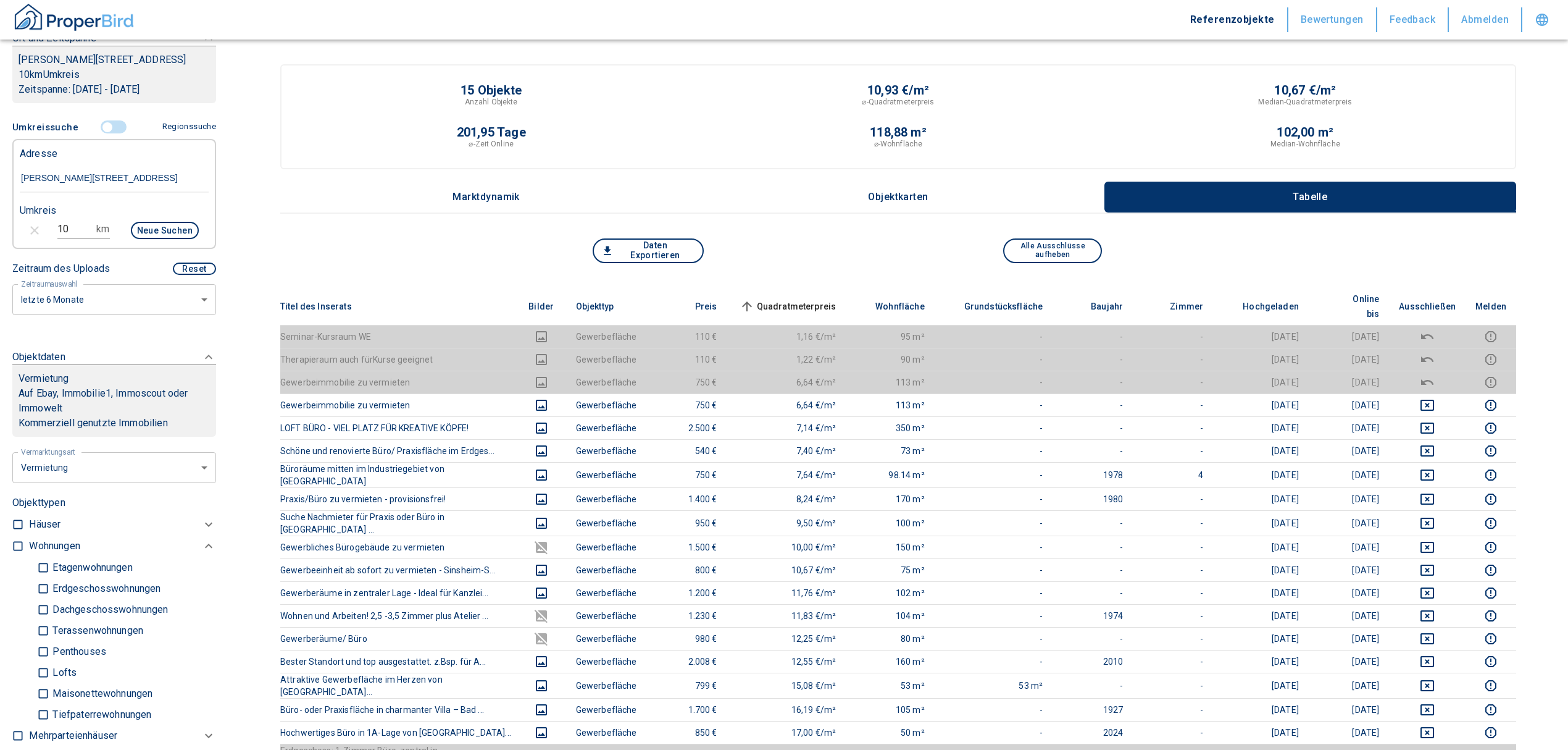
click at [830, 299] on span "Quadratmeterpreis sorted ascending" at bounding box center [787, 306] width 100 height 15
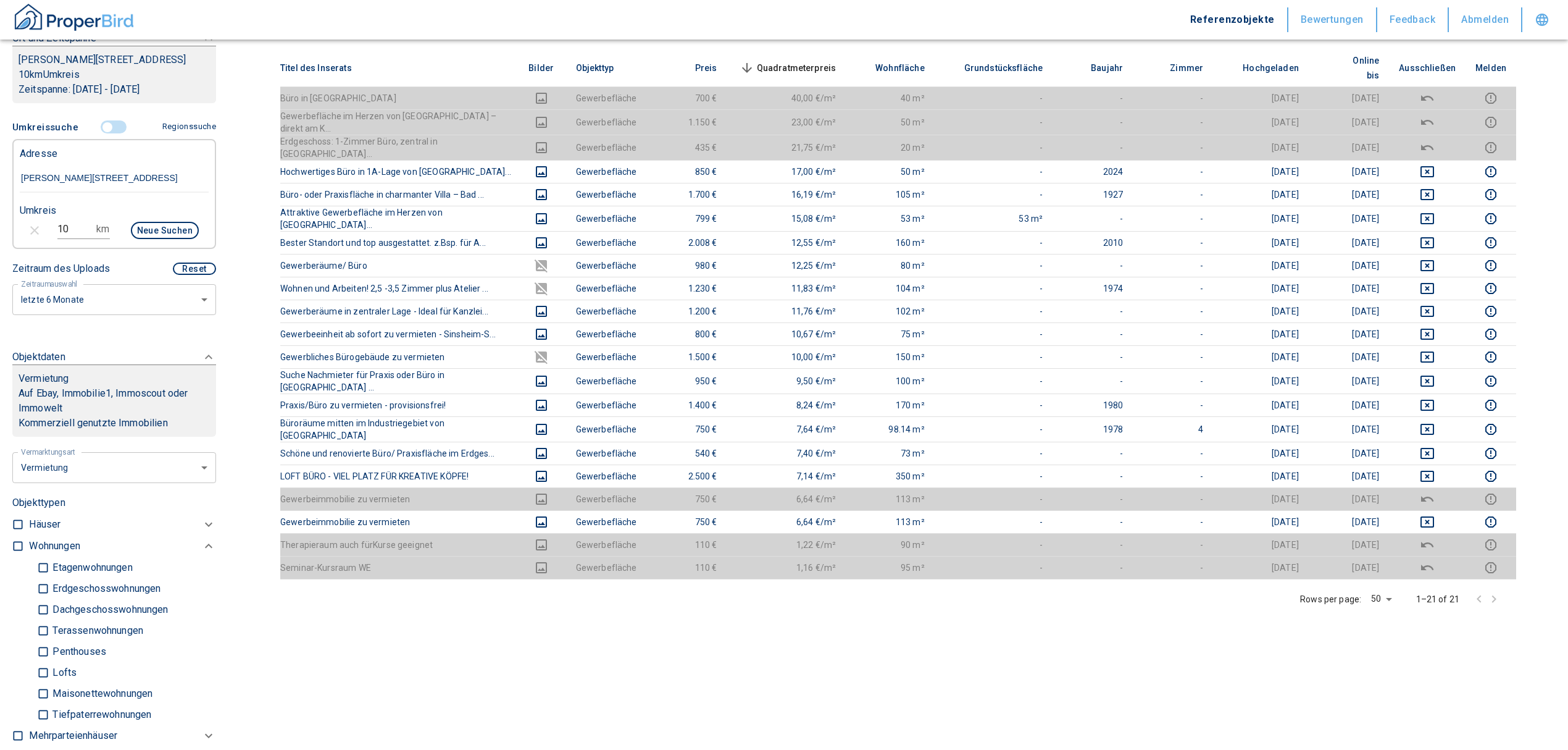
scroll to position [247, 0]
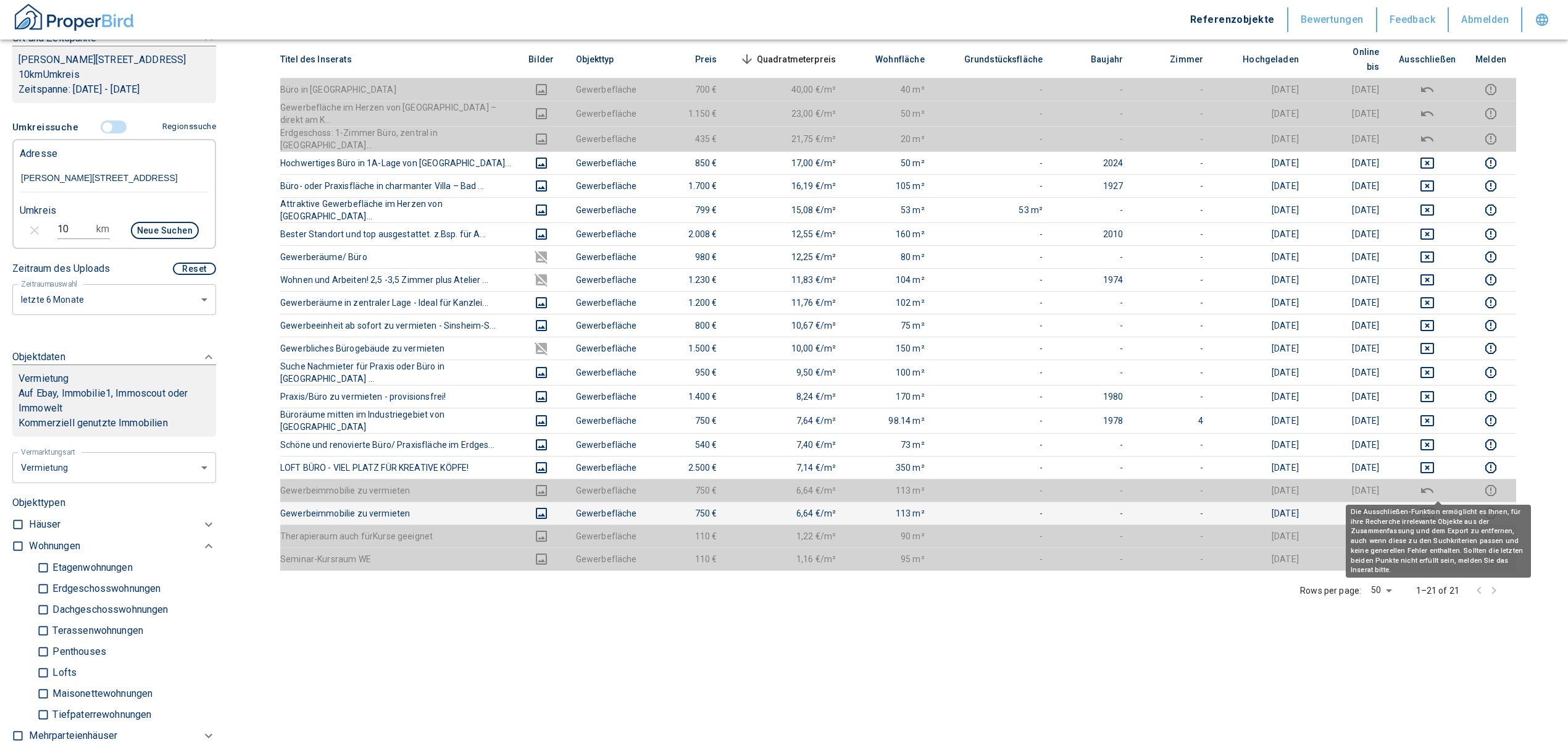
click at [1435, 505] on icon "deselect this listing" at bounding box center [1427, 512] width 15 height 15
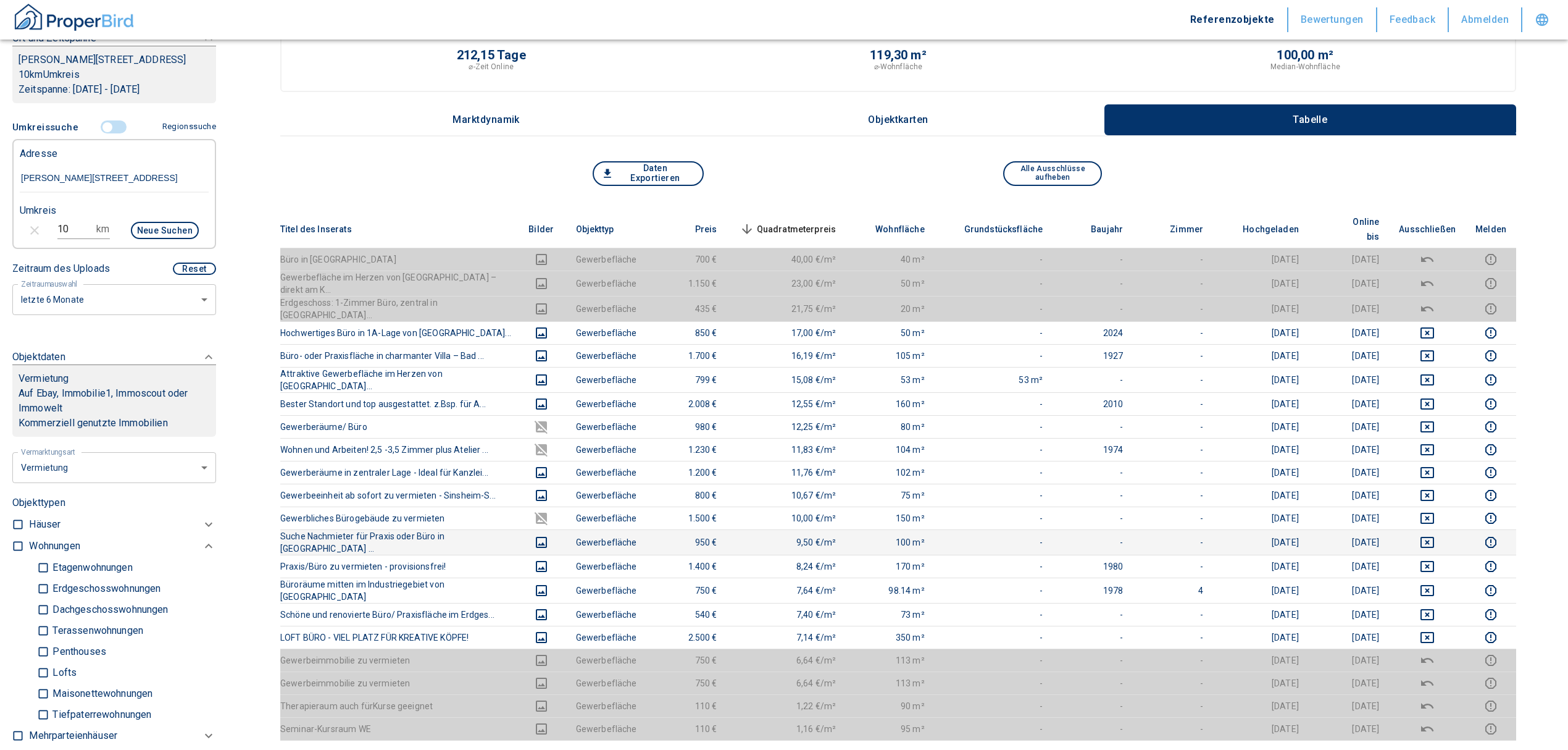
scroll to position [0, 0]
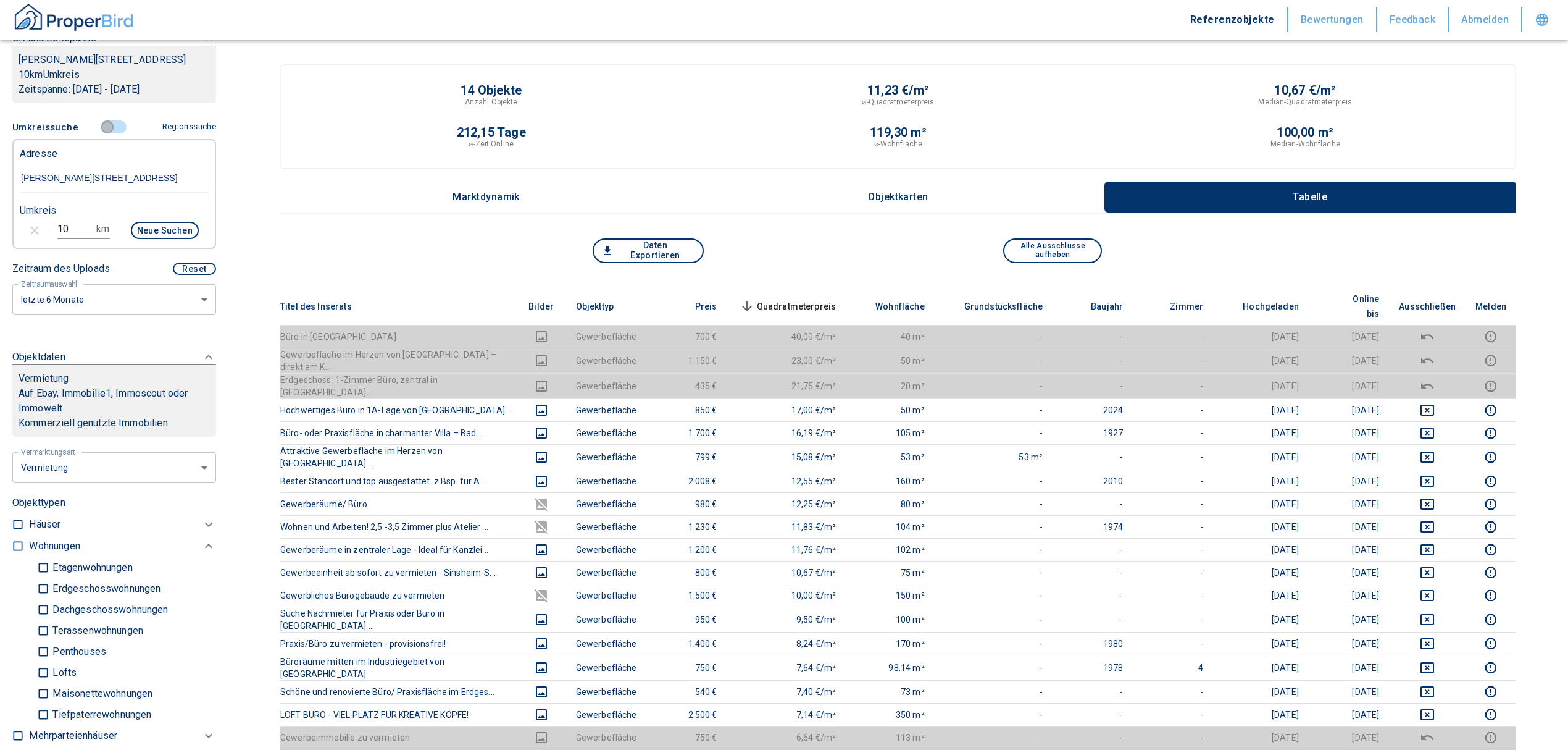
click at [104, 122] on input "controlled" at bounding box center [108, 126] width 37 height 13
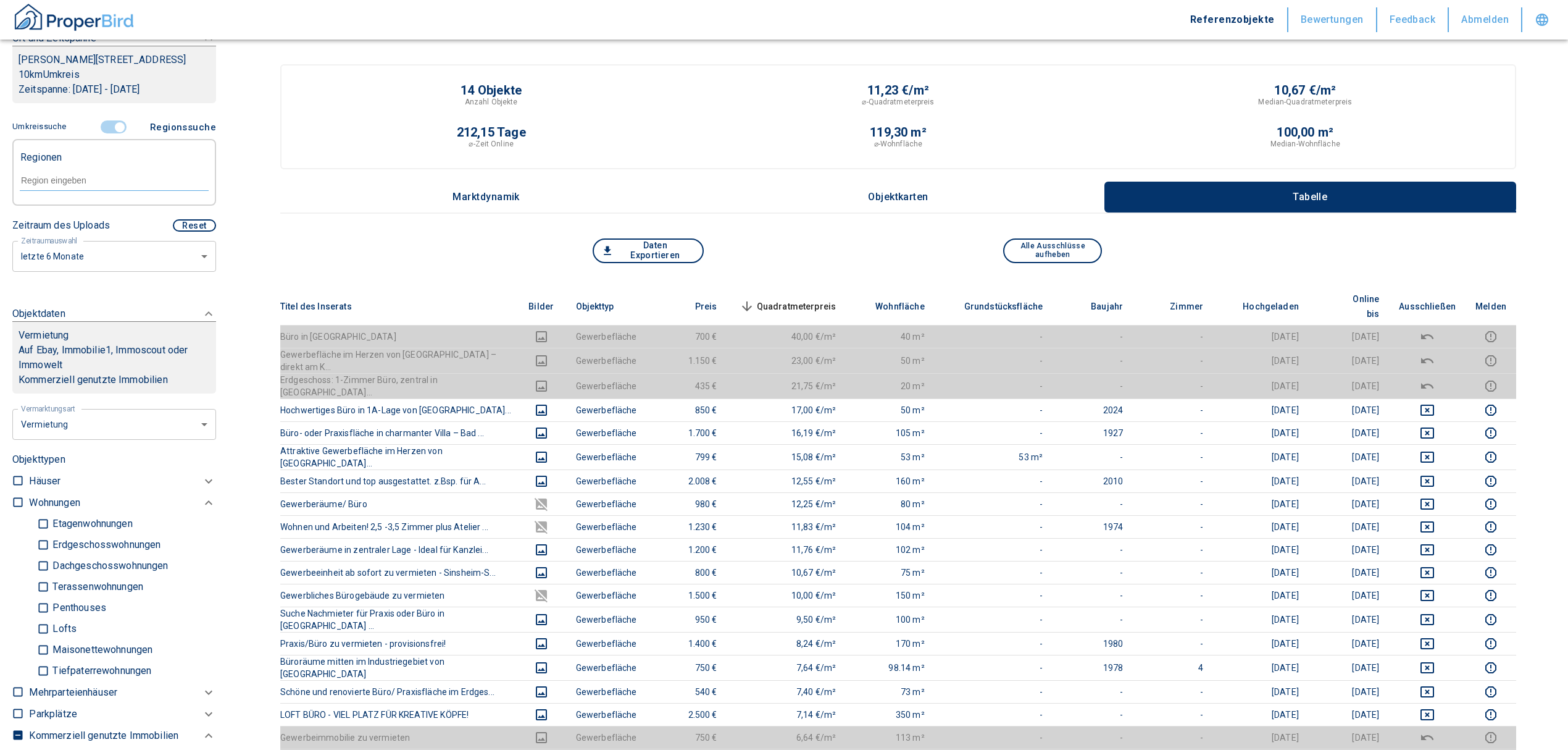
click at [72, 173] on div at bounding box center [114, 179] width 189 height 21
click at [102, 217] on li "74906 [GEOGRAPHIC_DATA]" at bounding box center [108, 208] width 177 height 22
type input "74906"
type input "2020"
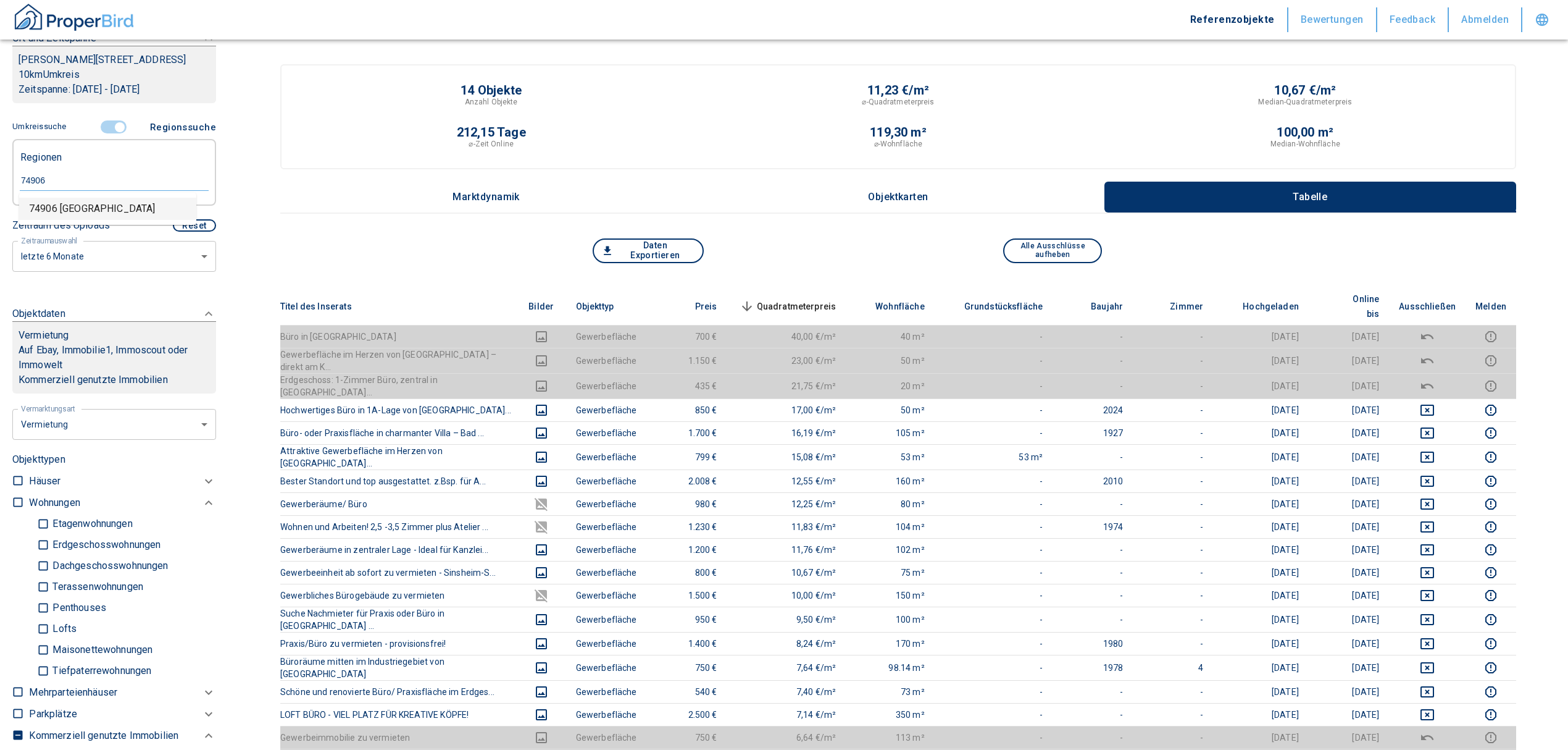
type input "74906 [GEOGRAPHIC_DATA]"
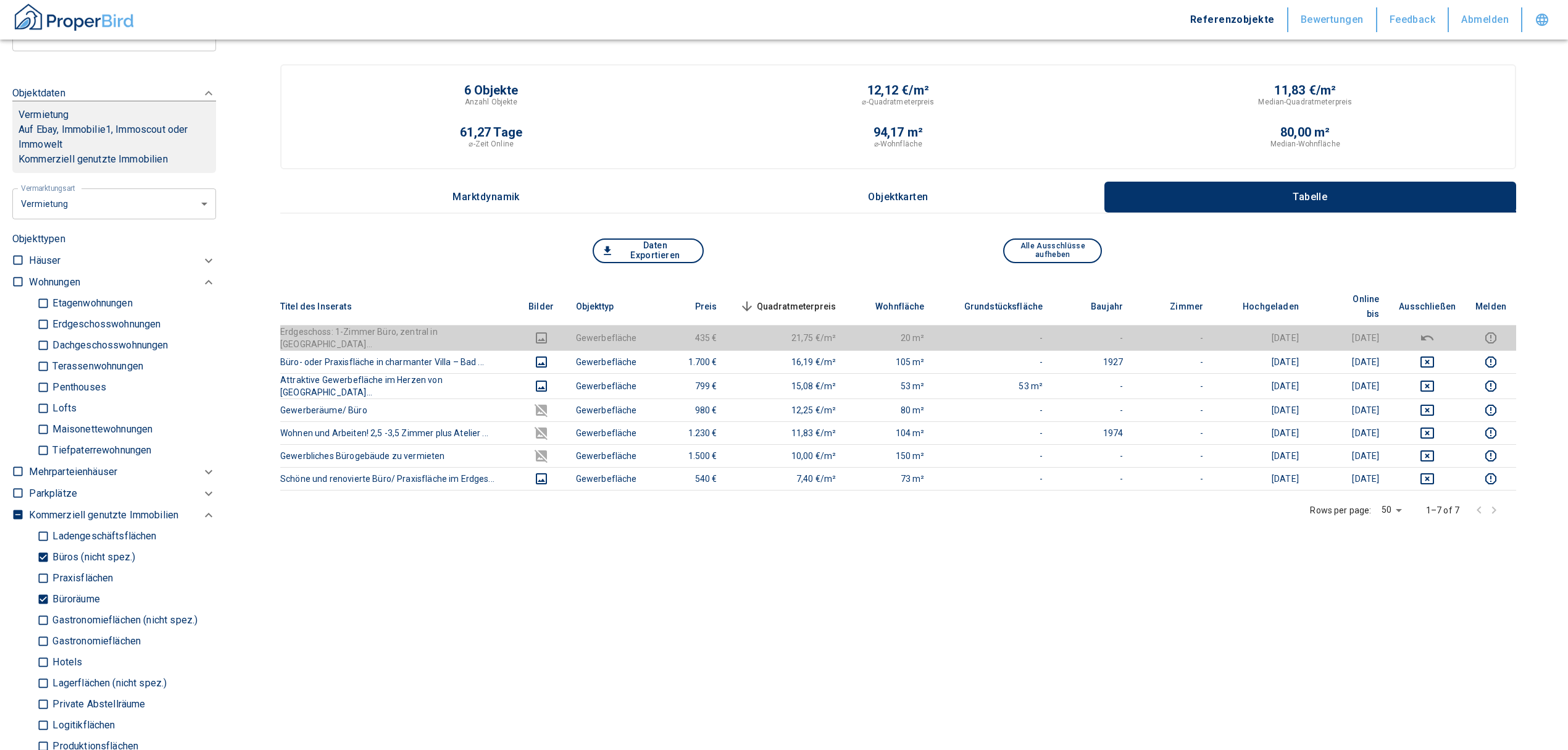
scroll to position [465, 0]
drag, startPoint x: 41, startPoint y: 606, endPoint x: 47, endPoint y: 569, distance: 37.5
click at [39, 602] on input "Büroräume" at bounding box center [44, 597] width 12 height 21
checkbox input "false"
type input "2020"
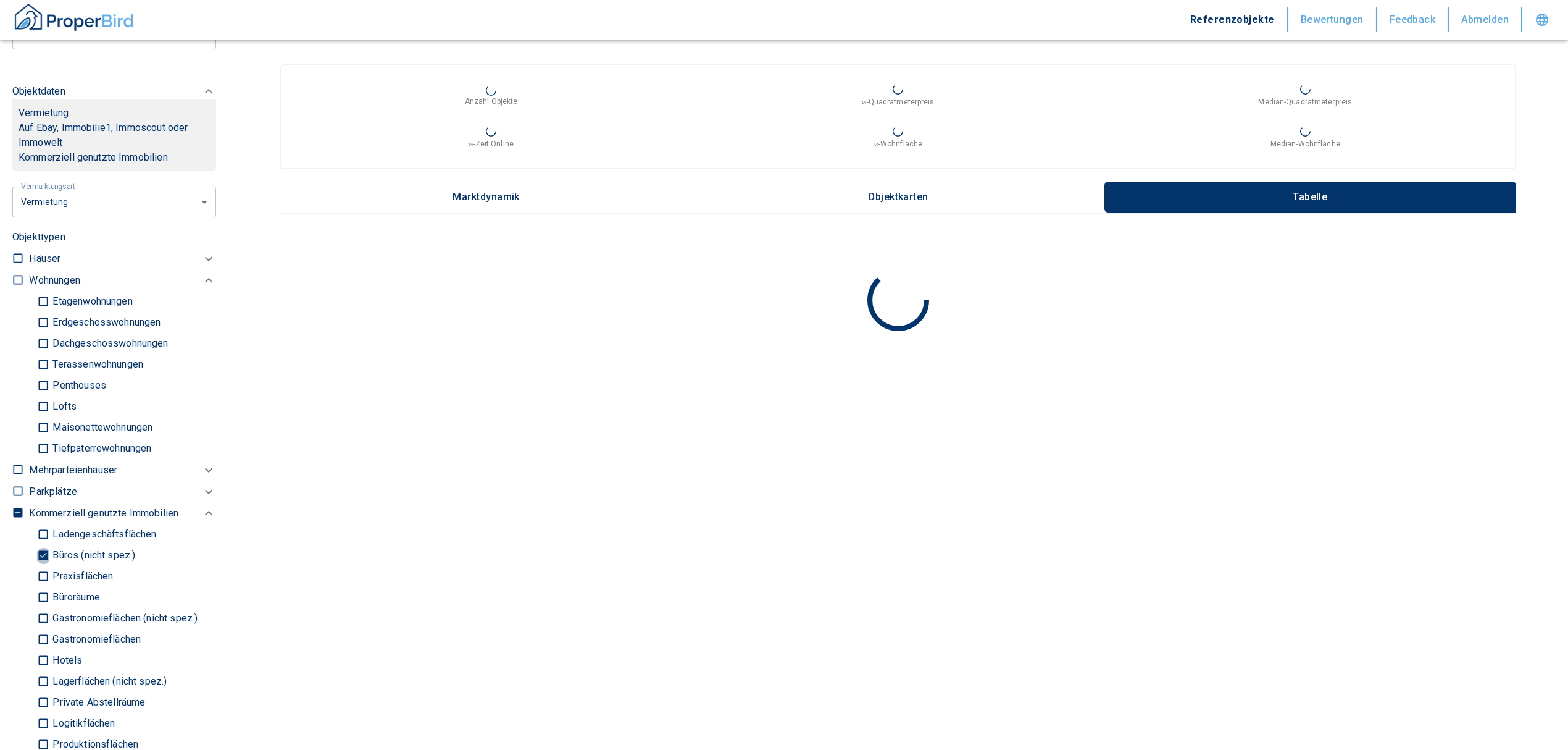
click at [43, 550] on input "Büros (nicht spez.)" at bounding box center [44, 555] width 12 height 21
checkbox input "false"
type input "2020"
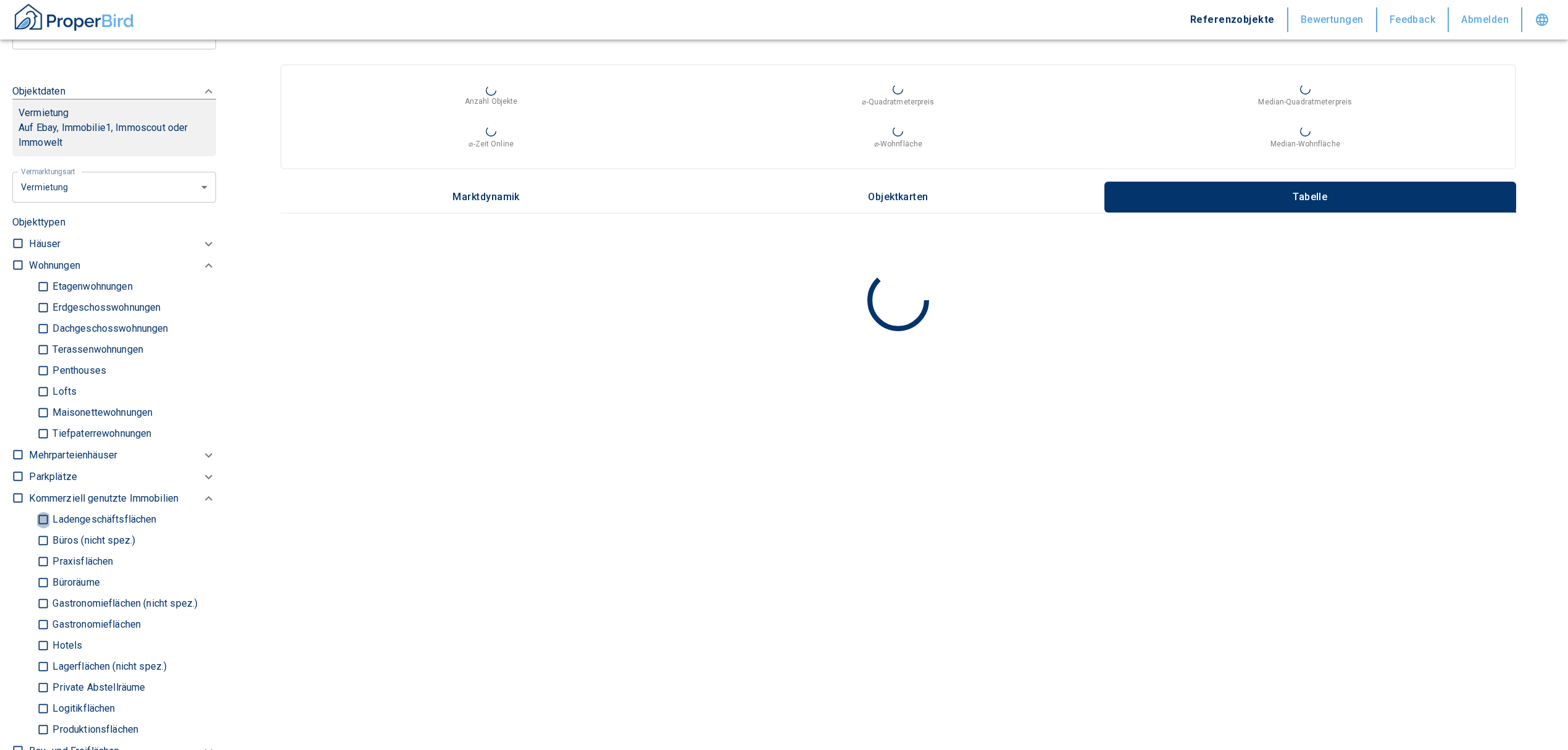
click at [42, 524] on input "Ladengeschäftsflächen" at bounding box center [44, 520] width 12 height 21
checkbox input "true"
type input "2020"
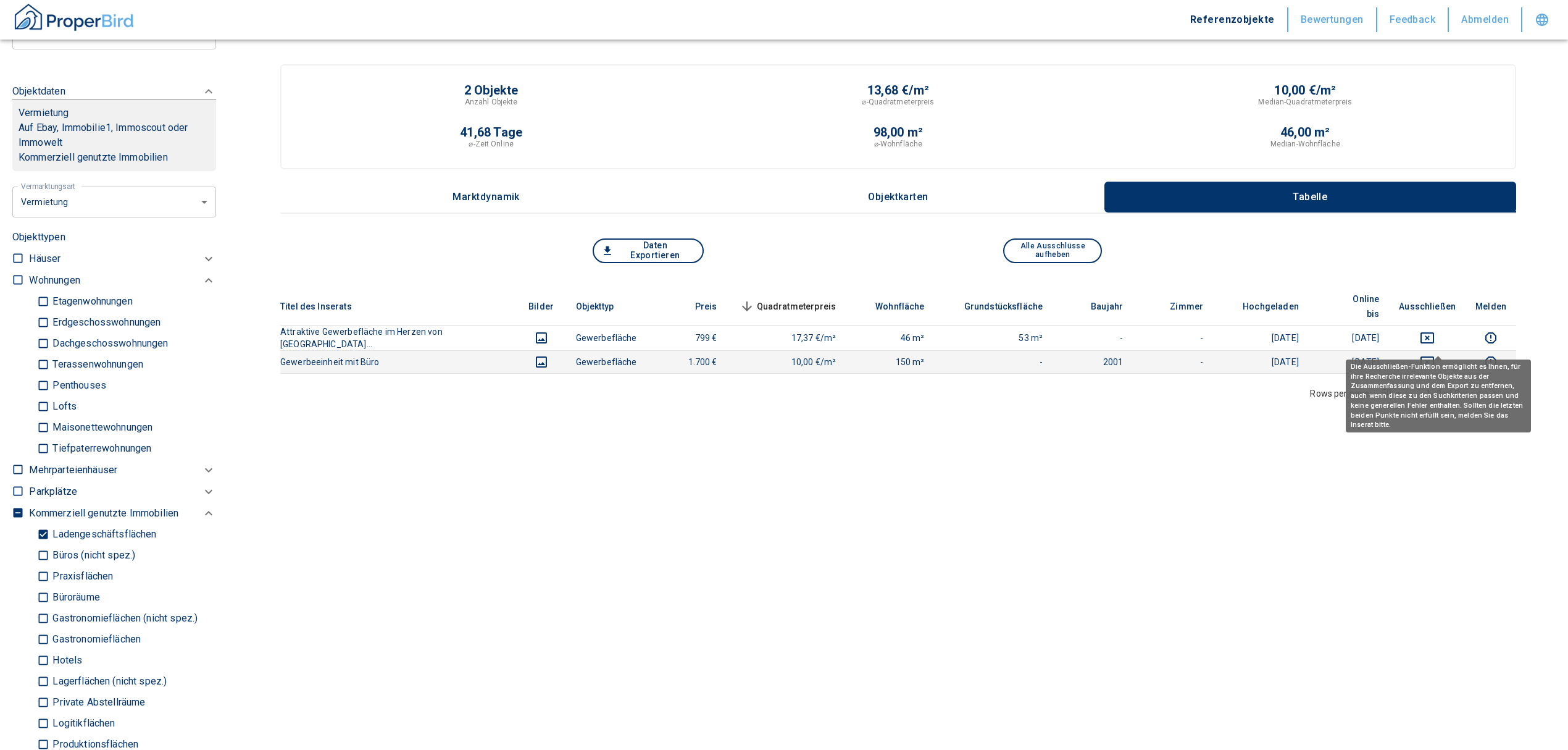
click at [1432, 356] on icon "deselect this listing" at bounding box center [1427, 361] width 13 height 11
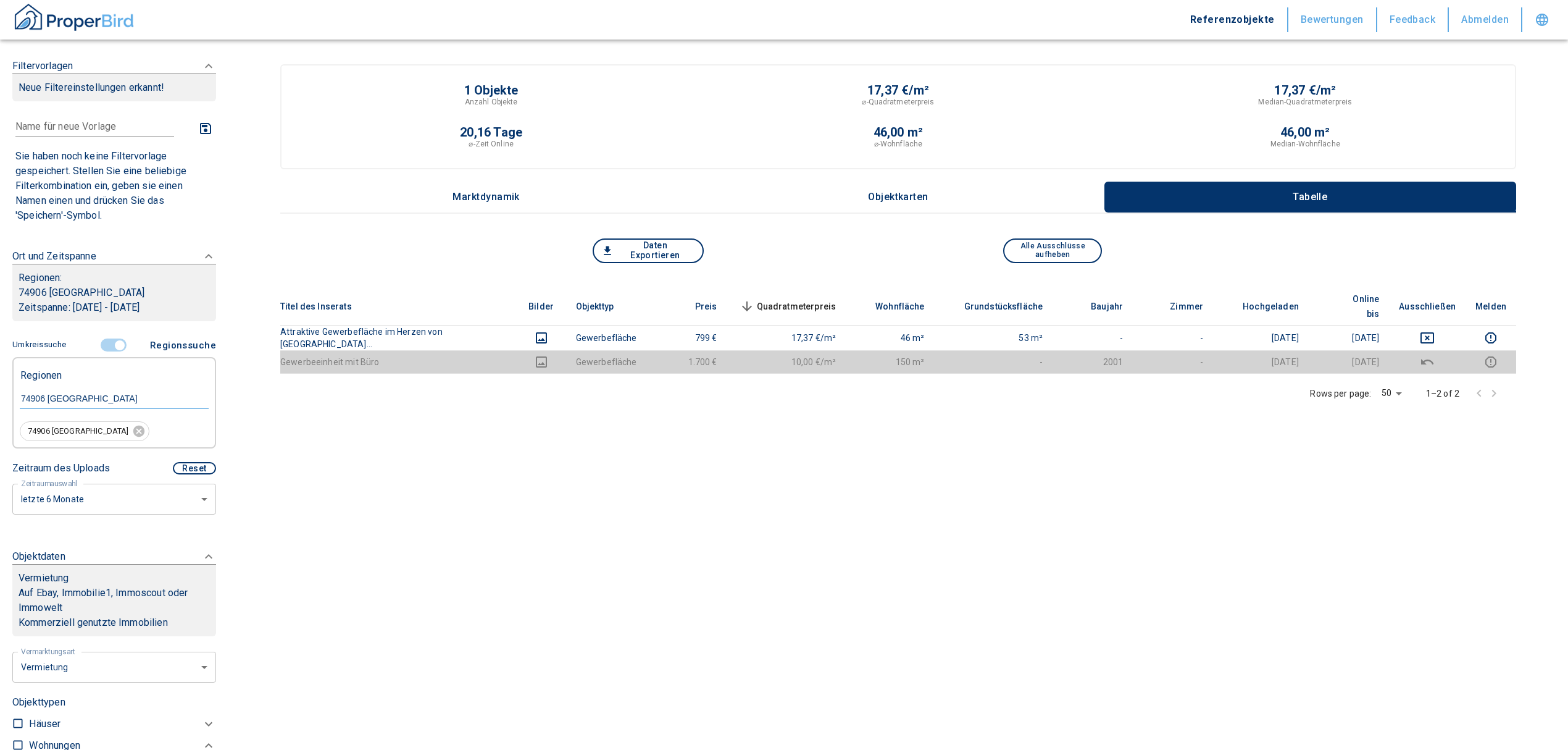
click at [108, 344] on input "controlled" at bounding box center [120, 344] width 37 height 13
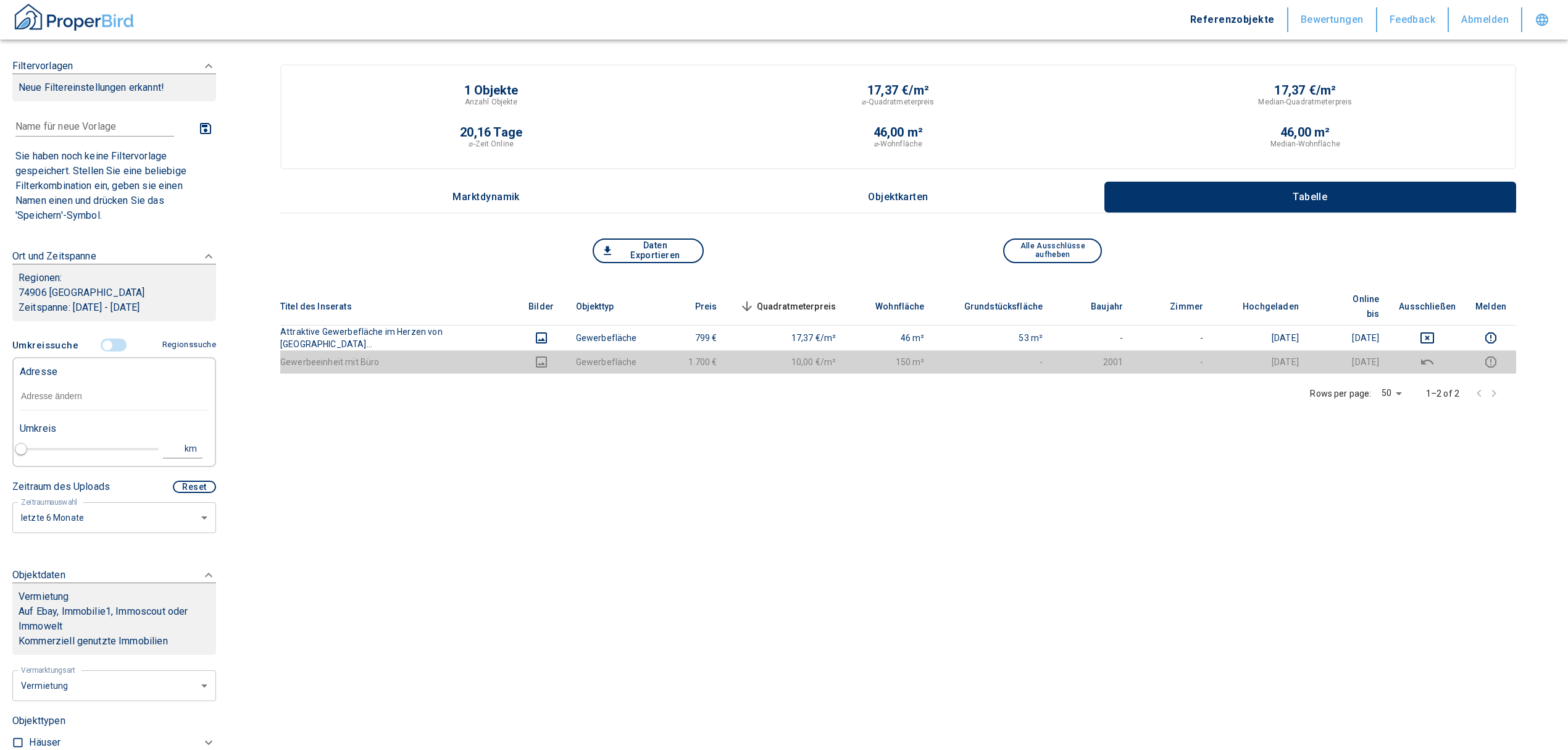
click at [54, 400] on input "text" at bounding box center [114, 397] width 189 height 28
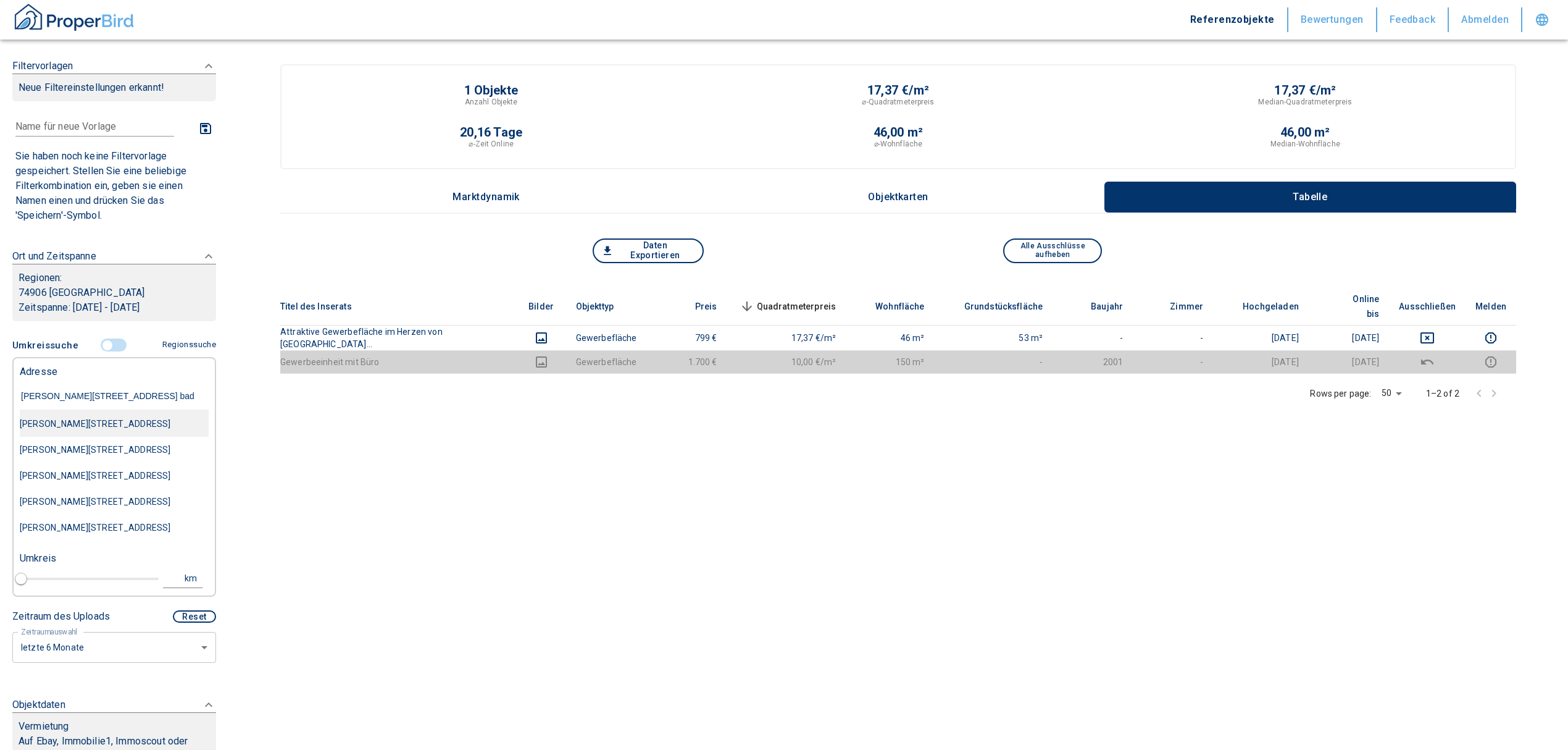
type input "[PERSON_NAME][STREET_ADDRESS]"
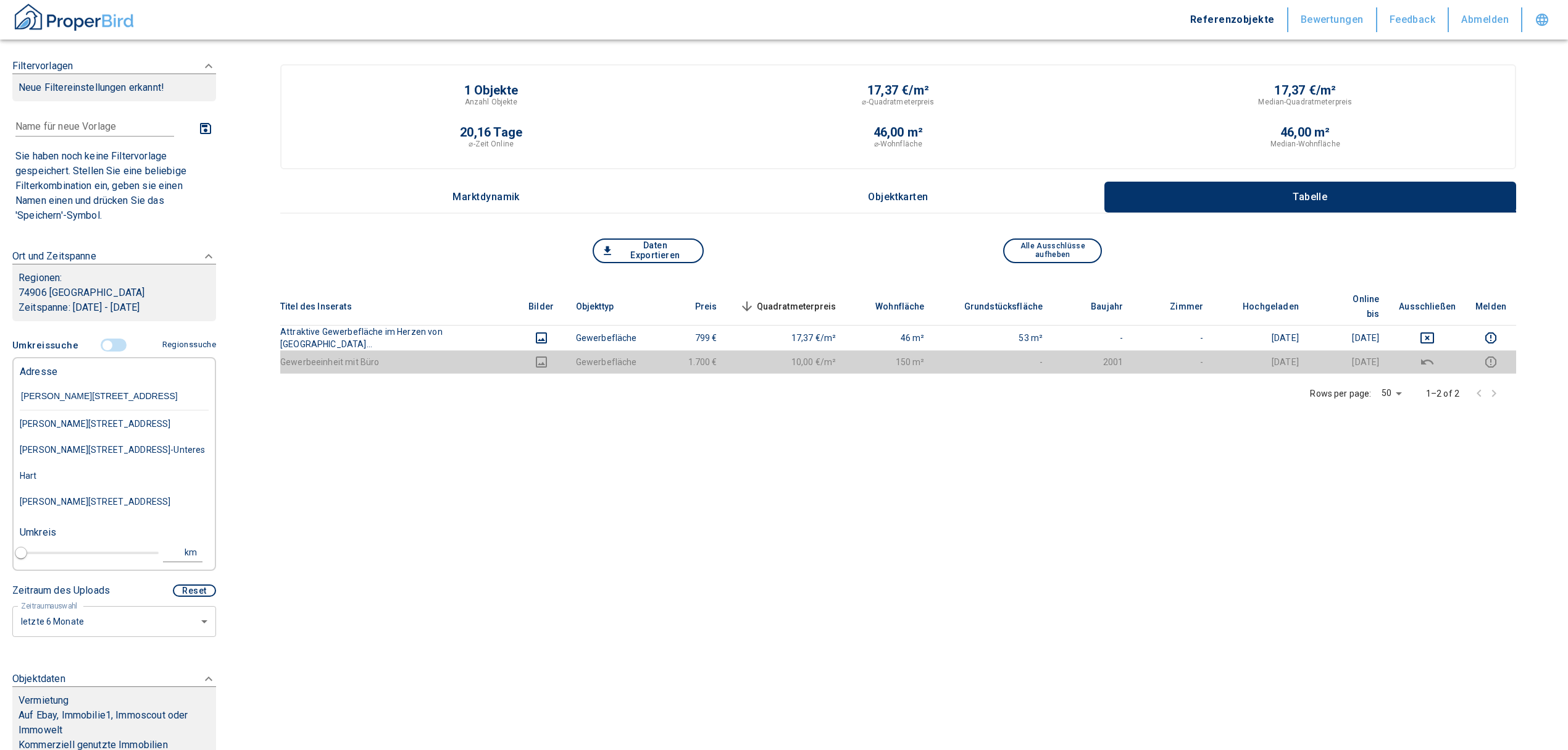
click at [100, 428] on div "[PERSON_NAME][STREET_ADDRESS]" at bounding box center [114, 423] width 189 height 26
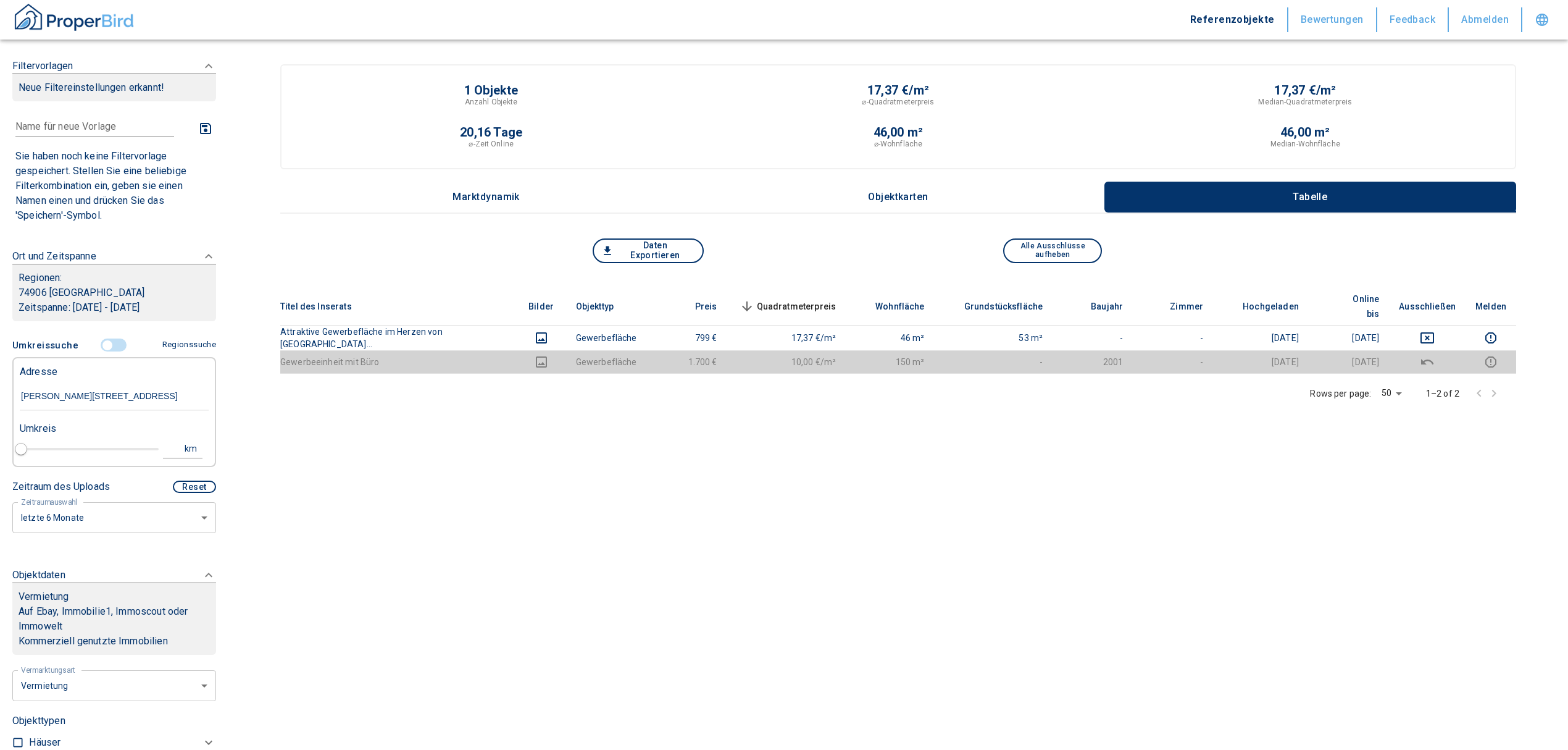
type input "2020"
type input "[PERSON_NAME][STREET_ADDRESS]"
type input "1"
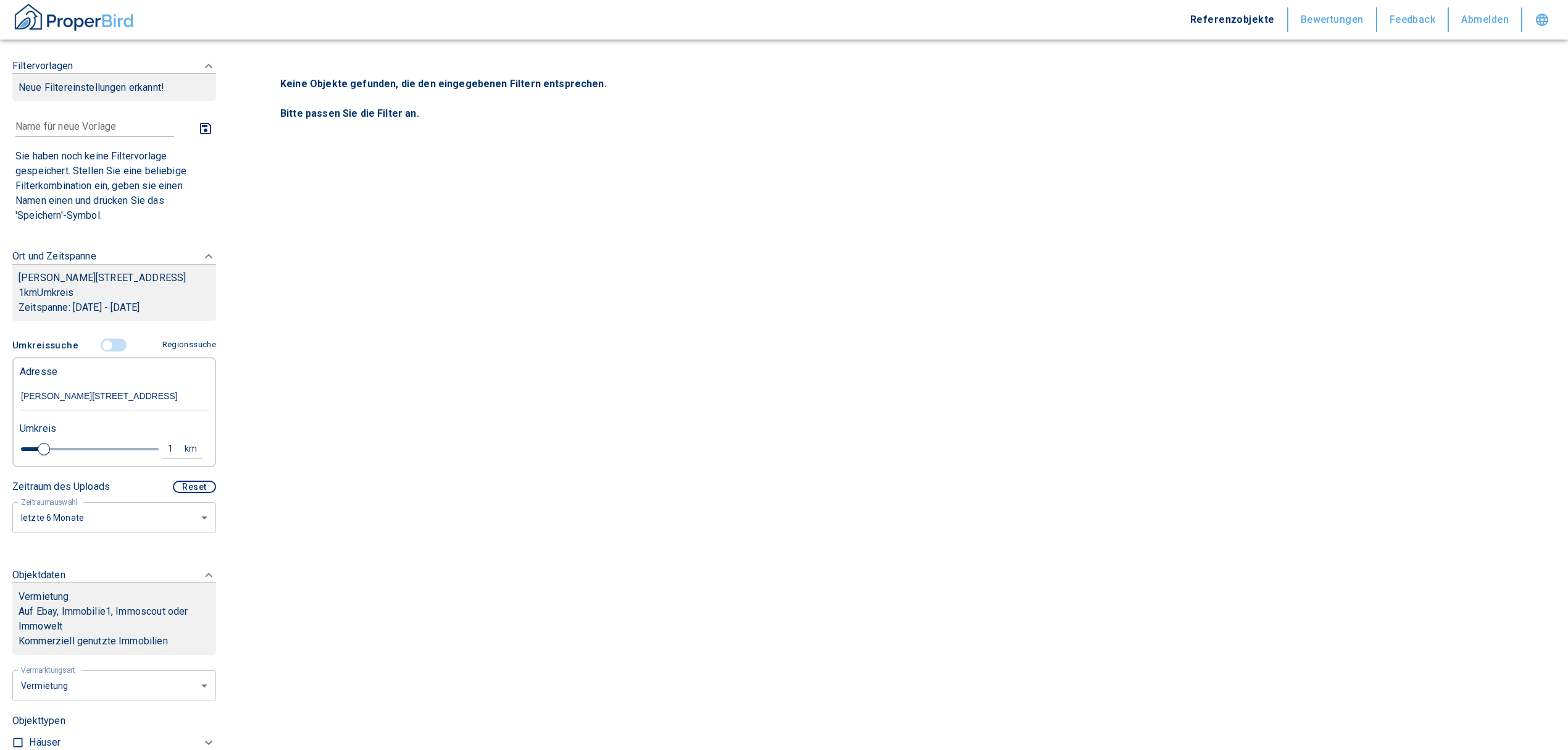
type input "[PERSON_NAME][STREET_ADDRESS]"
click at [169, 442] on div "1" at bounding box center [177, 448] width 22 height 15
drag, startPoint x: 69, startPoint y: 445, endPoint x: 39, endPoint y: 445, distance: 30.0
click at [48, 445] on div "1 km Neue Suchen" at bounding box center [104, 449] width 189 height 29
type input "10"
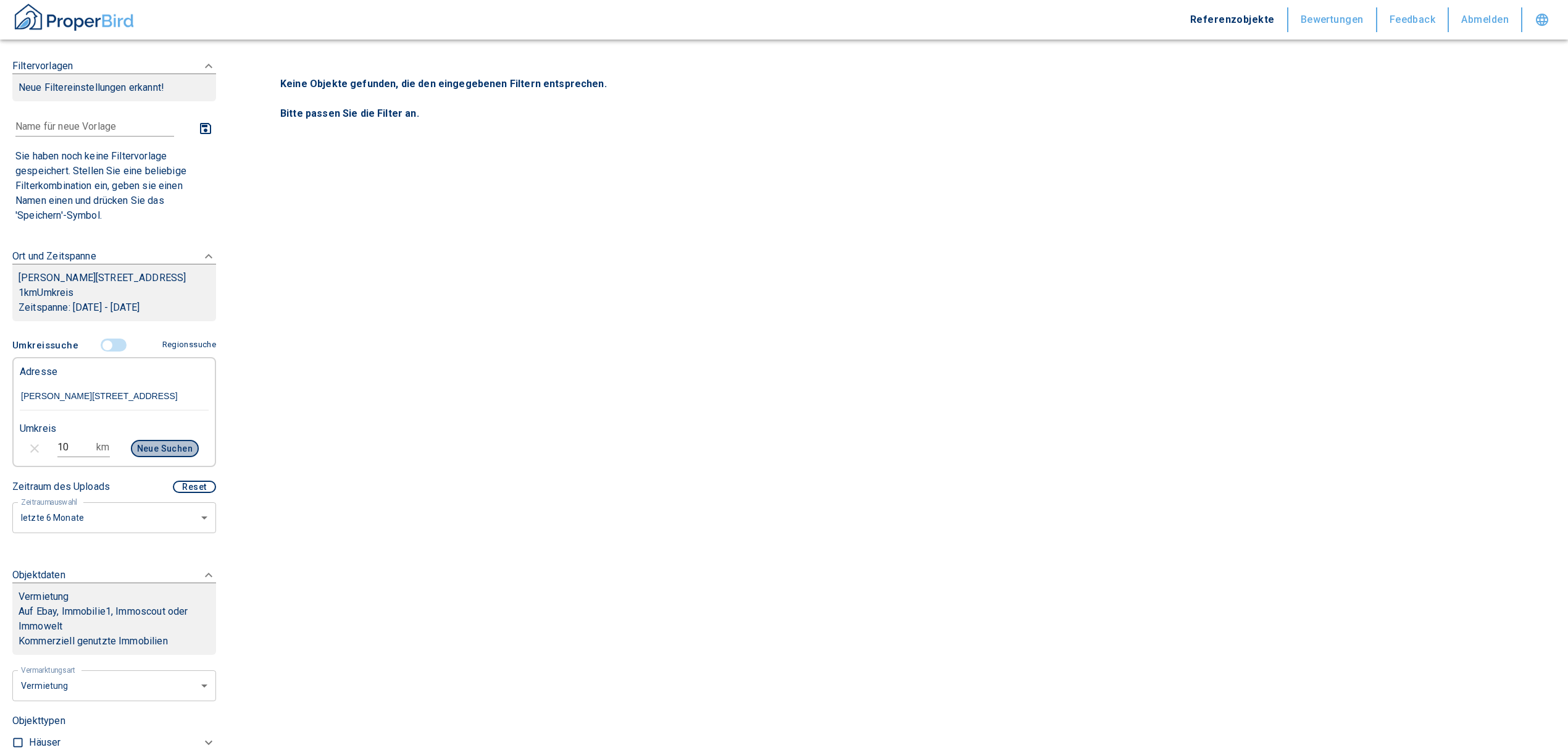
drag, startPoint x: 176, startPoint y: 441, endPoint x: 172, endPoint y: 418, distance: 23.3
click at [175, 440] on button "Neue Suchen" at bounding box center [165, 448] width 68 height 17
type input "2020"
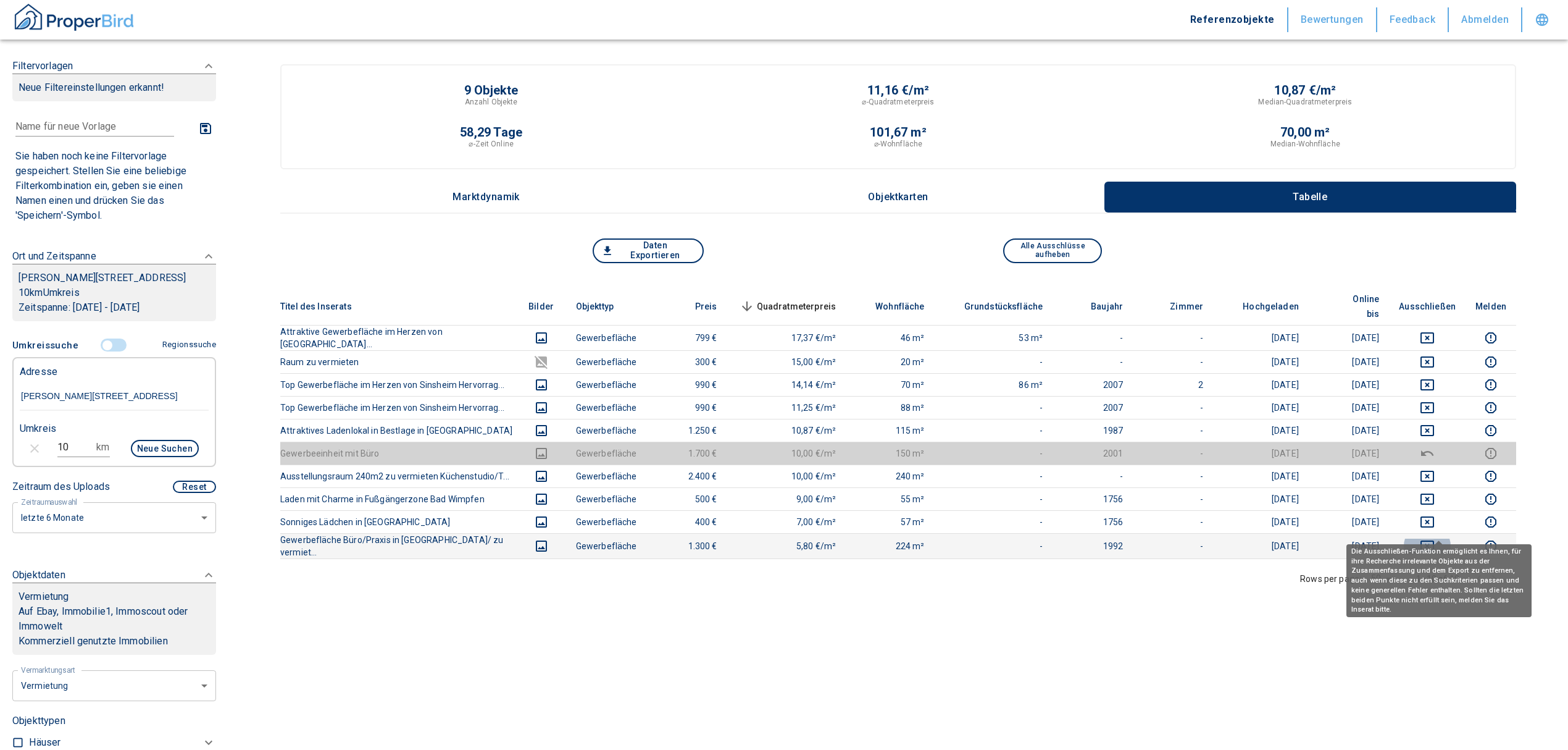
click at [1434, 540] on icon "deselect this listing" at bounding box center [1427, 545] width 13 height 11
